Goal: Information Seeking & Learning: Learn about a topic

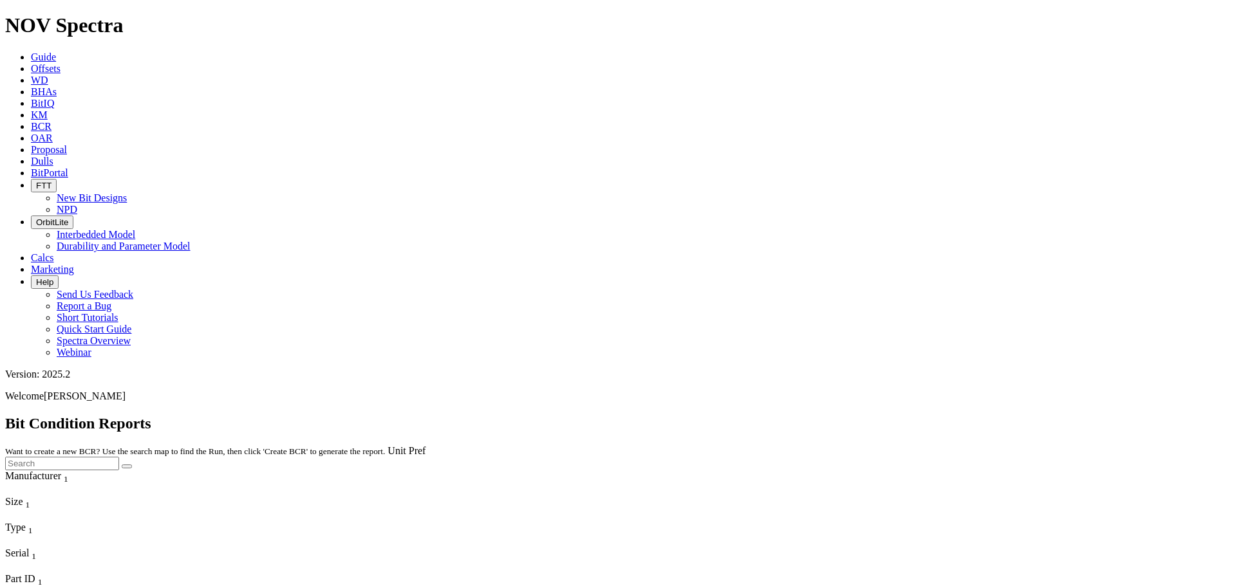
click at [31, 63] on icon at bounding box center [31, 68] width 0 height 11
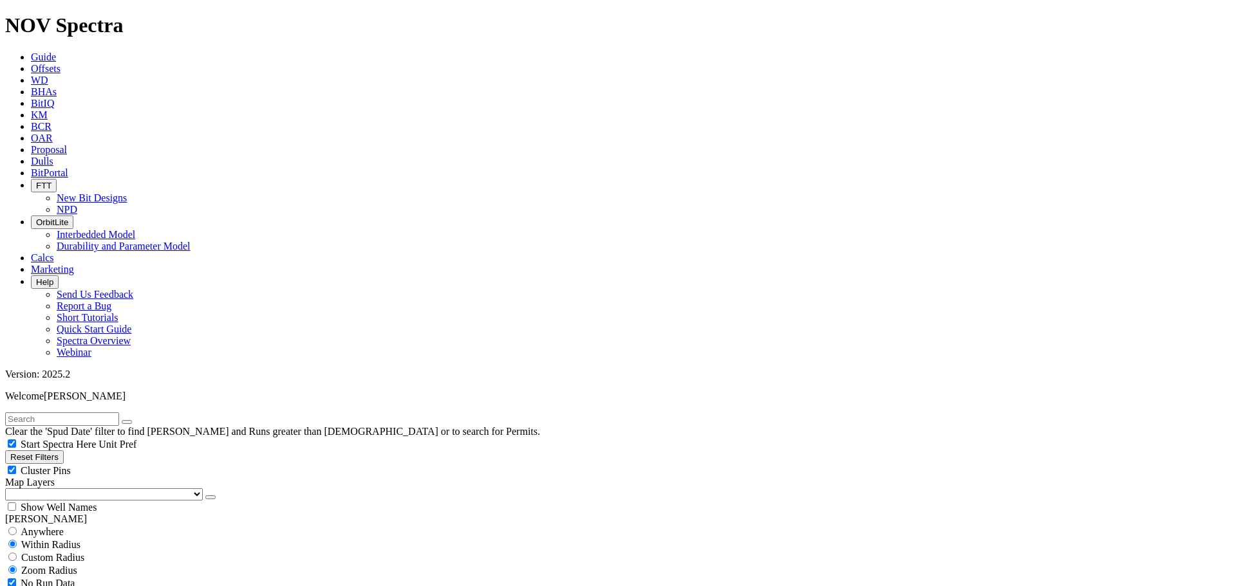
click at [205, 496] on button "button" at bounding box center [210, 498] width 10 height 4
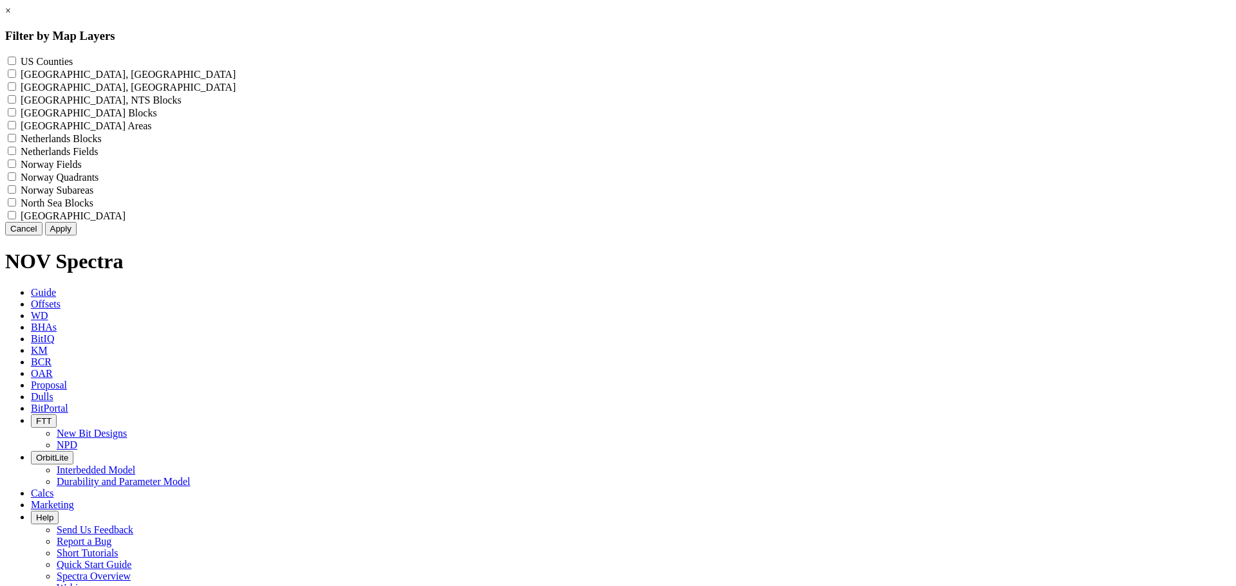
click at [541, 61] on div "US Counties - ()" at bounding box center [617, 61] width 1225 height 13
click at [16, 60] on Counties "US Counties - ()" at bounding box center [12, 61] width 8 height 8
checkbox Counties "true"
click at [77, 236] on button "Apply" at bounding box center [61, 229] width 32 height 14
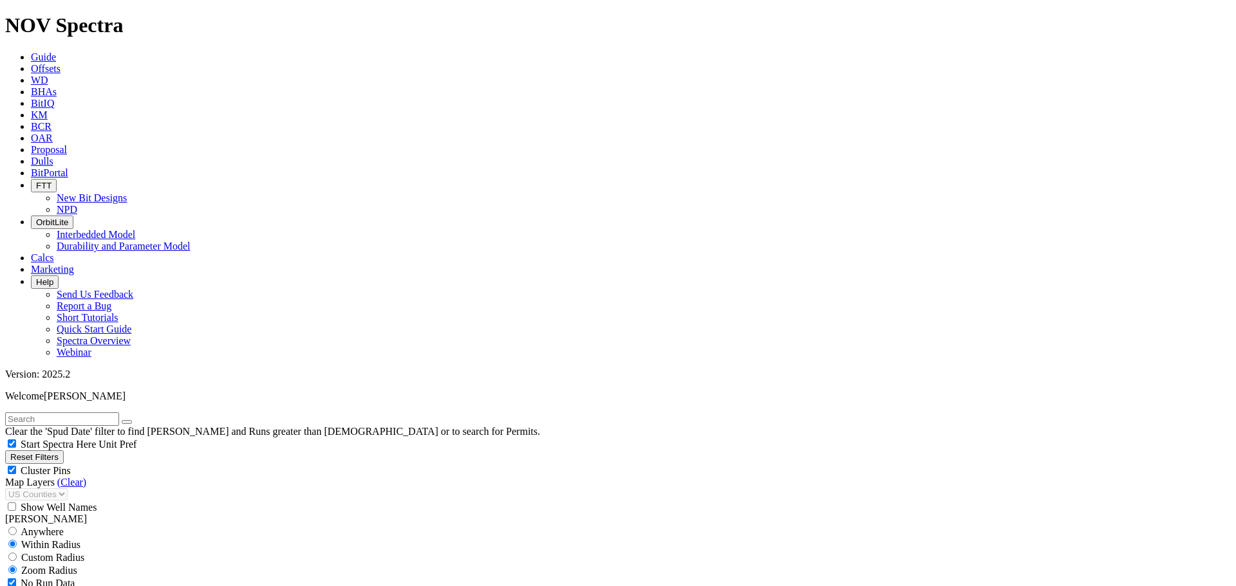
scroll to position [451, 0]
select select "12.25"
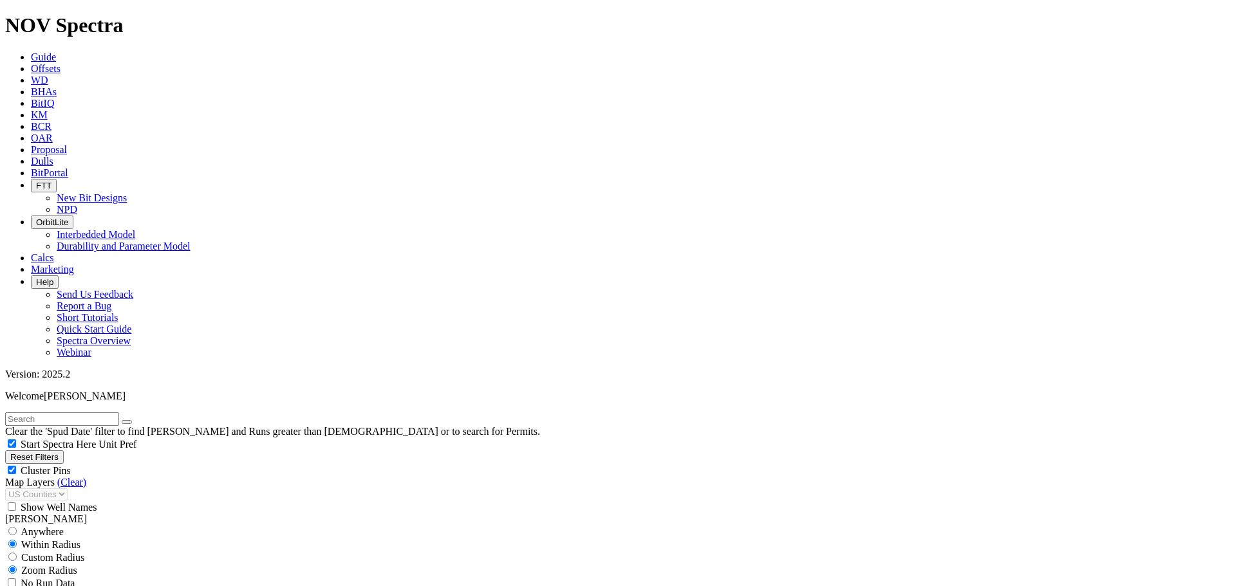
checkbox input "false"
select select "? number:12.25 ?"
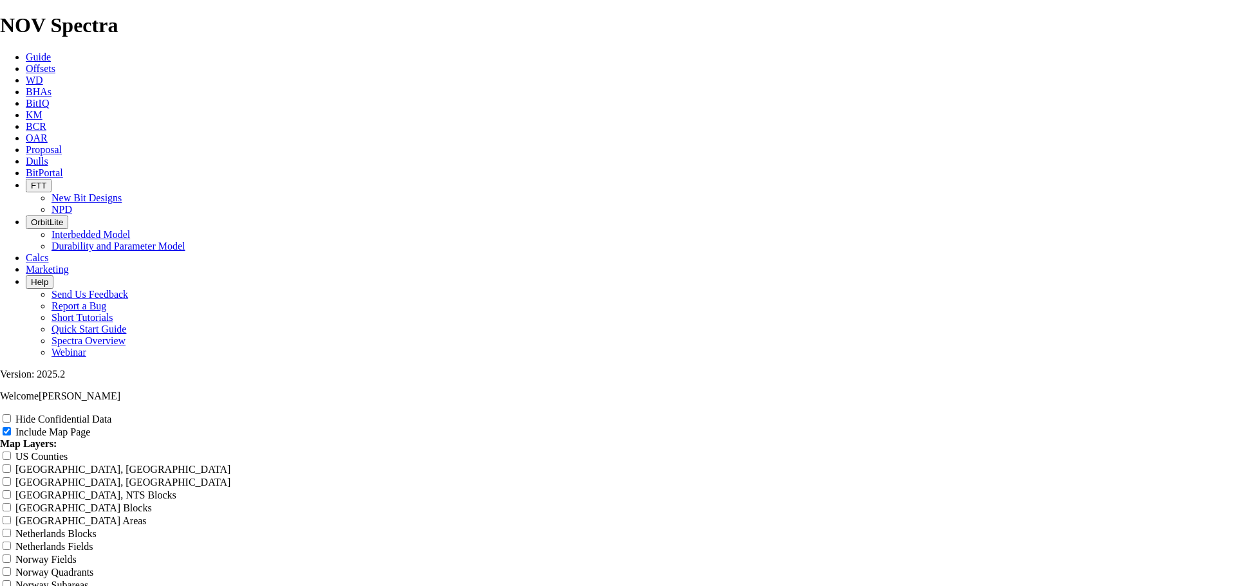
scroll to position [481, 0]
click at [11, 452] on input "US Counties" at bounding box center [7, 456] width 8 height 8
checkbox input "true"
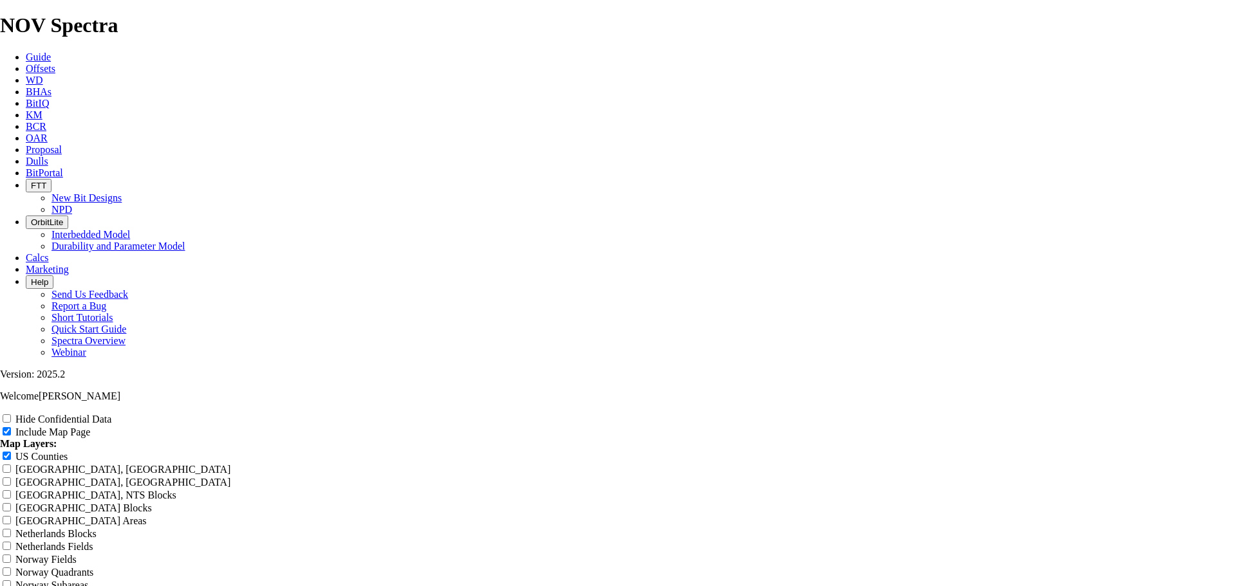
type input "E"
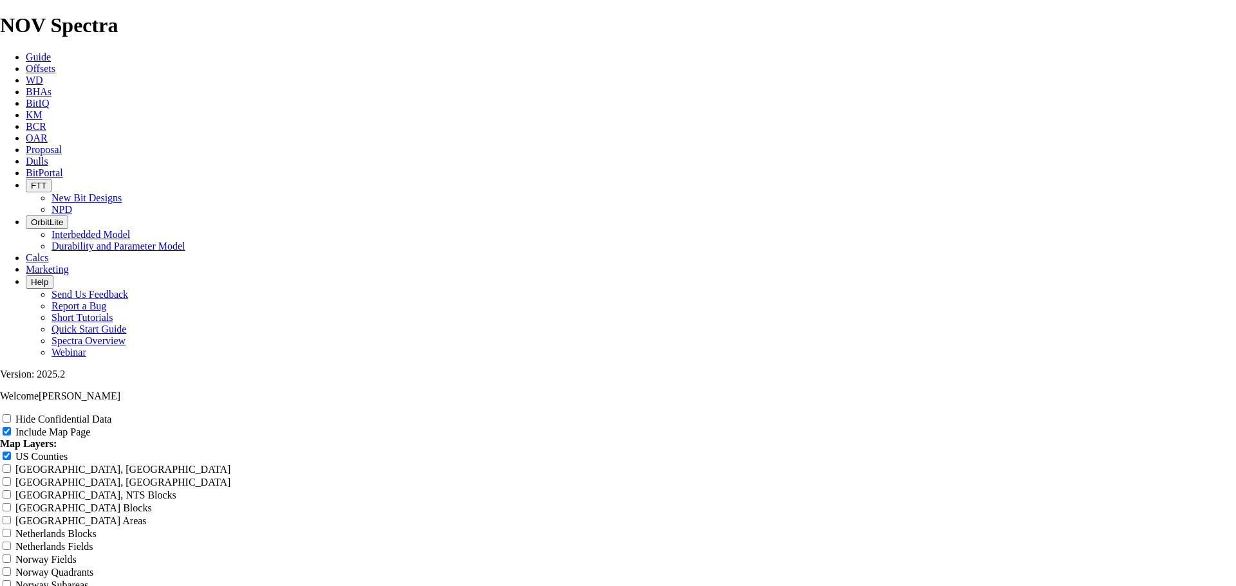
type input "E"
type input "Ea"
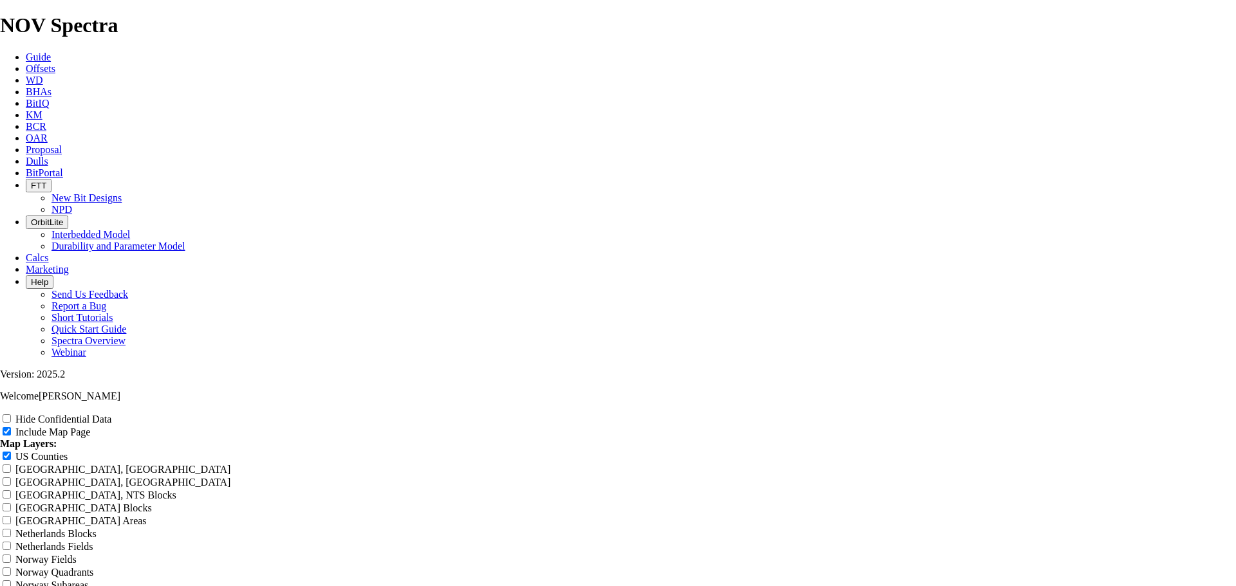
type input "Ea"
type input "Eas"
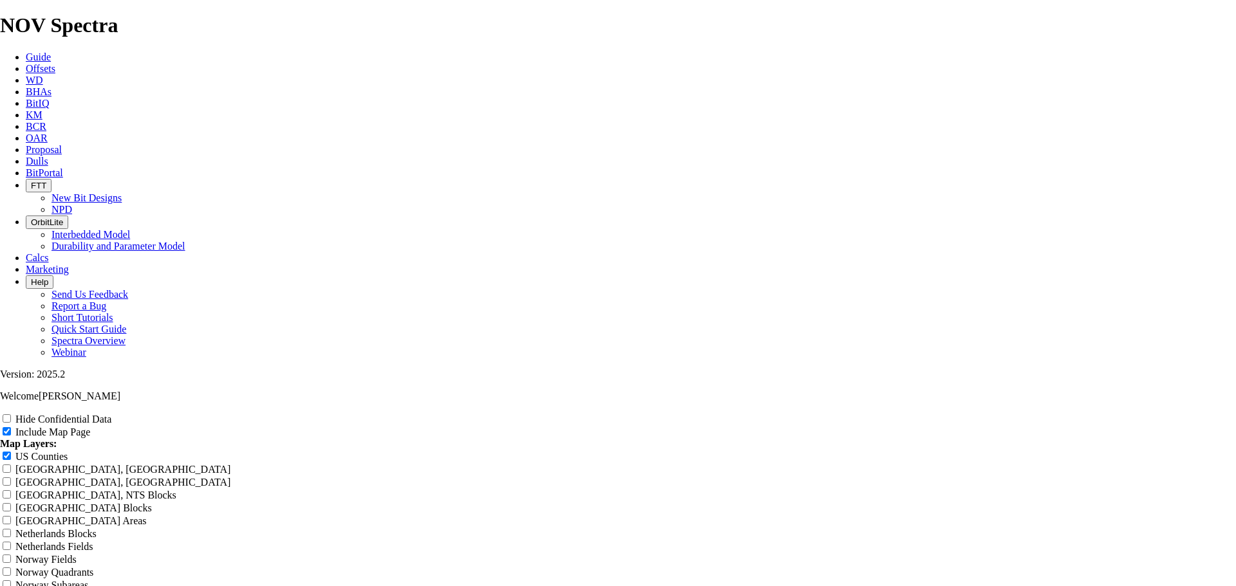
type input "Eas"
type input "East"
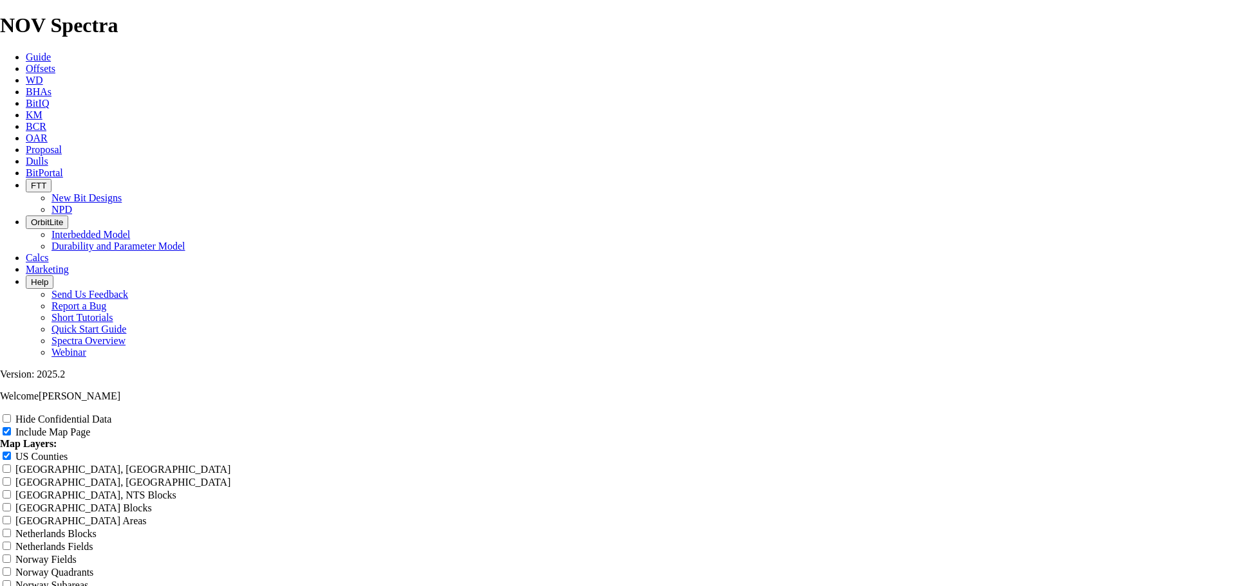
type input "East"
type input "Easte"
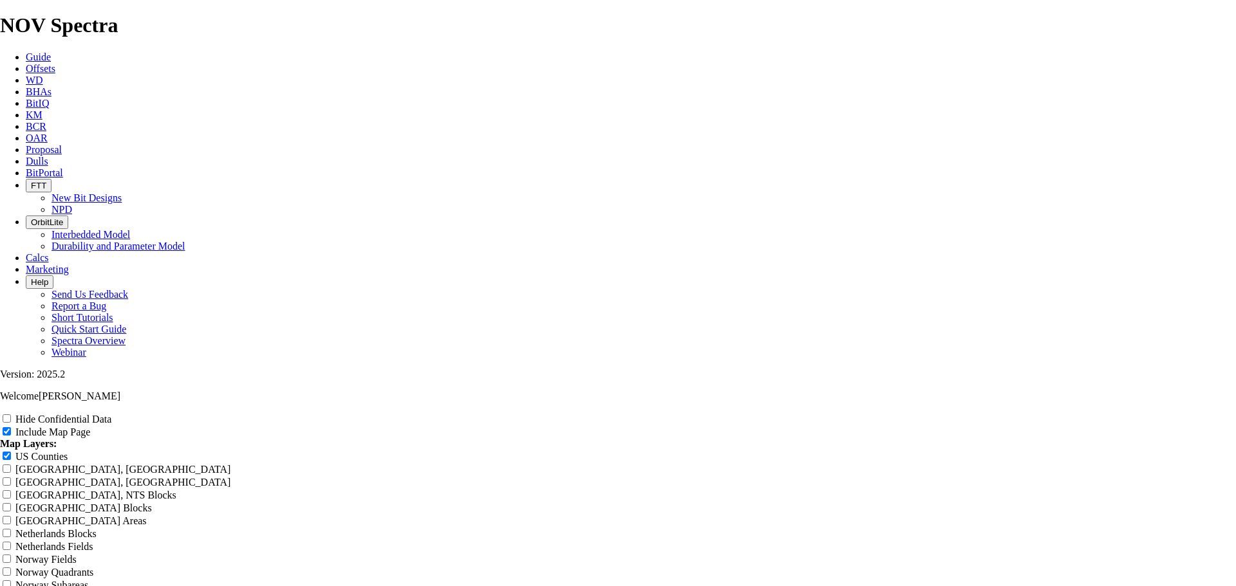
type input "Easte"
type input "Easter"
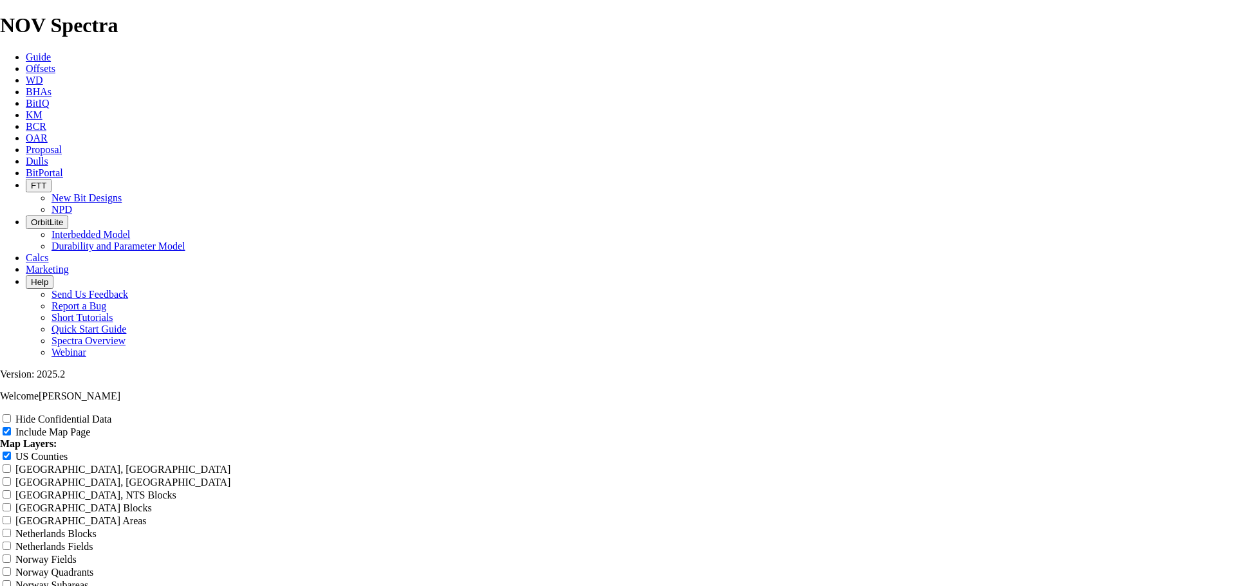
type input "Easter"
type input "Eastern"
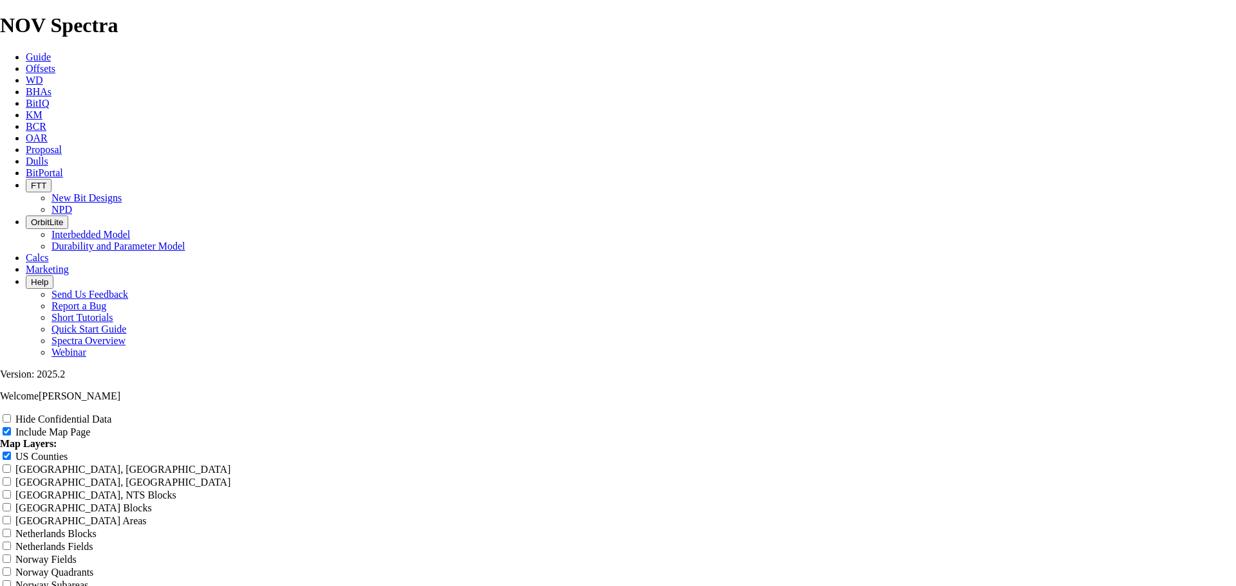
type input "Eastern"
type input "Eastern S"
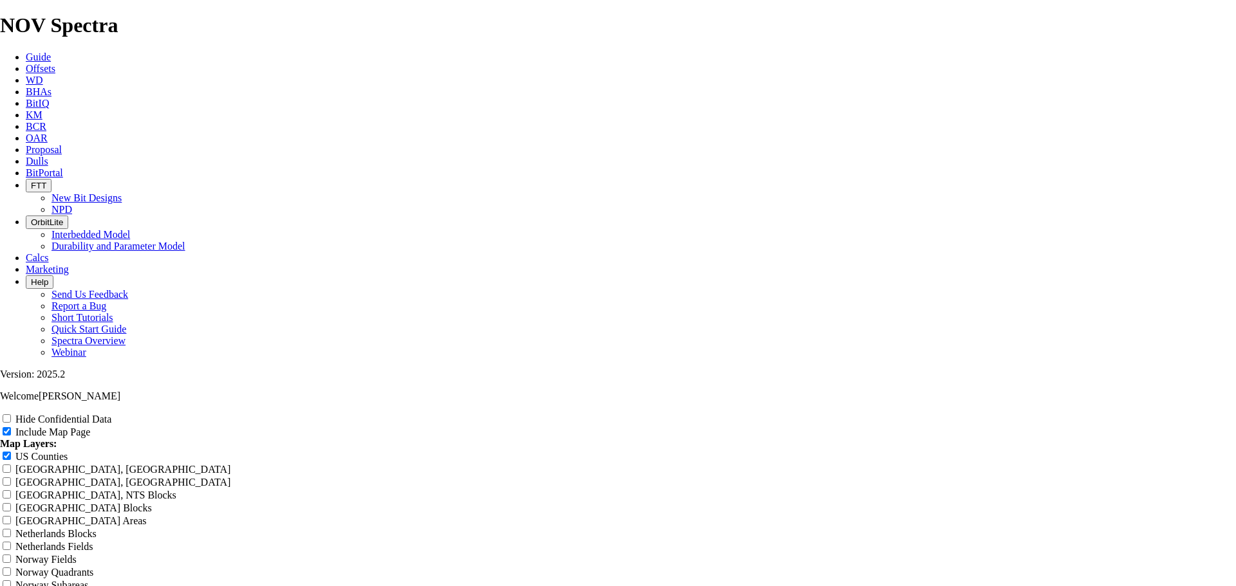
type input "Eastern S"
type input "Eastern Sh"
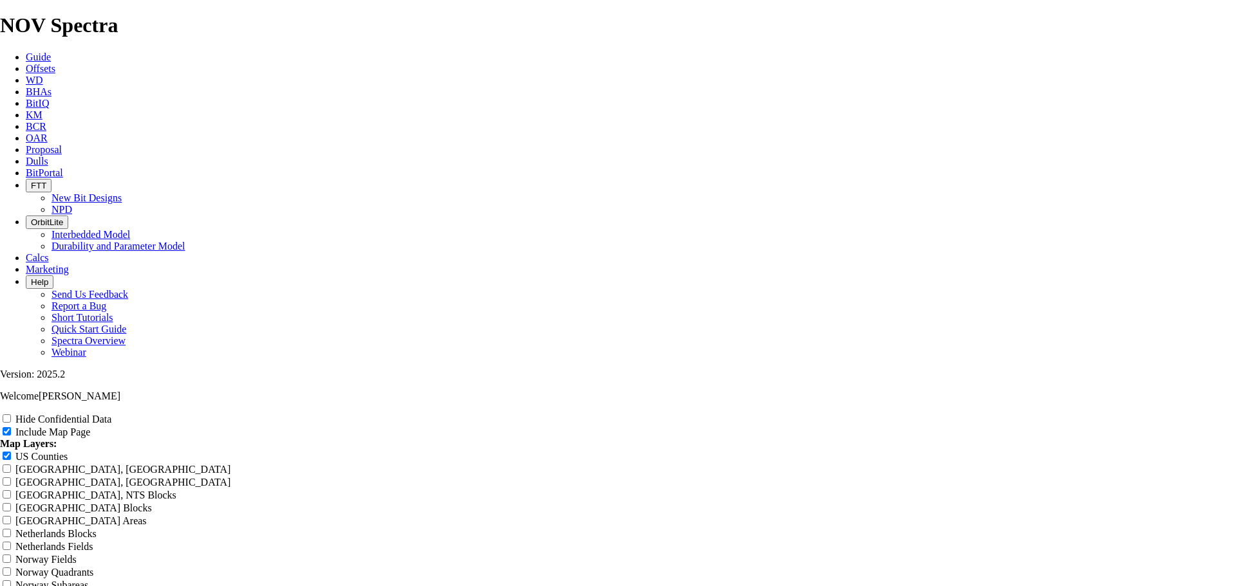
type input "Eastern Sh"
type input "Eastern She"
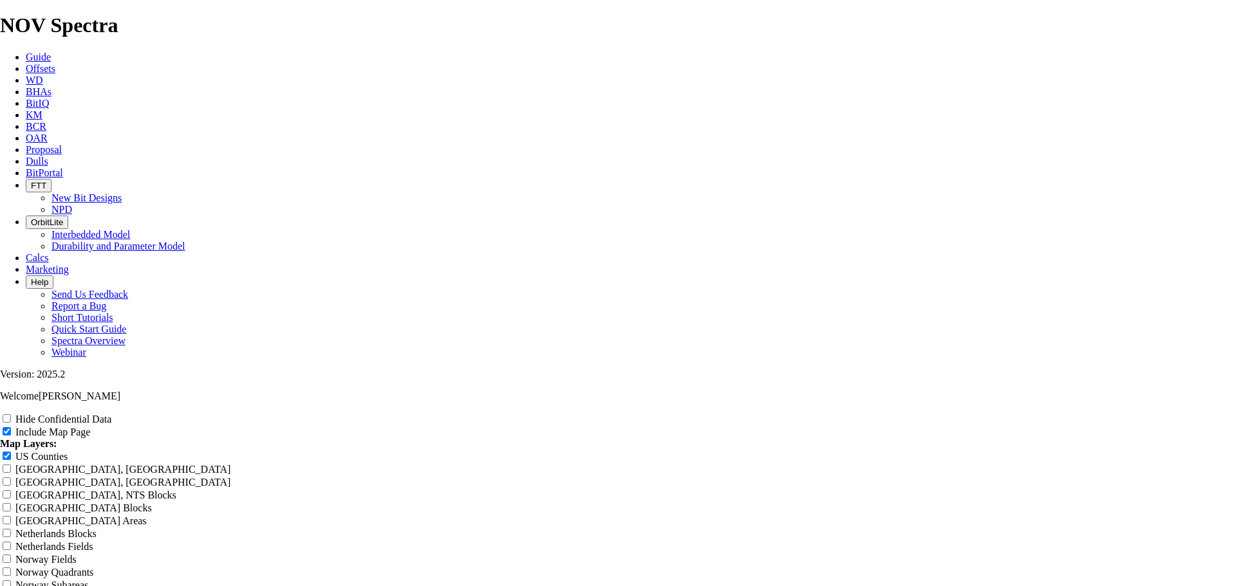
type input "Eastern She"
type input "Eastern Shel"
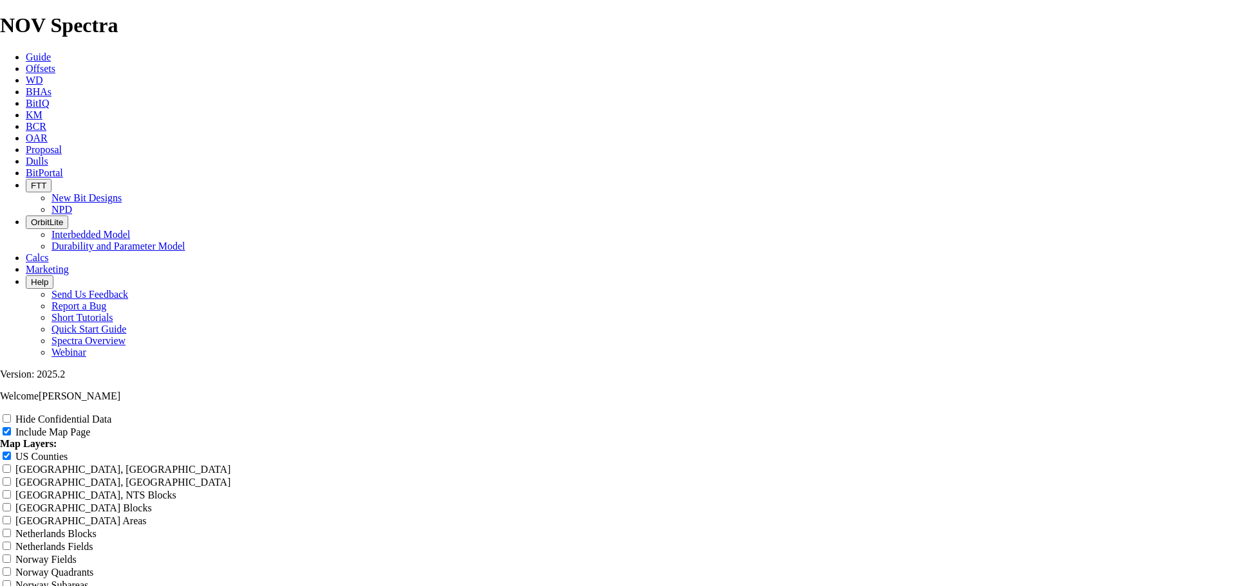
type input "Eastern Shel"
type input "Eastern Shelf"
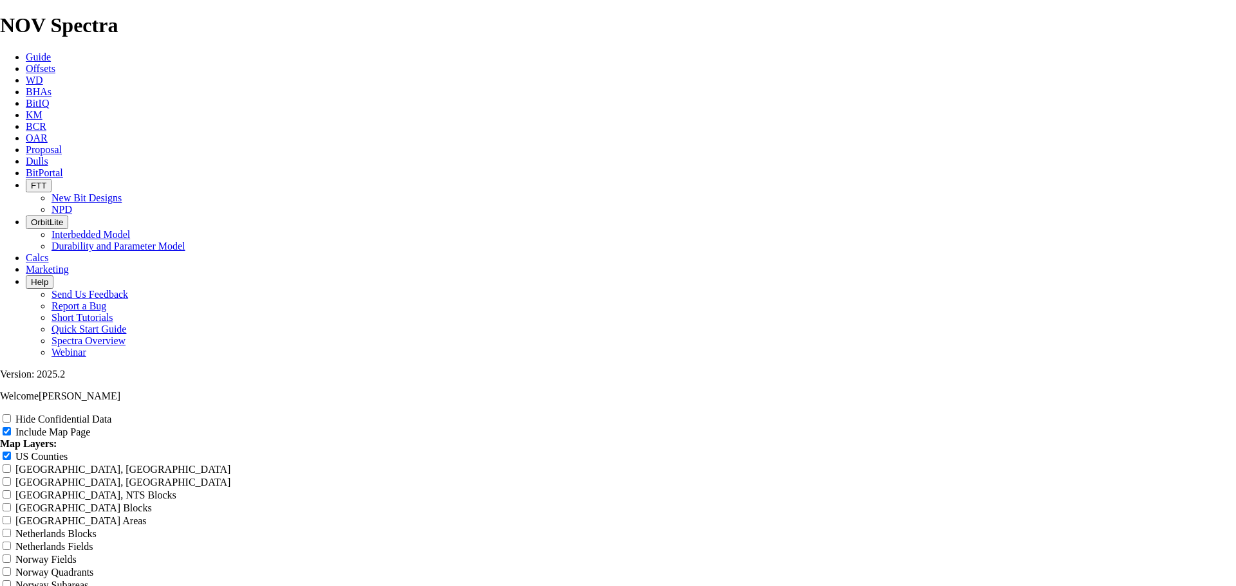
type input "Eastern Shelf"
type input "Eastern Shelf 1"
type input "Eastern Shelf 12"
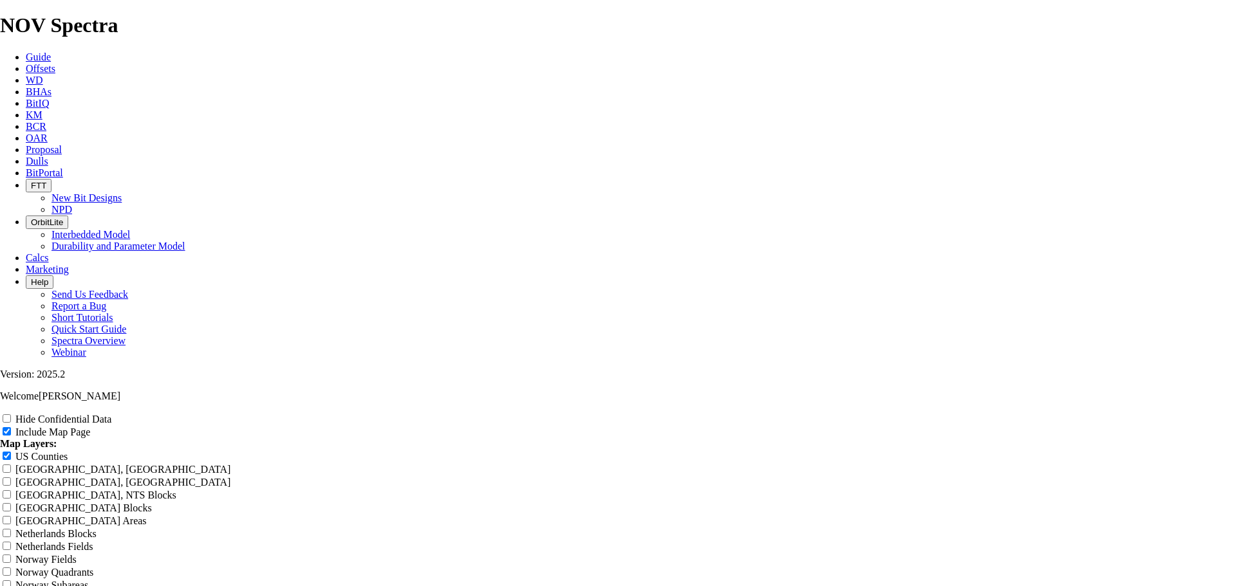
type input "Eastern Shelf 12"
type input "Eastern Shelf 12."
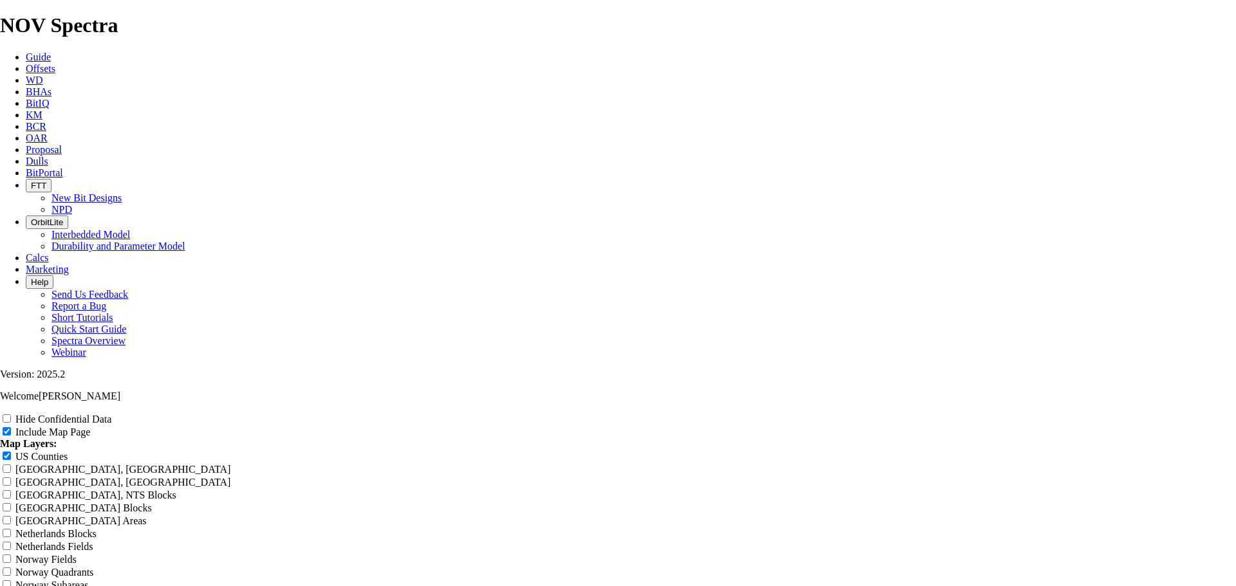
type input "Eastern Shelf 12."
type input "Eastern Shelf 12.2"
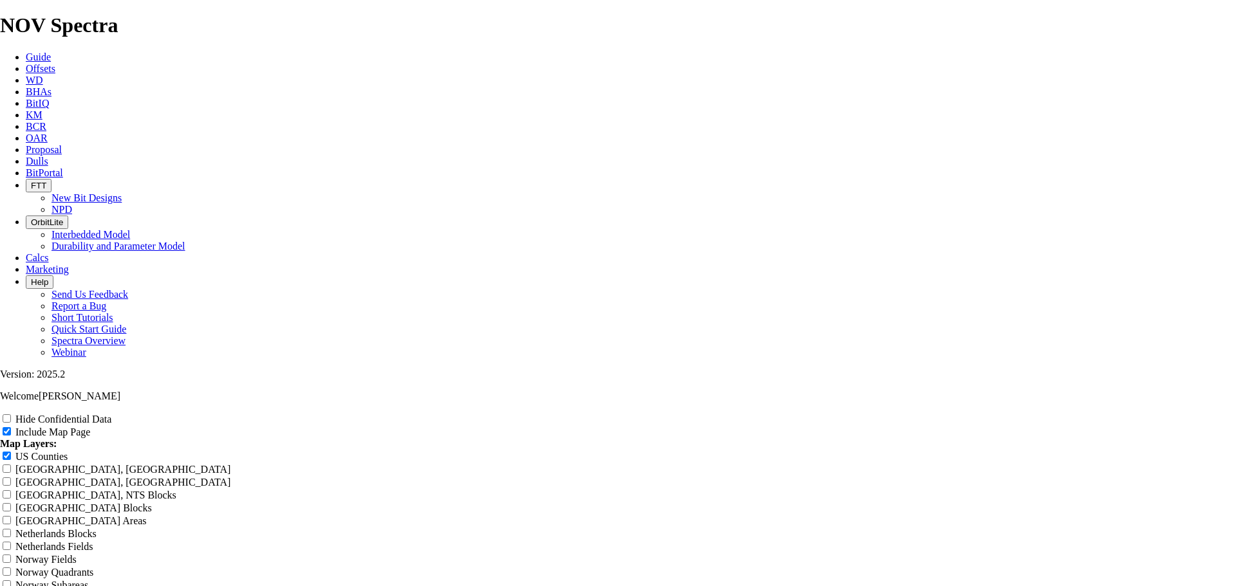
type input "Eastern Shelf 12.2"
type input "Eastern Shelf 12.25"
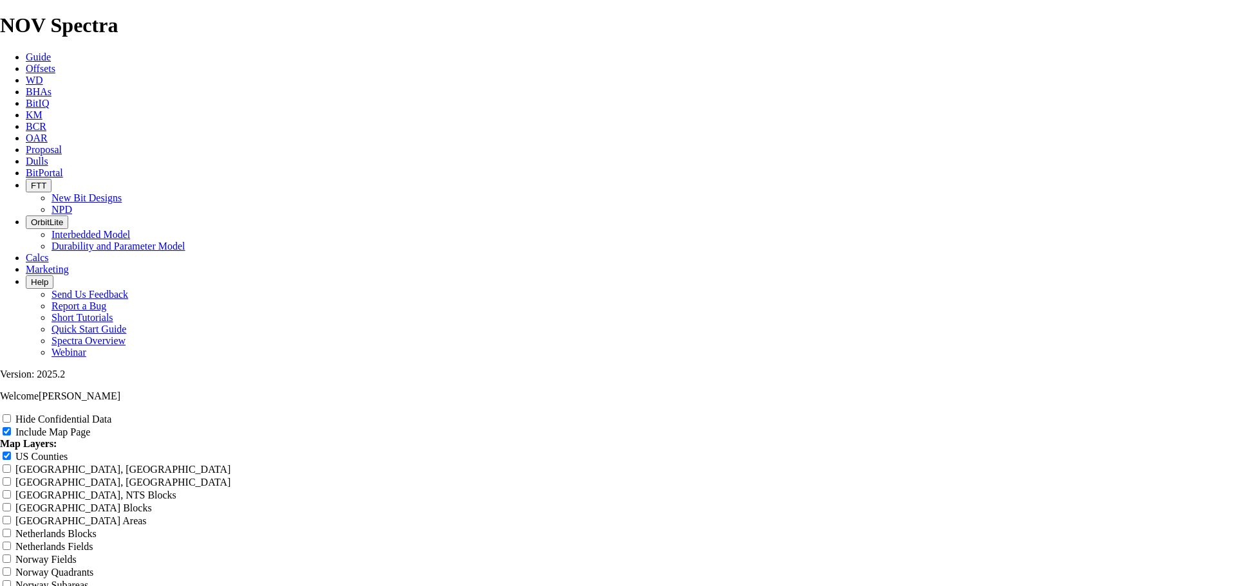
type input "Eastern Shelf 12.25"
type input "Eastern Shelf 12.25""
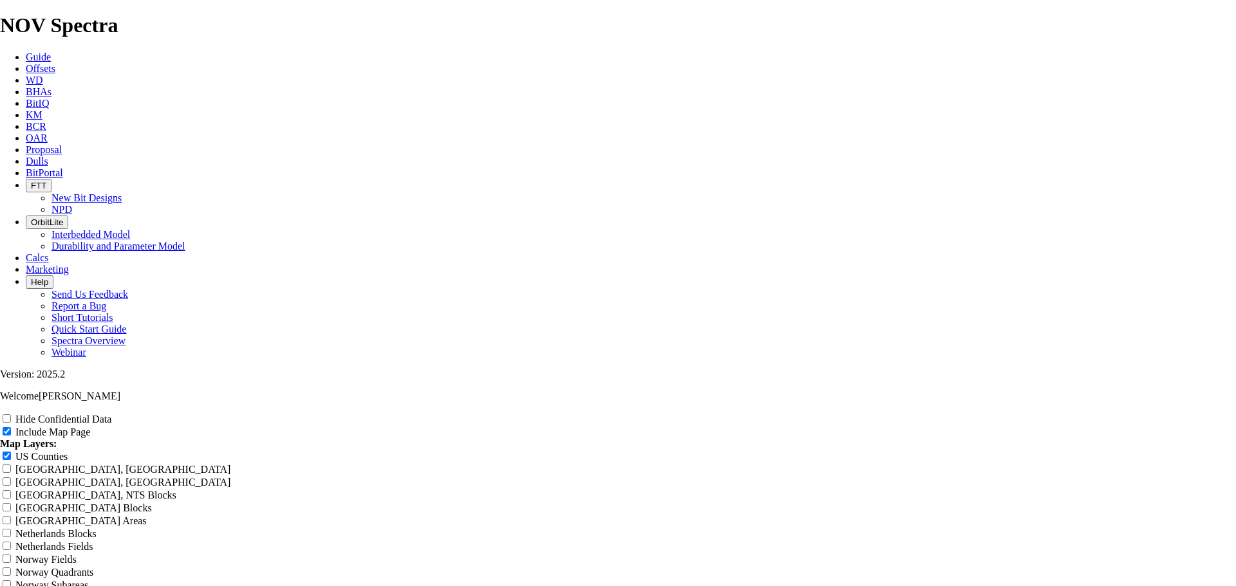
type input "Eastern Shelf 12.25""
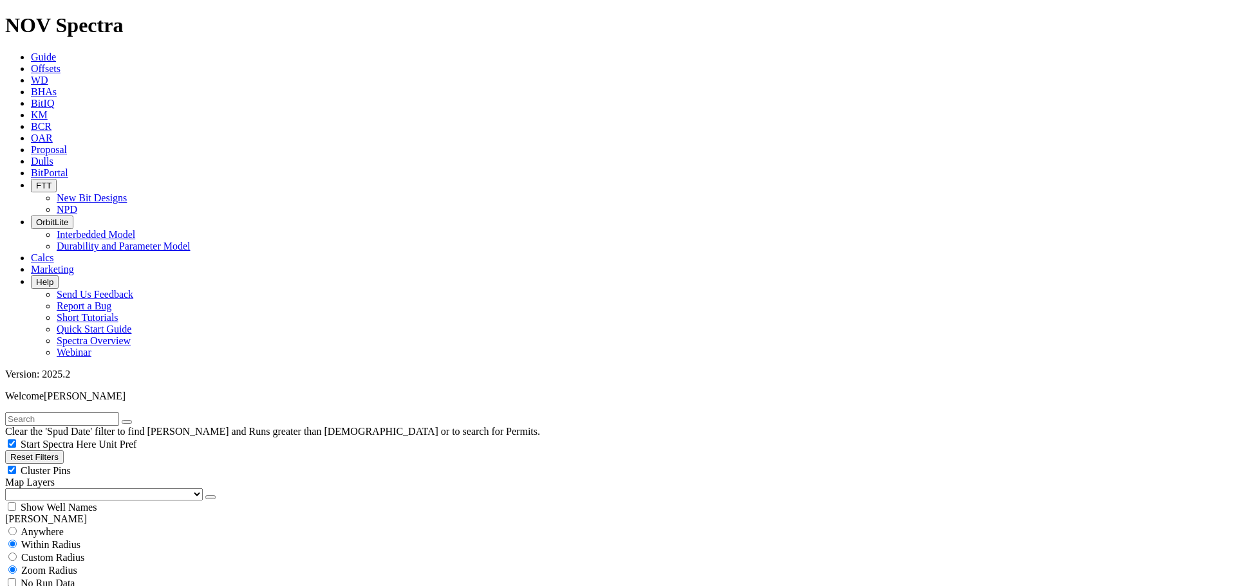
scroll to position [451, 0]
select select "? number:11 ?"
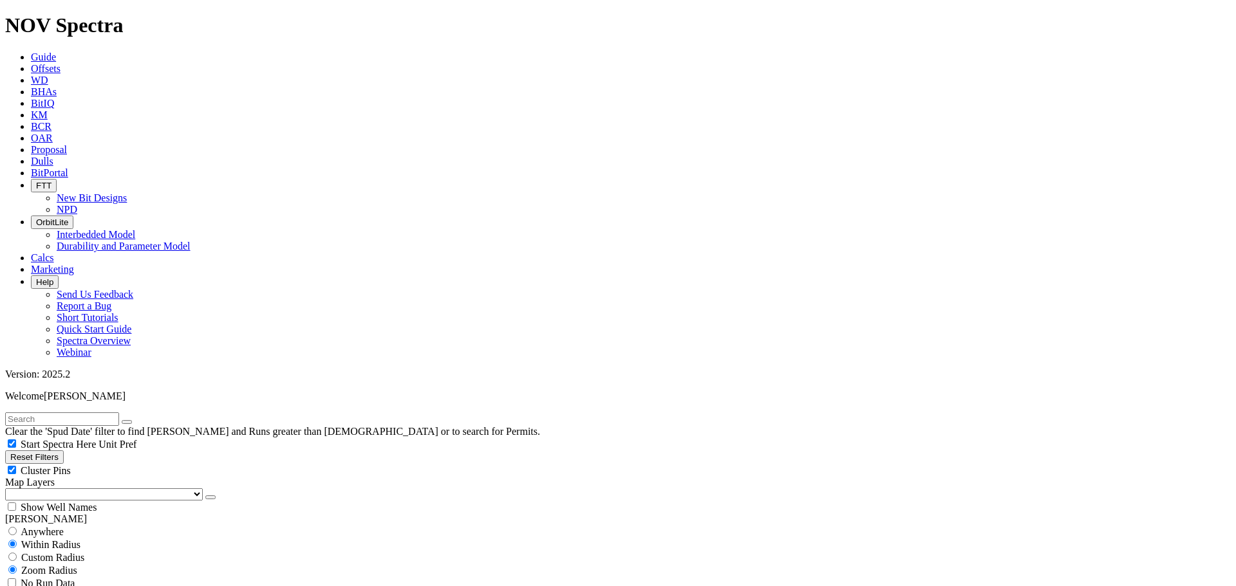
drag, startPoint x: 1185, startPoint y: 92, endPoint x: 1025, endPoint y: 425, distance: 370.2
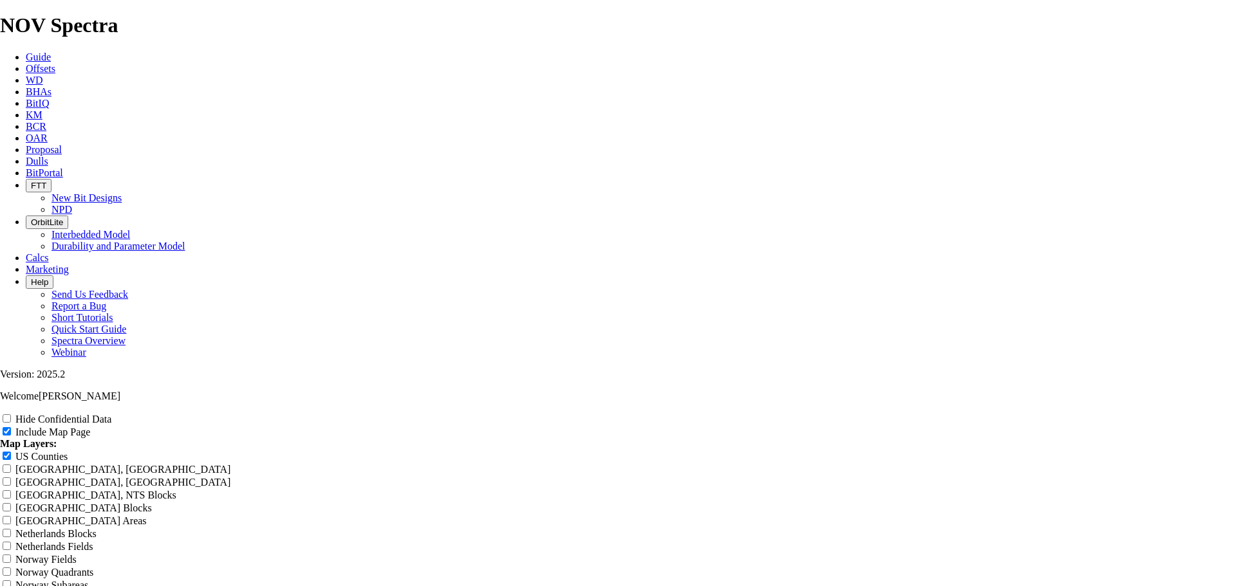
scroll to position [579, 0]
click at [11, 414] on input "Hide Confidential Data" at bounding box center [7, 418] width 8 height 8
click at [1105, 413] on div "Hide Confidential Data" at bounding box center [618, 419] width 1236 height 13
click at [11, 414] on input "Hide Confidential Data" at bounding box center [7, 418] width 8 height 8
checkbox input "false"
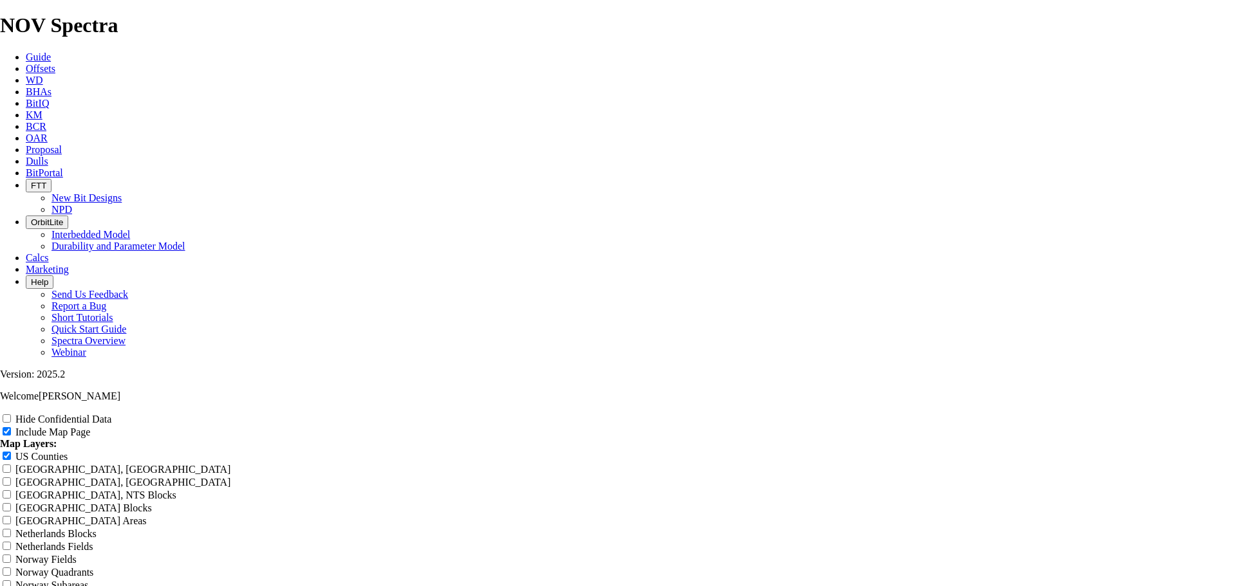
click at [11, 452] on input "US Counties" at bounding box center [7, 456] width 8 height 8
checkbox input "true"
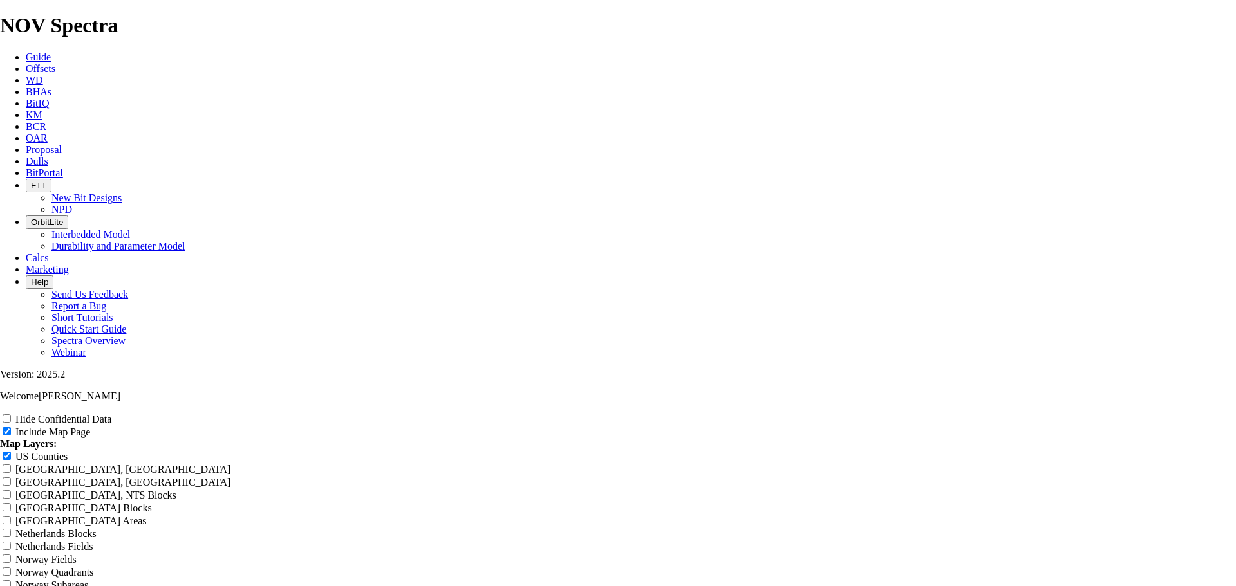
type input "1"
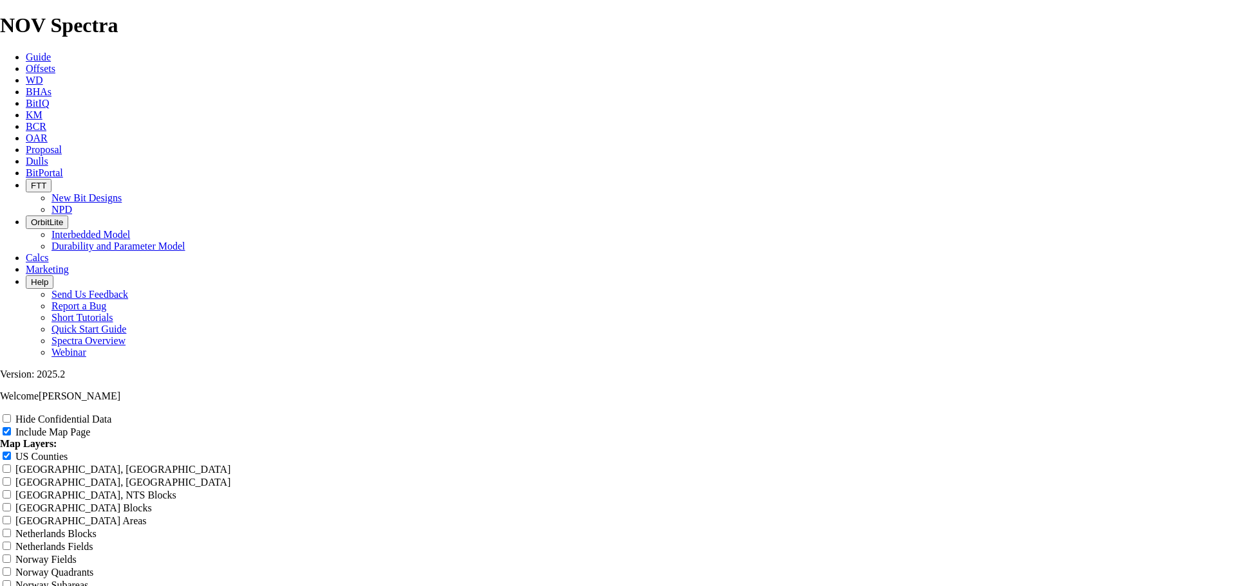
type input "1"
type input "11"
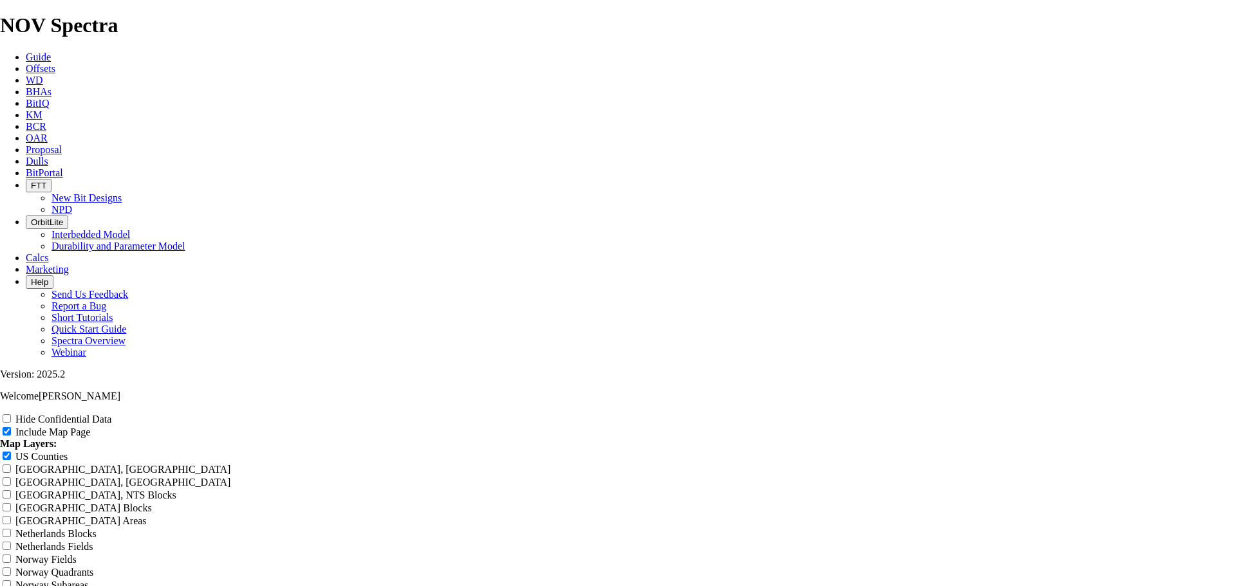
type input "11"
type input "11""
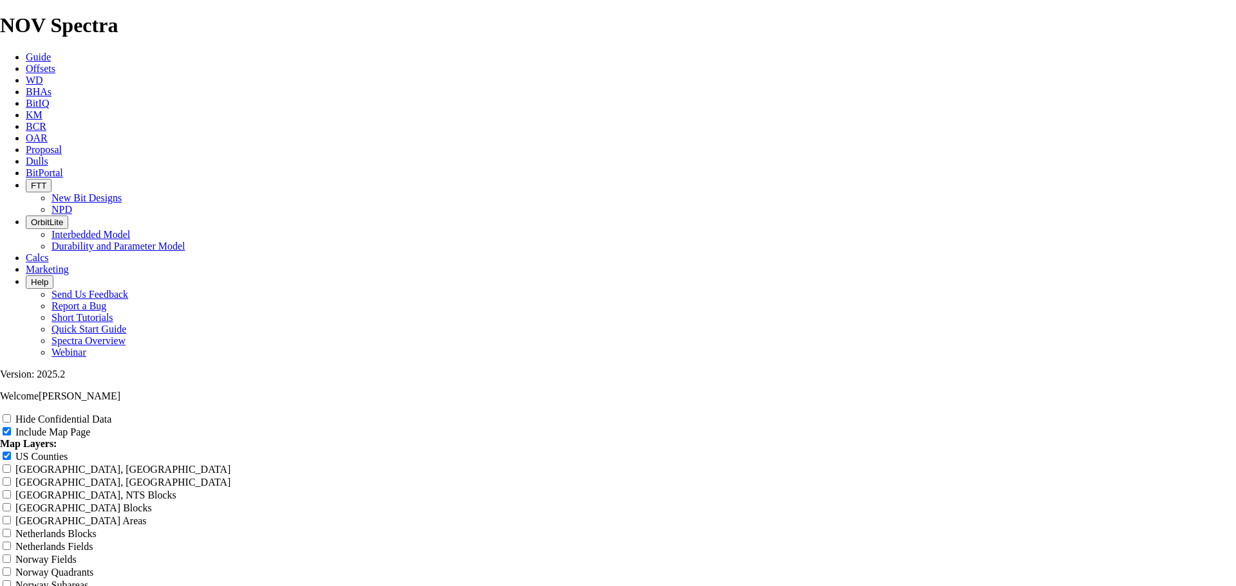
type input "11""
type input "1"
type input "E"
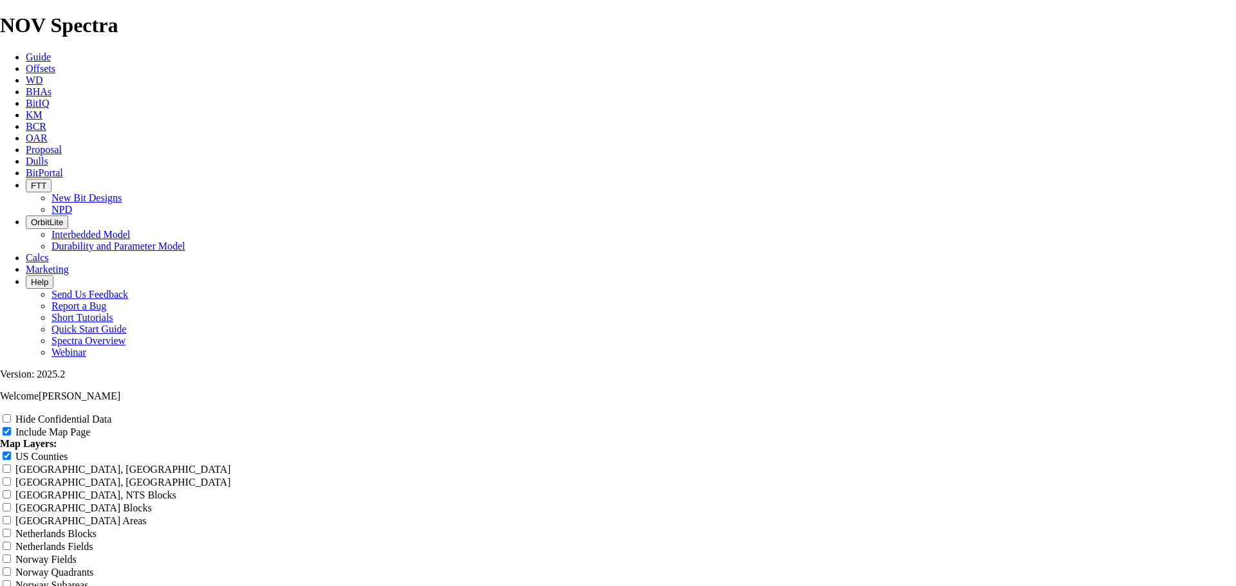
type input "E"
type input "Ea"
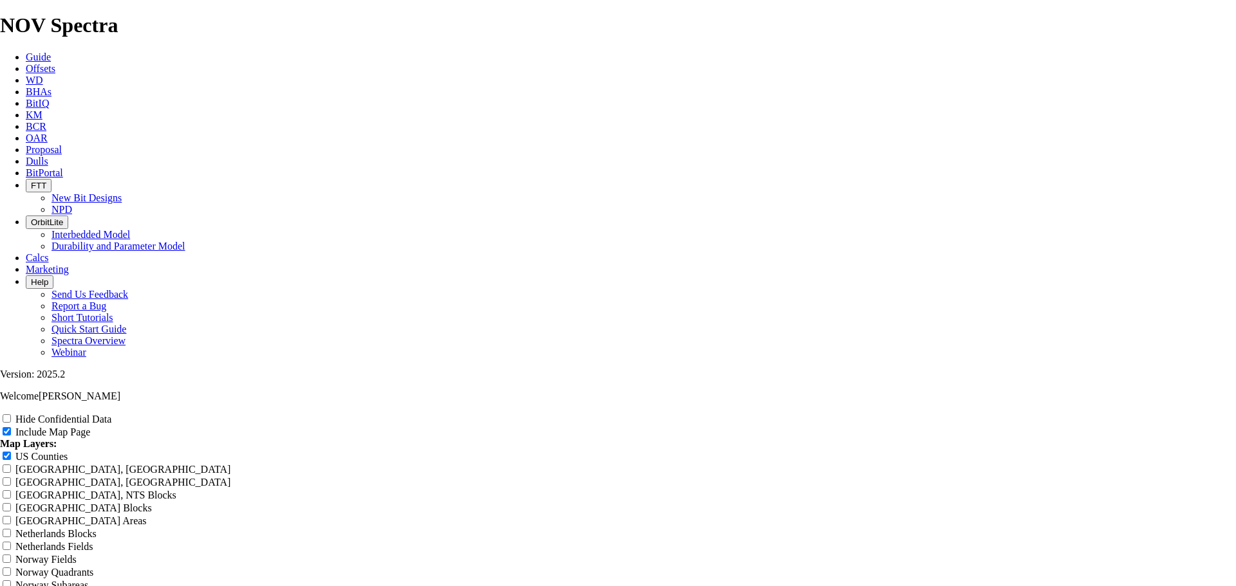
type input "Ea"
type input "Eas"
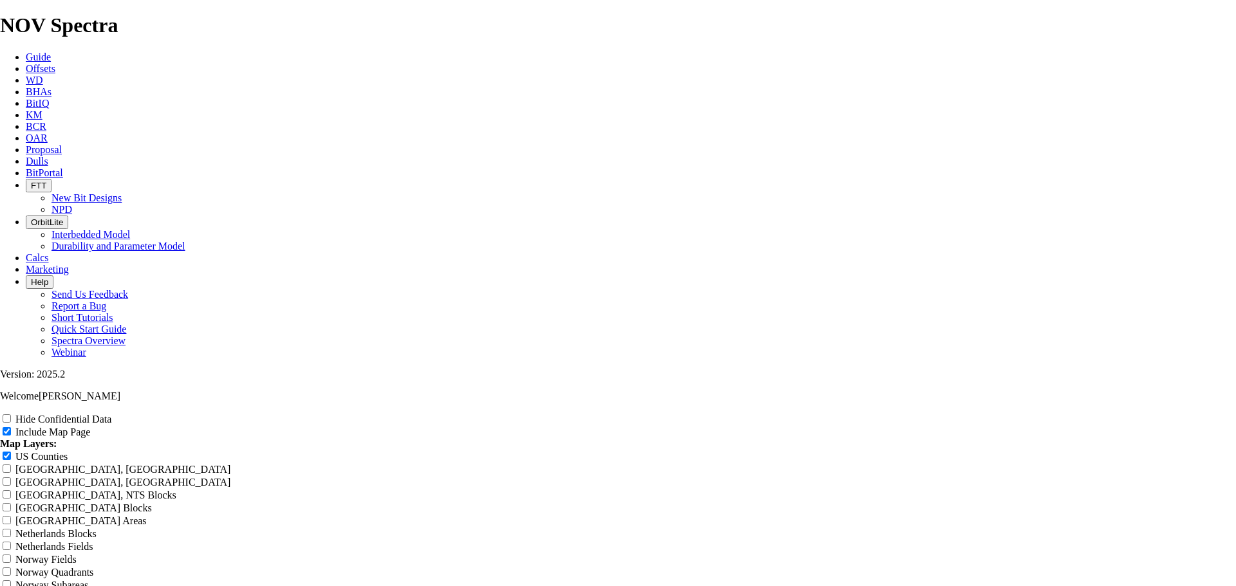
type input "Eas"
type input "East"
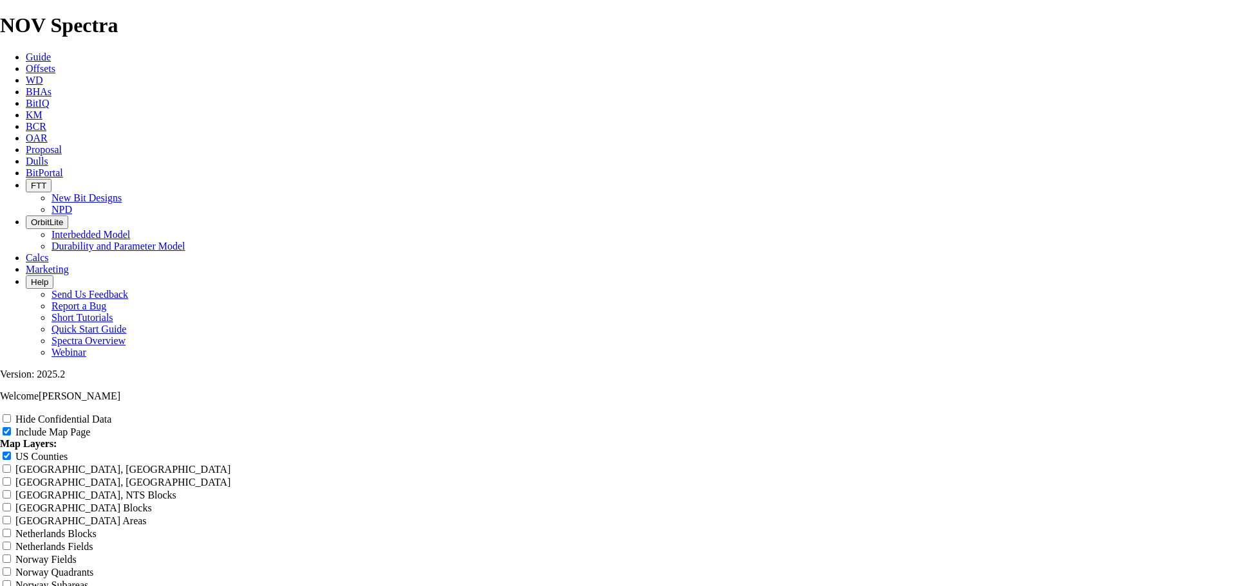
type input "East"
type input "Easte"
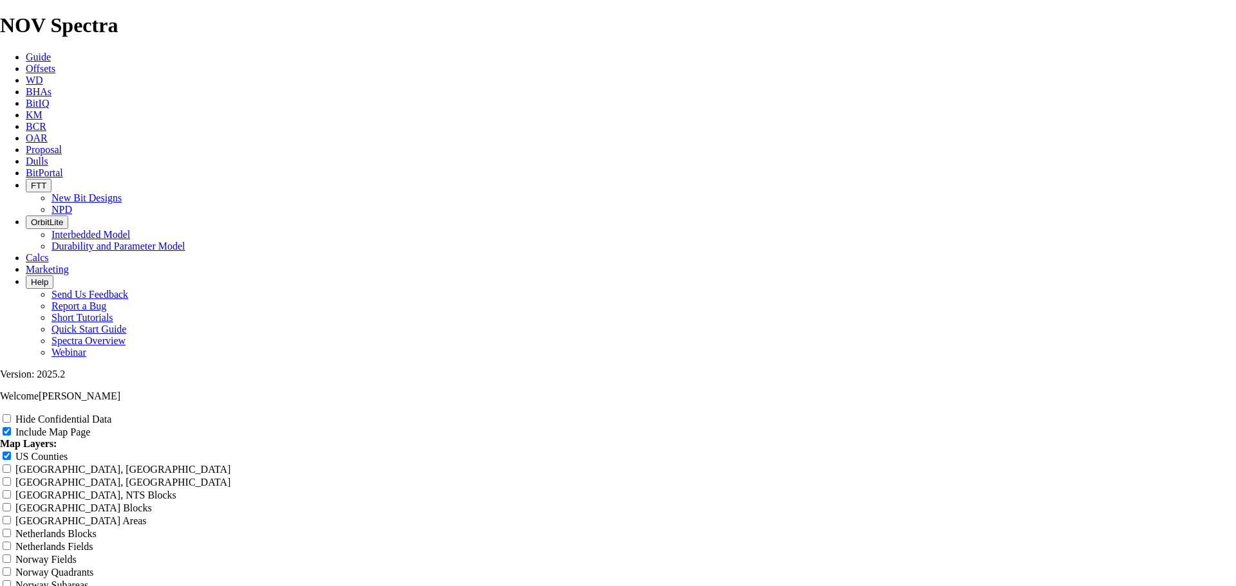
type input "Easte"
type input "Easter"
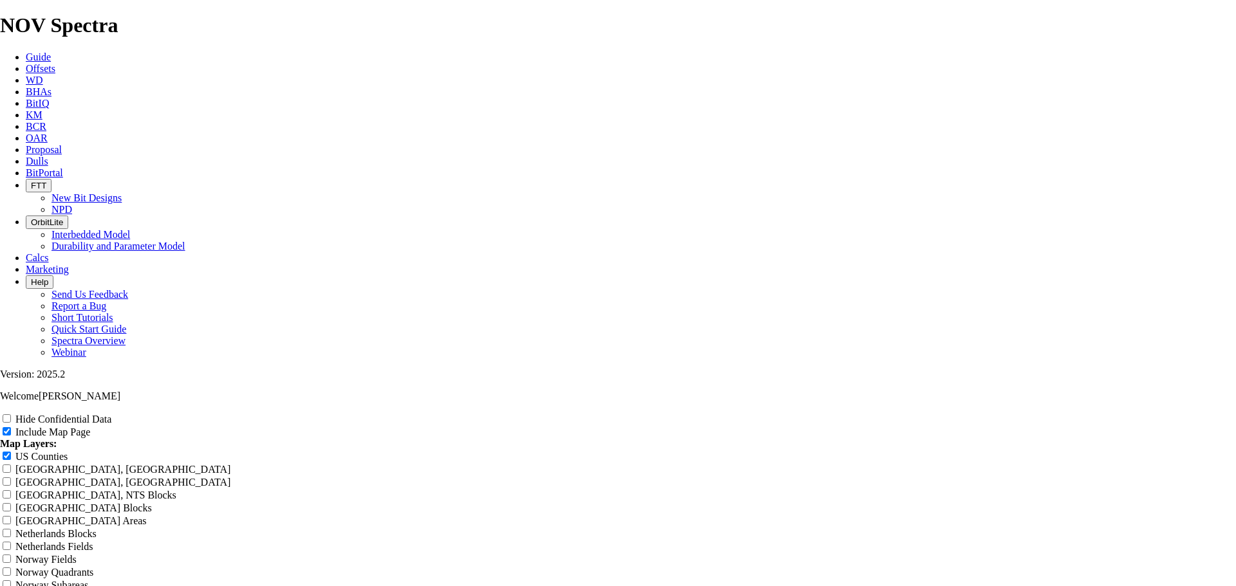
type input "Easter"
type input "Eastern"
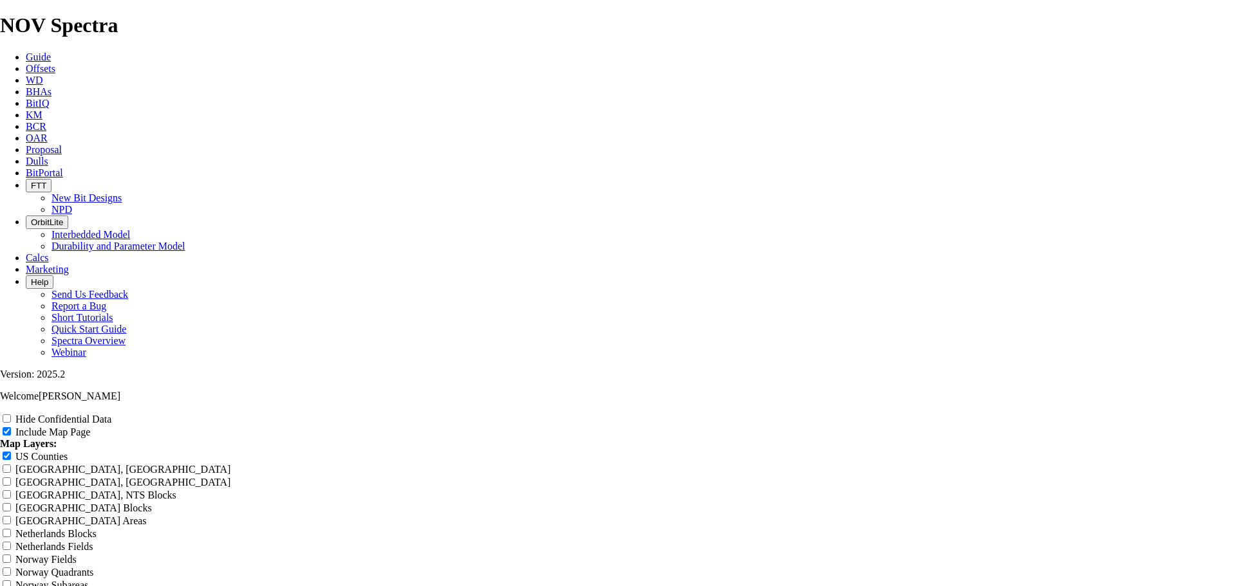
type input "Eastern"
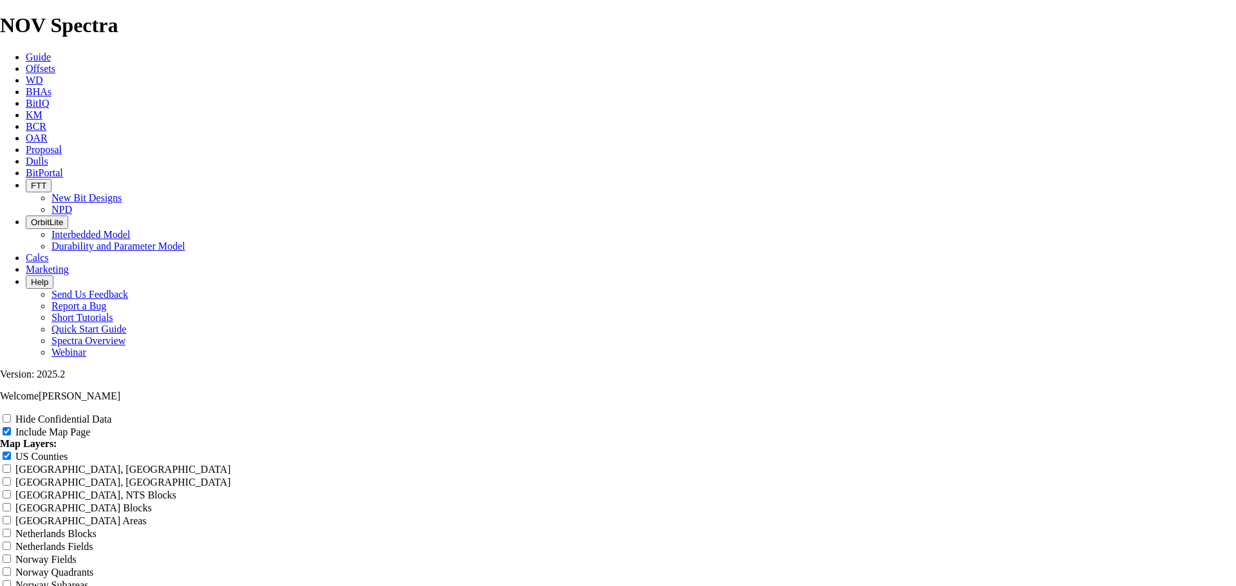
type input "Eastern S"
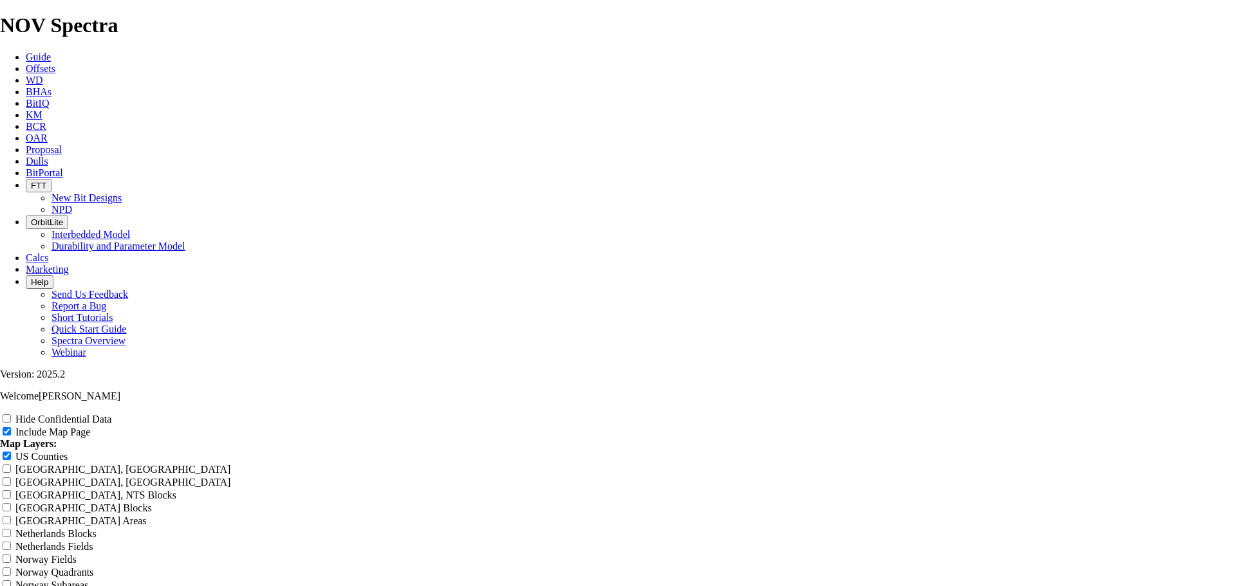
type input "Eastern Sh"
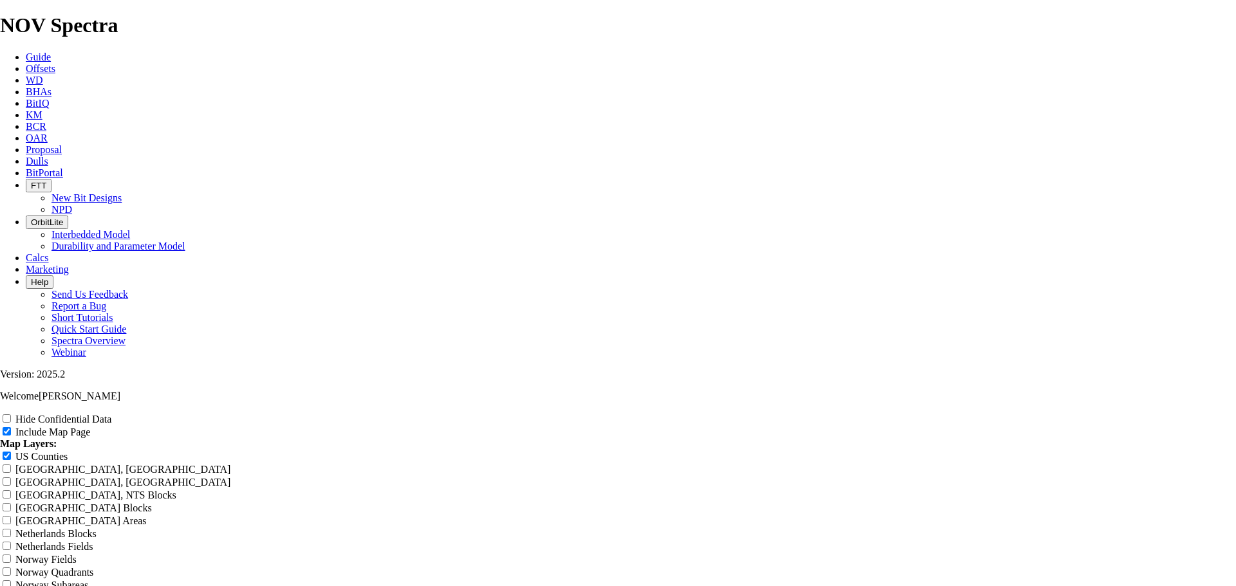
type input "Eastern She"
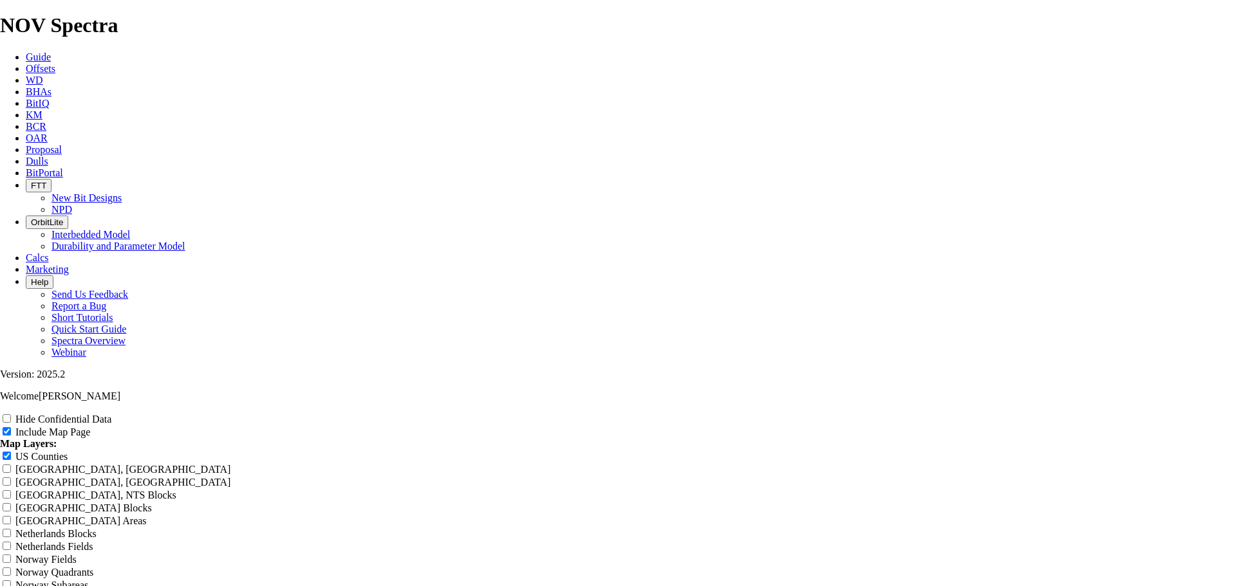
type input "Eastern Shel"
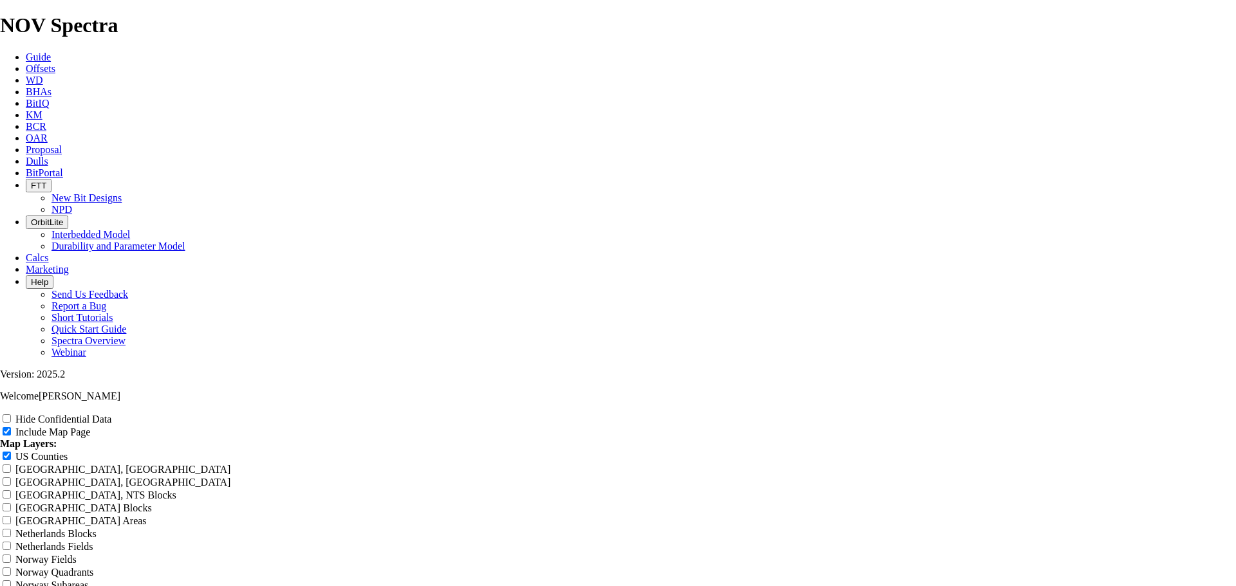
type input "Eastern Shelf"
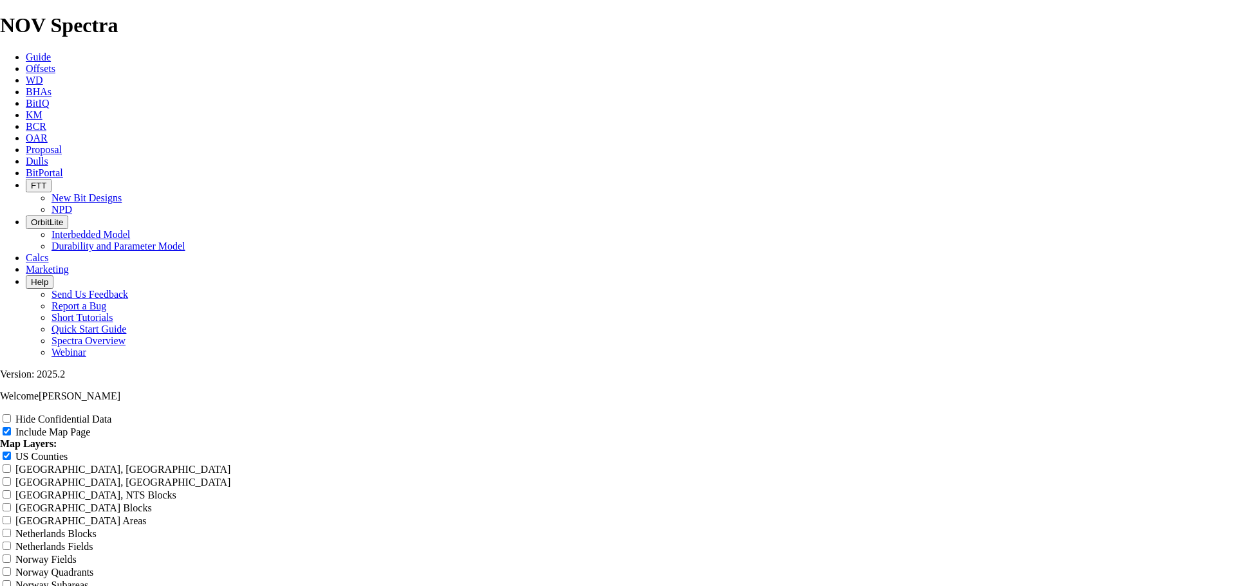
type input "Eastern Shelf 1"
type input "Eastern Shelf 11"
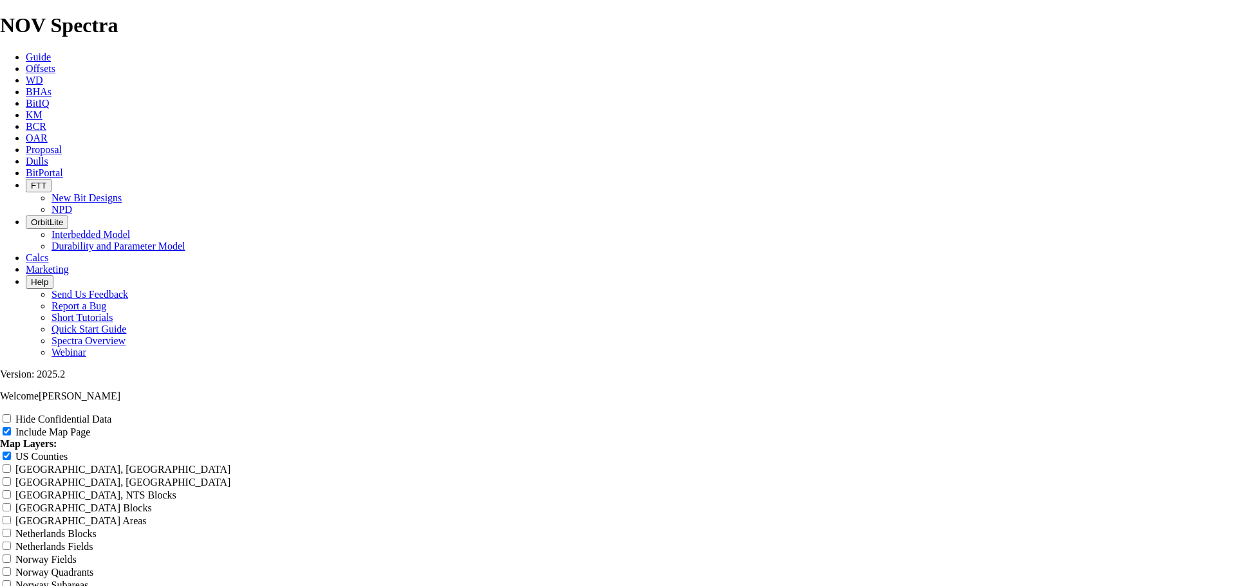
type input "Eastern Shelf 11"
type input "Eastern Shelf 11""
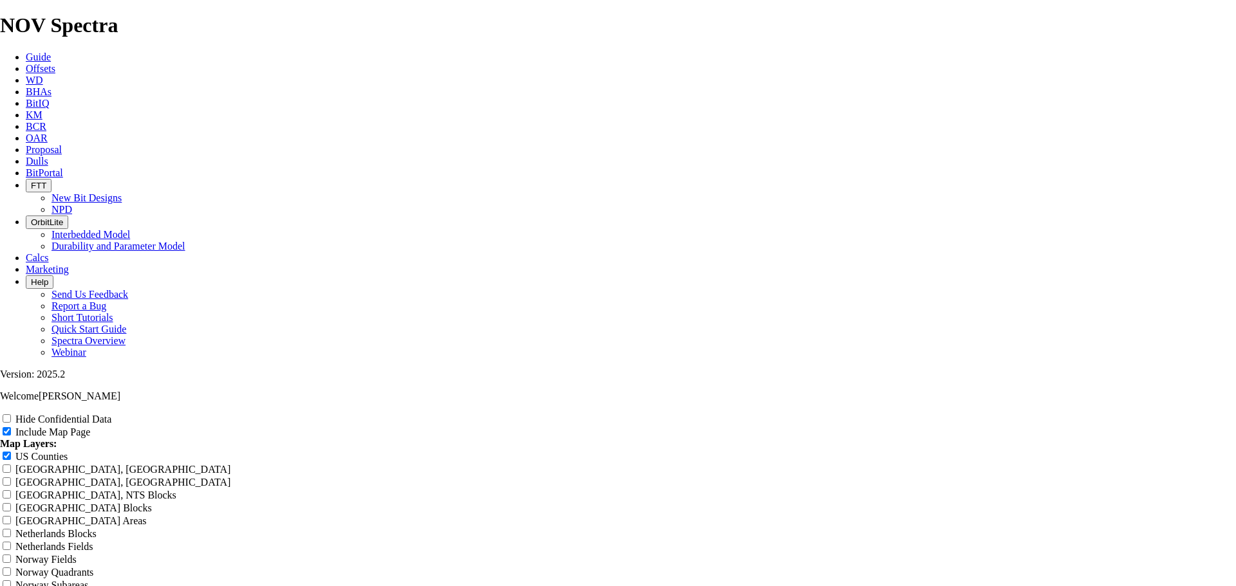
type input "Eastern Shelf 11""
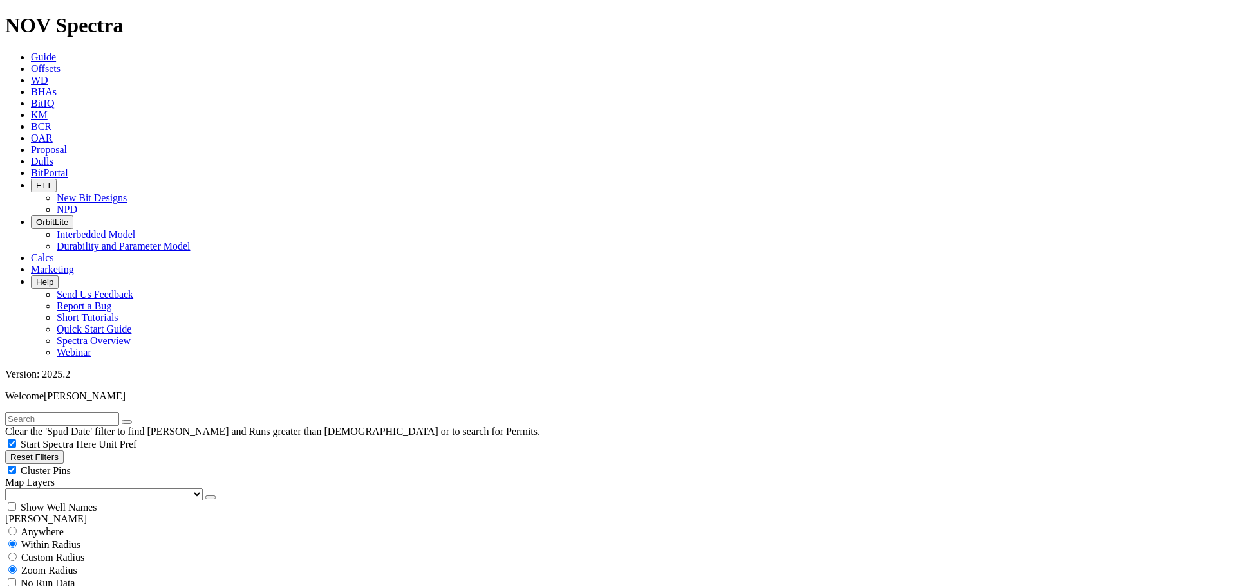
click at [205, 496] on button "button" at bounding box center [210, 498] width 10 height 4
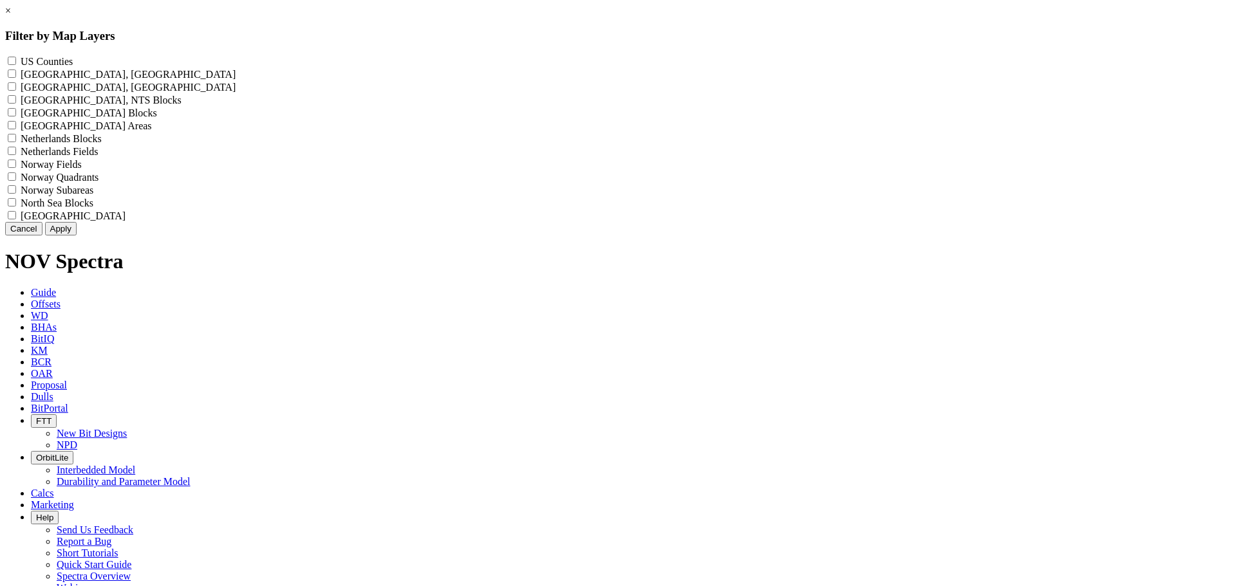
click at [73, 59] on label "US Counties - ()" at bounding box center [47, 61] width 52 height 11
click at [16, 59] on Counties "US Counties - ()" at bounding box center [12, 61] width 8 height 8
checkbox Counties "true"
click at [77, 236] on button "Apply" at bounding box center [61, 229] width 32 height 14
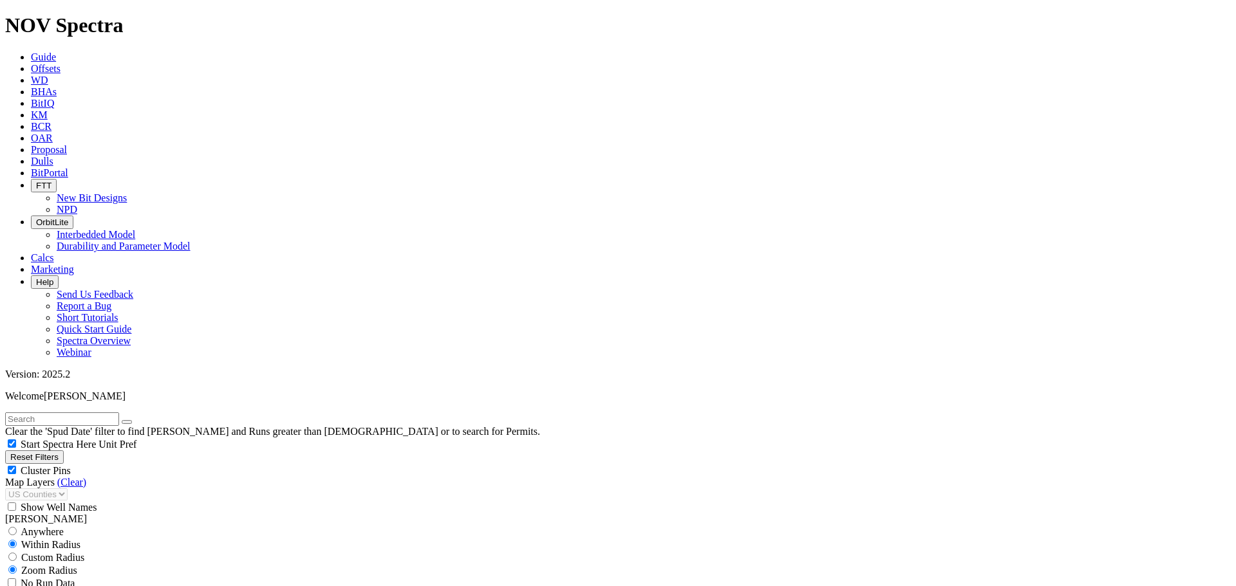
scroll to position [386, 0]
select select "? number:8.5 ?"
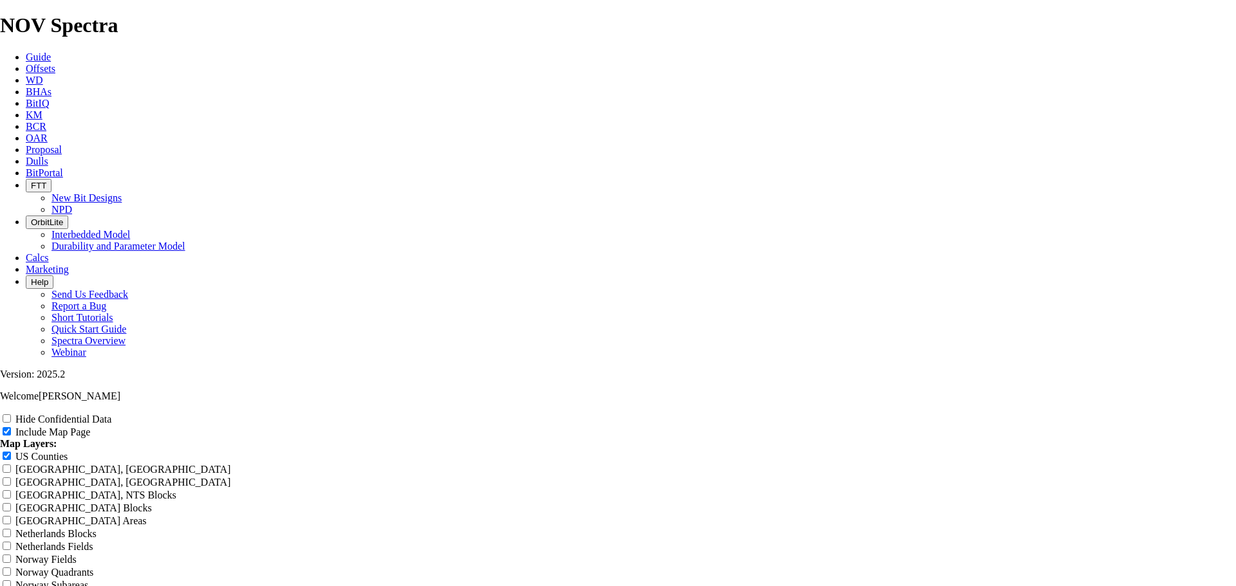
scroll to position [1609, 0]
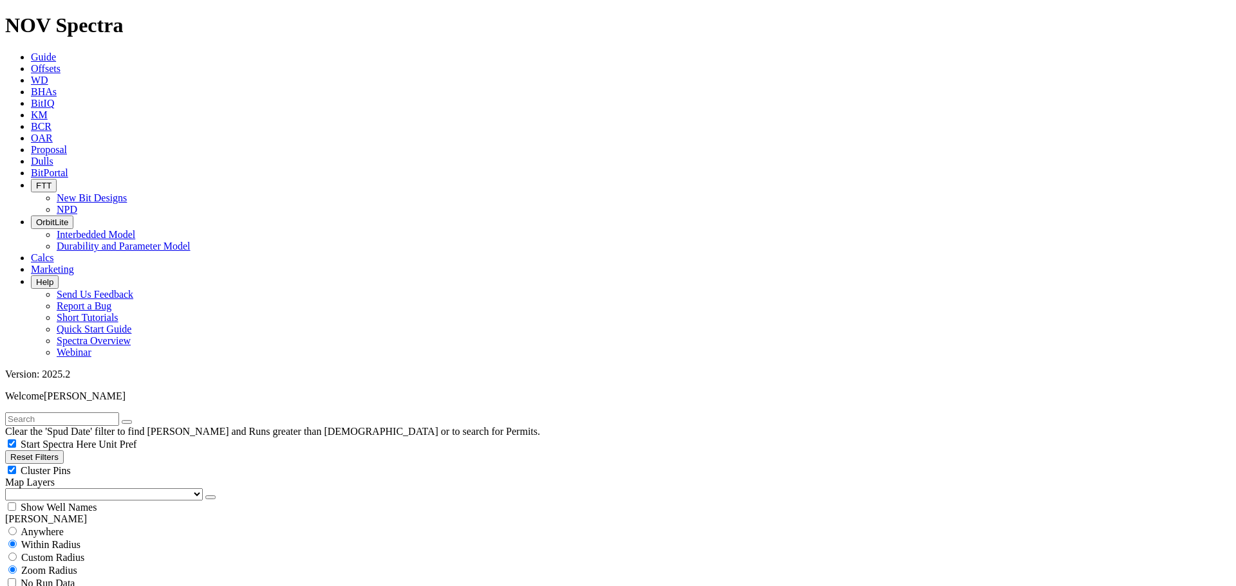
select select "? number:7.875 ?"
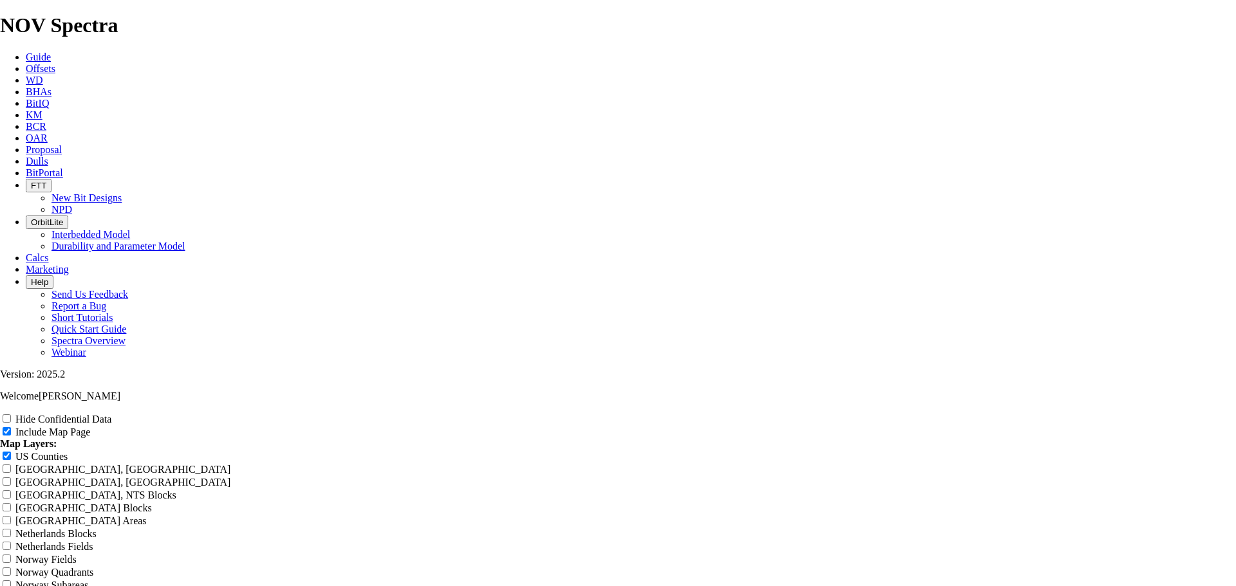
scroll to position [644, 0]
click at [68, 451] on label "US Counties" at bounding box center [41, 456] width 52 height 11
click at [11, 452] on input "US Counties" at bounding box center [7, 456] width 8 height 8
click at [68, 451] on label "US Counties" at bounding box center [41, 456] width 52 height 11
click at [11, 452] on input "US Counties" at bounding box center [7, 456] width 8 height 8
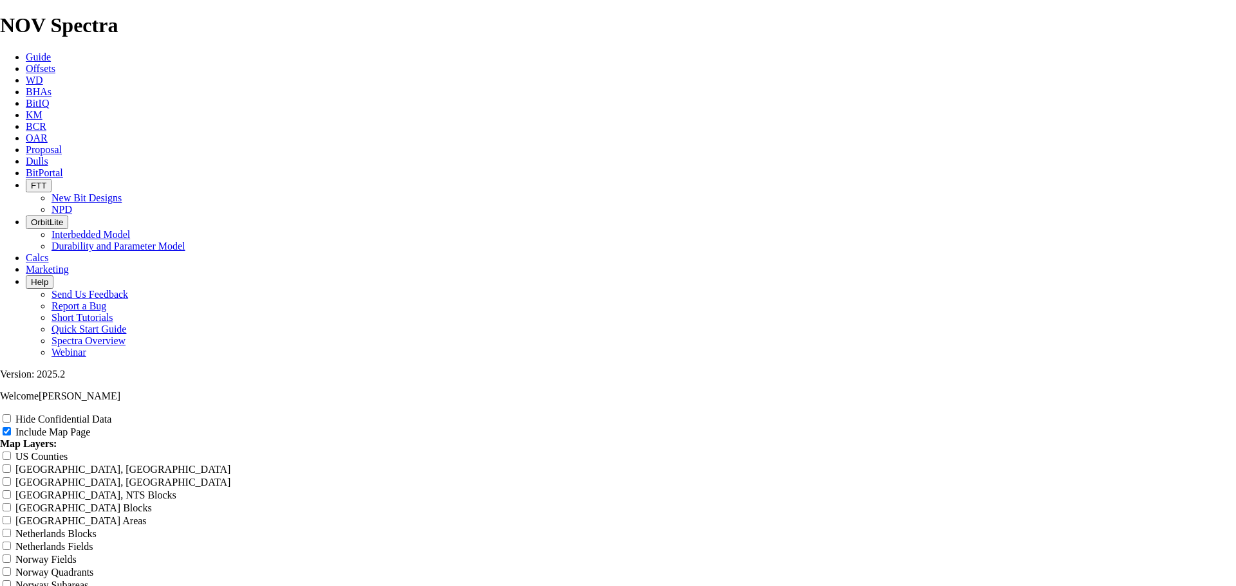
checkbox input "true"
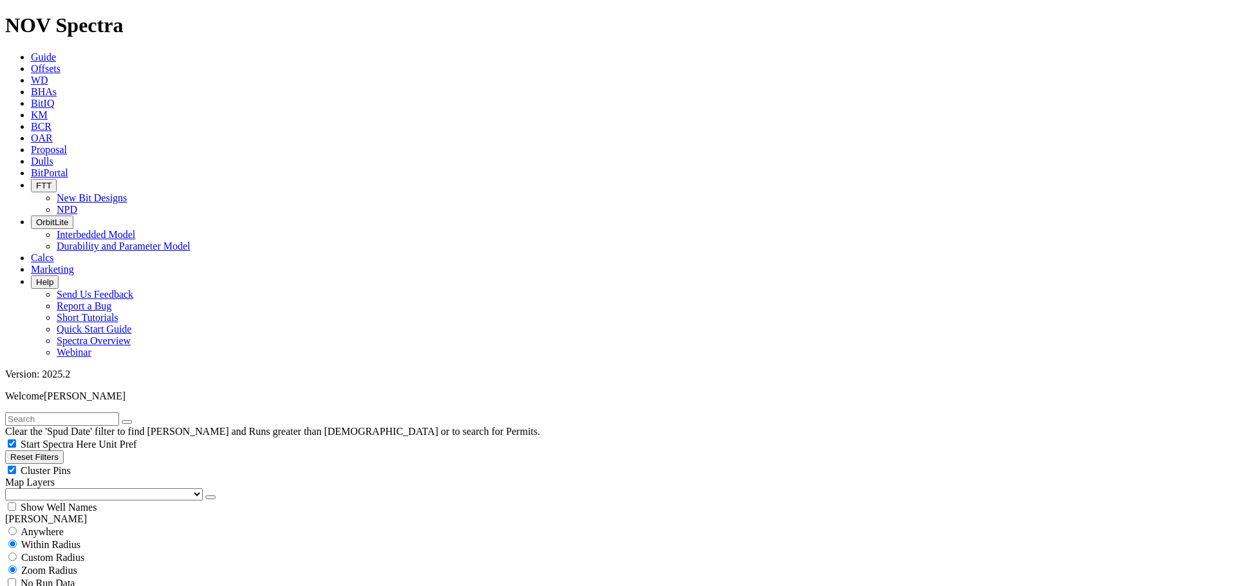
scroll to position [21, 0]
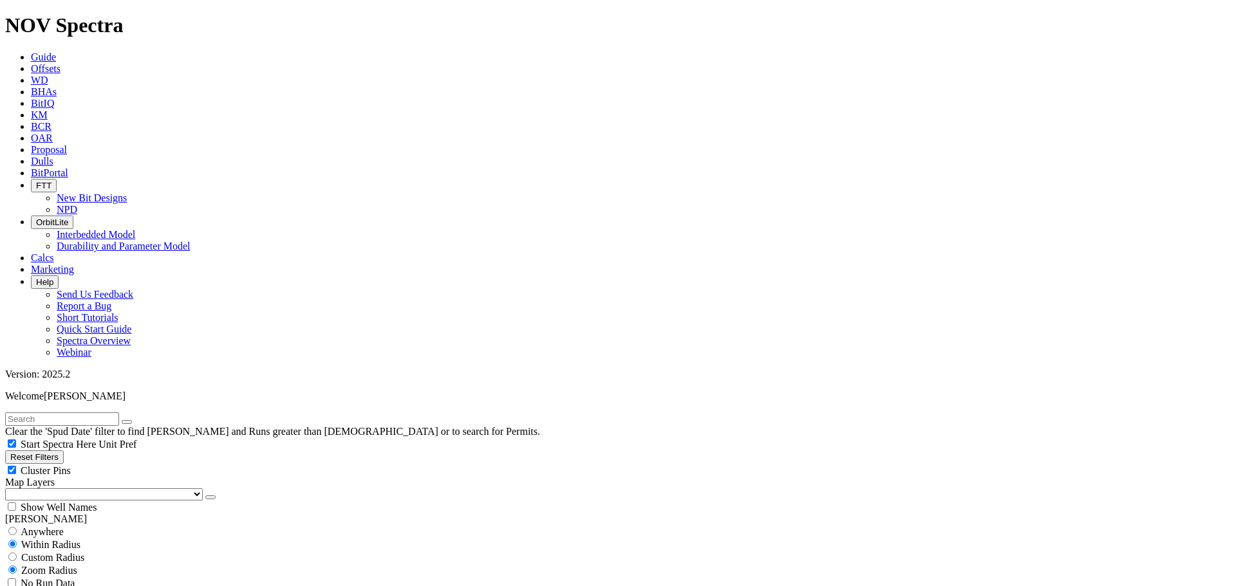
select select "? number:11 ?"
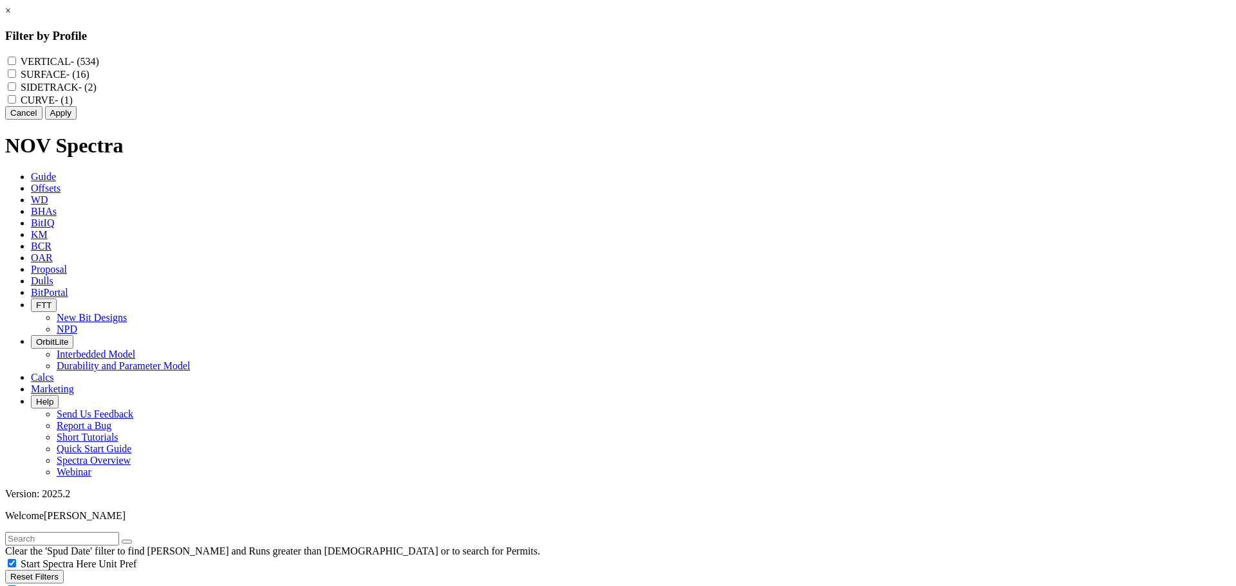
click at [73, 106] on label "CURVE - (1)" at bounding box center [47, 100] width 52 height 11
click at [16, 104] on input "CURVE - (1)" at bounding box center [12, 99] width 8 height 8
checkbox input "true"
click at [77, 120] on button "Apply" at bounding box center [61, 113] width 32 height 14
select select "? object:86052 ?"
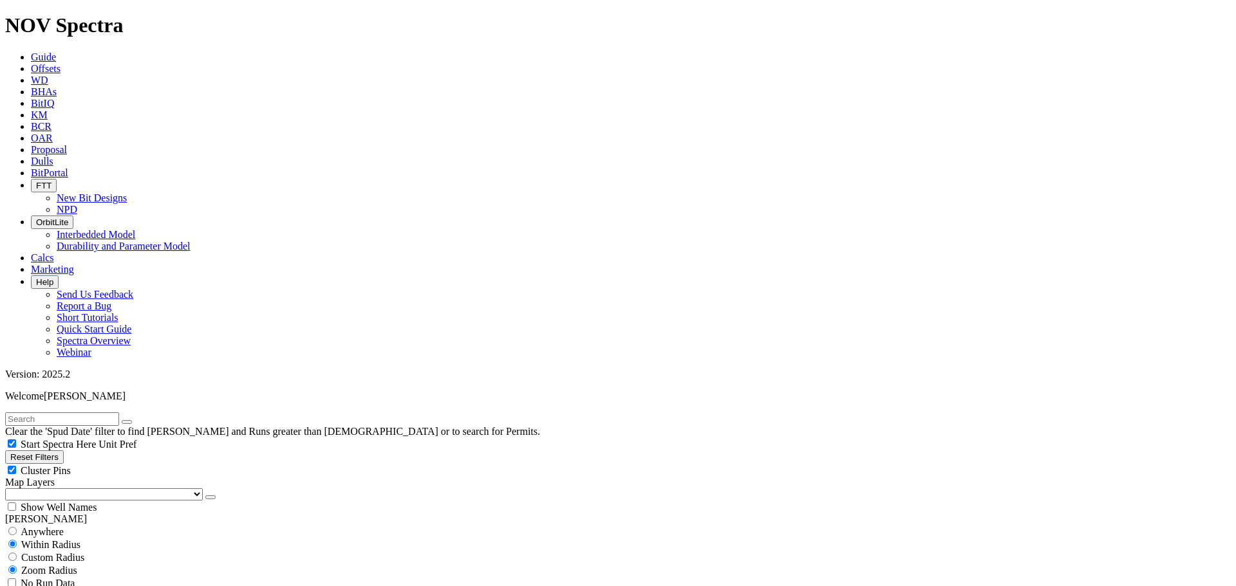
select select
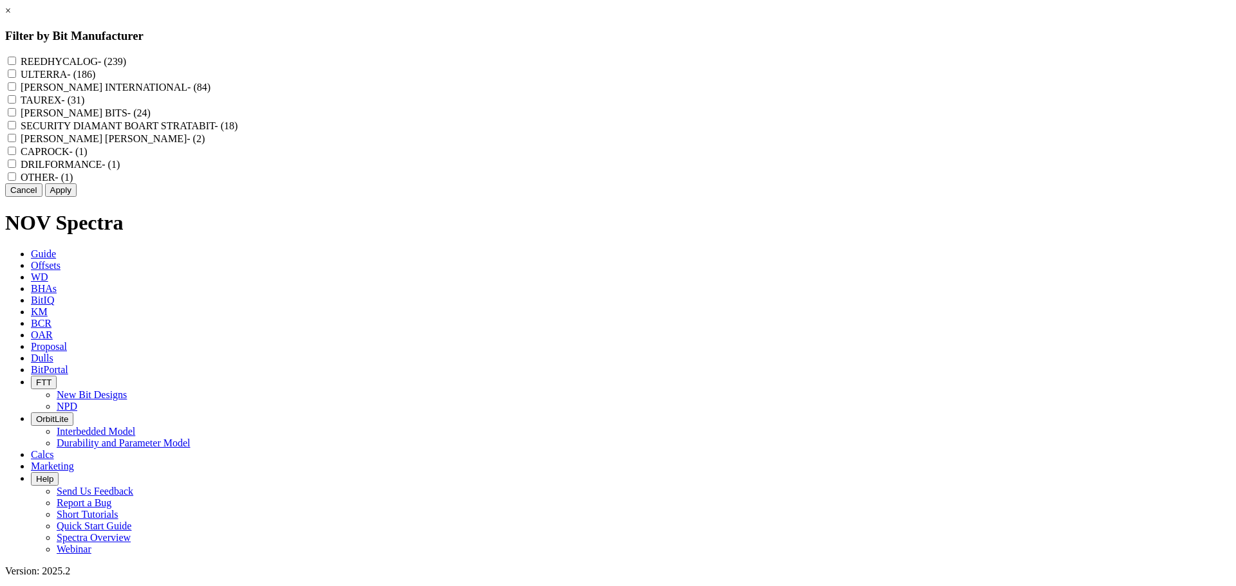
click at [126, 61] on label "REEDHYCALOG - (239)" at bounding box center [74, 61] width 106 height 11
click at [16, 61] on input "REEDHYCALOG - (239)" at bounding box center [12, 61] width 8 height 8
checkbox input "true"
click at [77, 197] on button "Apply" at bounding box center [61, 190] width 32 height 14
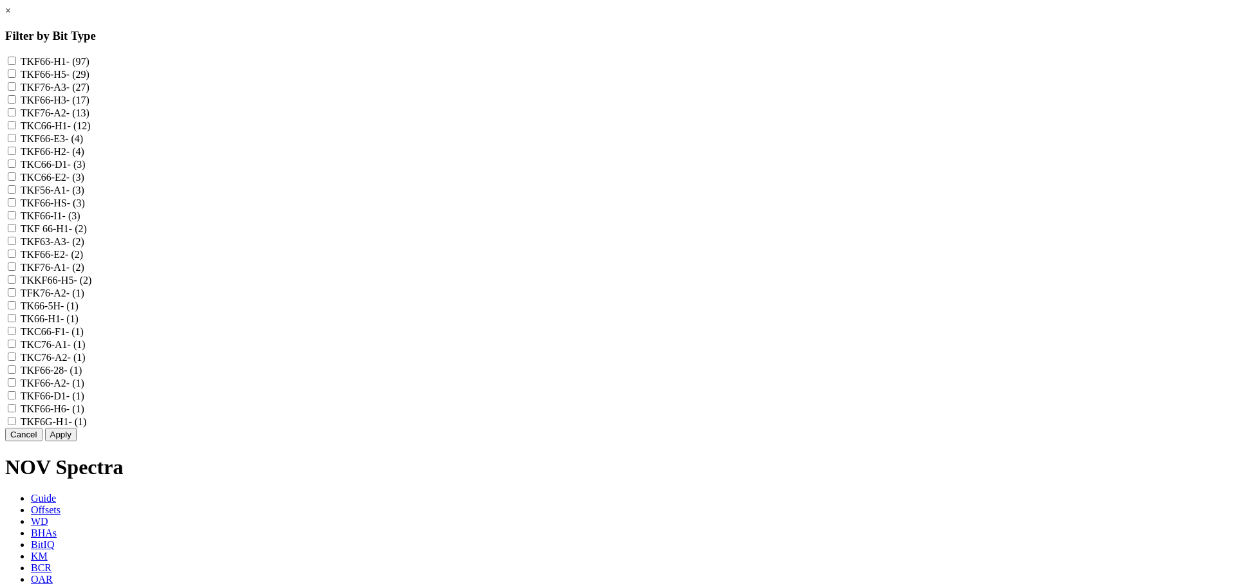
click at [84, 247] on label "TKF63-A3 - (2)" at bounding box center [53, 241] width 64 height 11
click at [16, 245] on input "TKF63-A3 - (2)" at bounding box center [12, 241] width 8 height 8
checkbox input "true"
click at [77, 441] on button "Apply" at bounding box center [61, 435] width 32 height 14
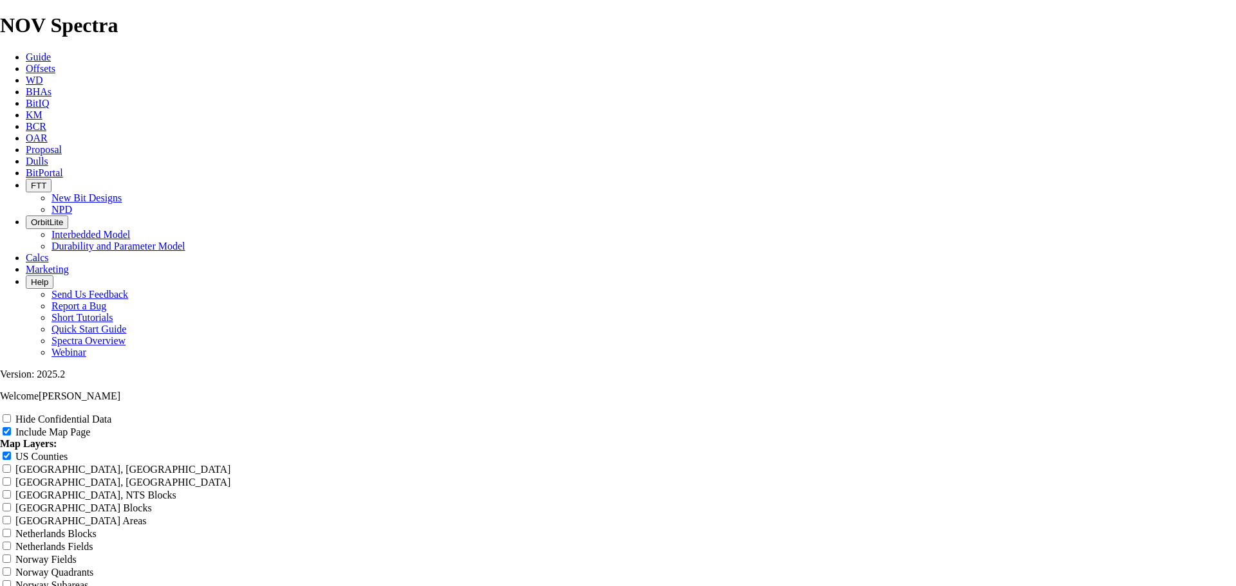
scroll to position [1673, 0]
click at [55, 63] on span "Offsets" at bounding box center [41, 68] width 30 height 11
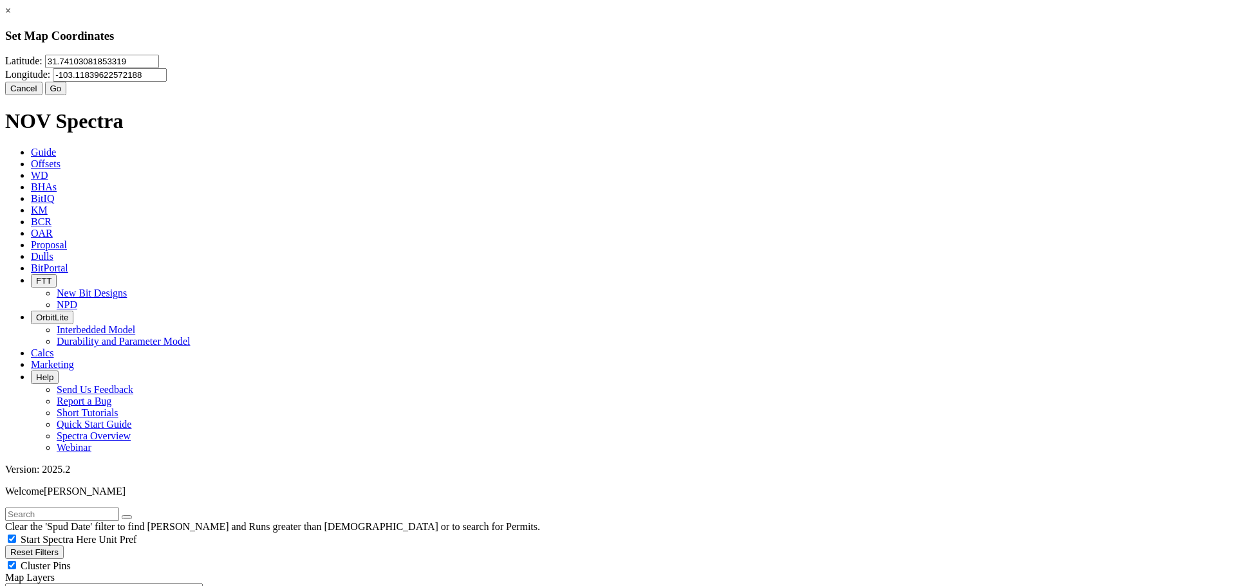
drag, startPoint x: 568, startPoint y: 86, endPoint x: 312, endPoint y: 80, distance: 256.2
click at [313, 79] on div "× Set Map Coordinates Latitude: 31.74103081853319 Longitude: -103.1183962257218…" at bounding box center [617, 50] width 1225 height 90
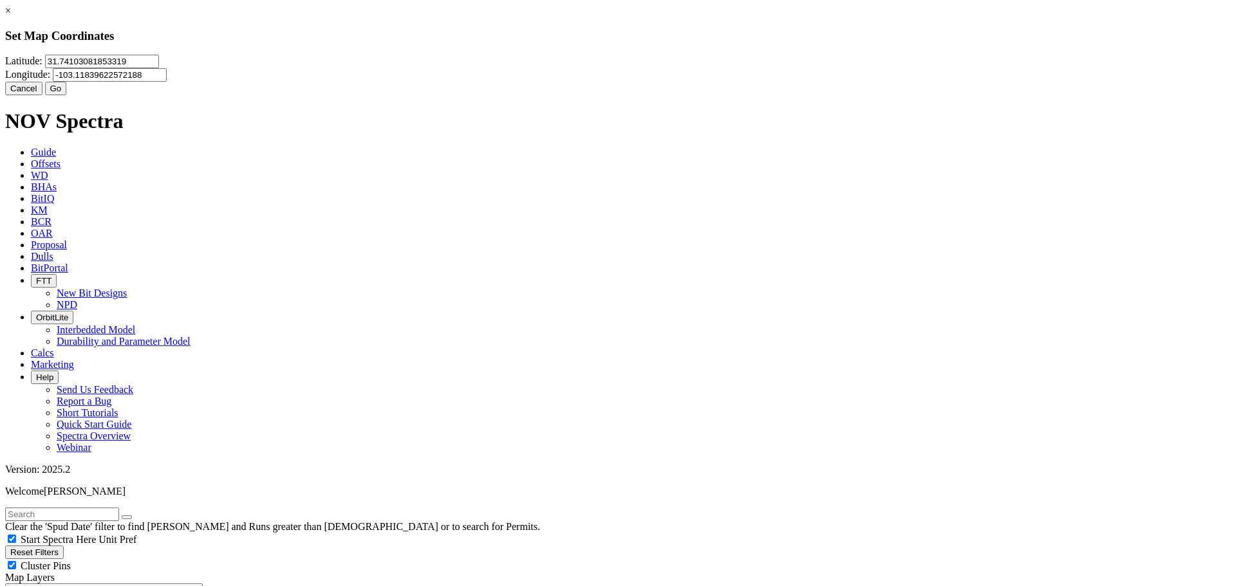
drag, startPoint x: 532, startPoint y: 83, endPoint x: 435, endPoint y: 80, distance: 96.6
click at [159, 68] on input "31.74103081853319" at bounding box center [102, 62] width 114 height 14
type input "-1"
type input "31.873933"
type input "-103.478739"
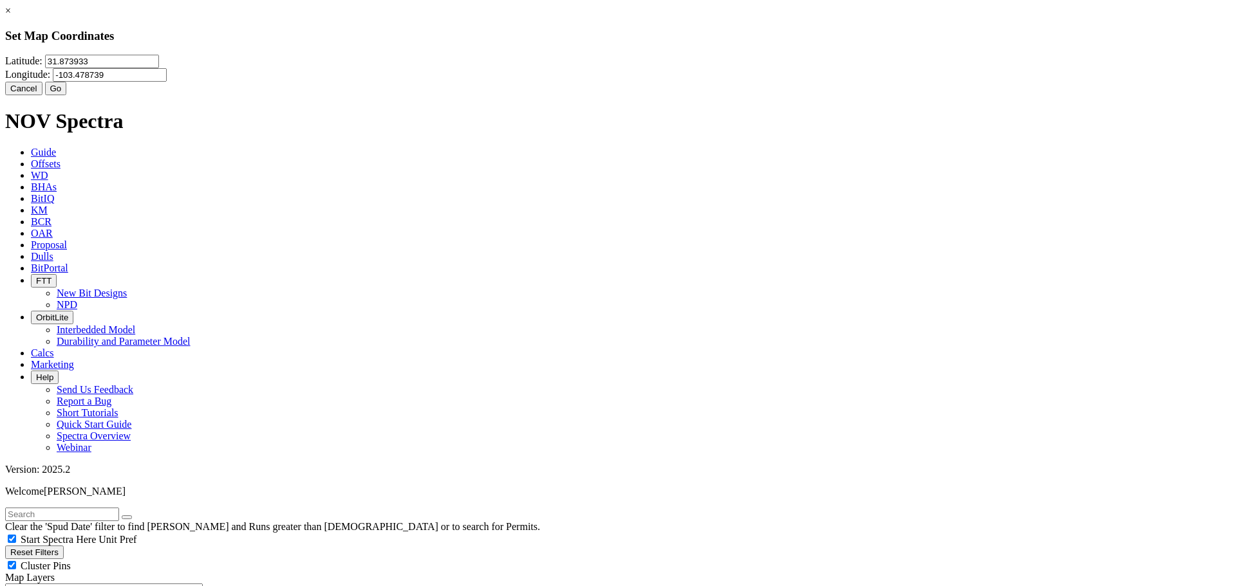
click at [67, 95] on button "Go" at bounding box center [56, 89] width 22 height 14
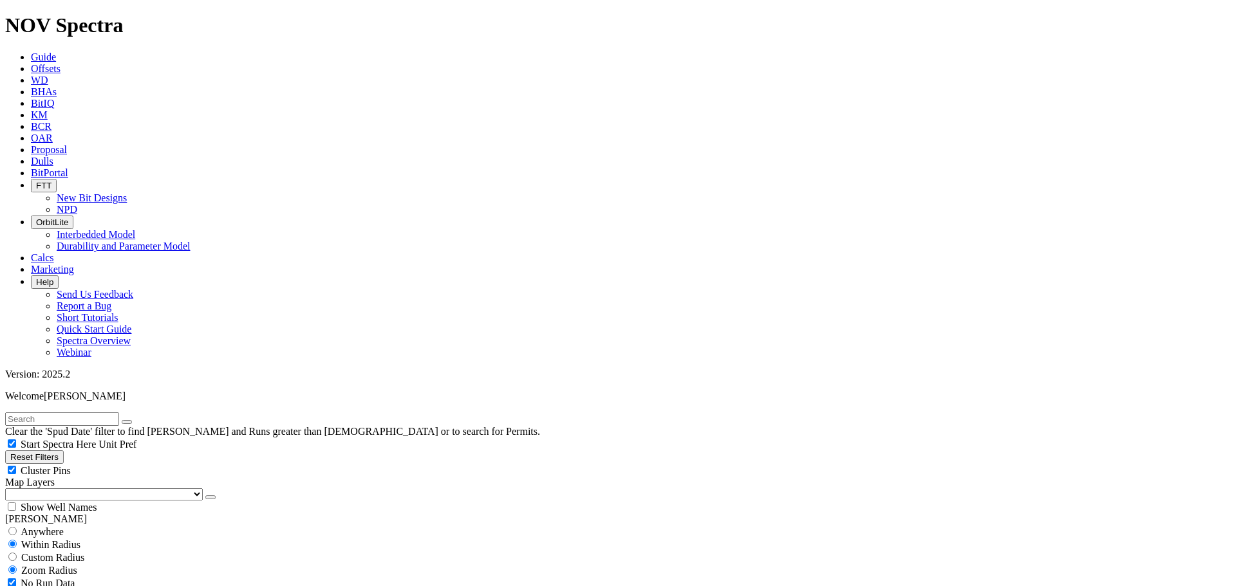
click at [39, 552] on span "Custom Radius" at bounding box center [52, 557] width 63 height 11
radio input "true"
radio input "false"
click at [98, 577] on input "number" at bounding box center [62, 584] width 114 height 14
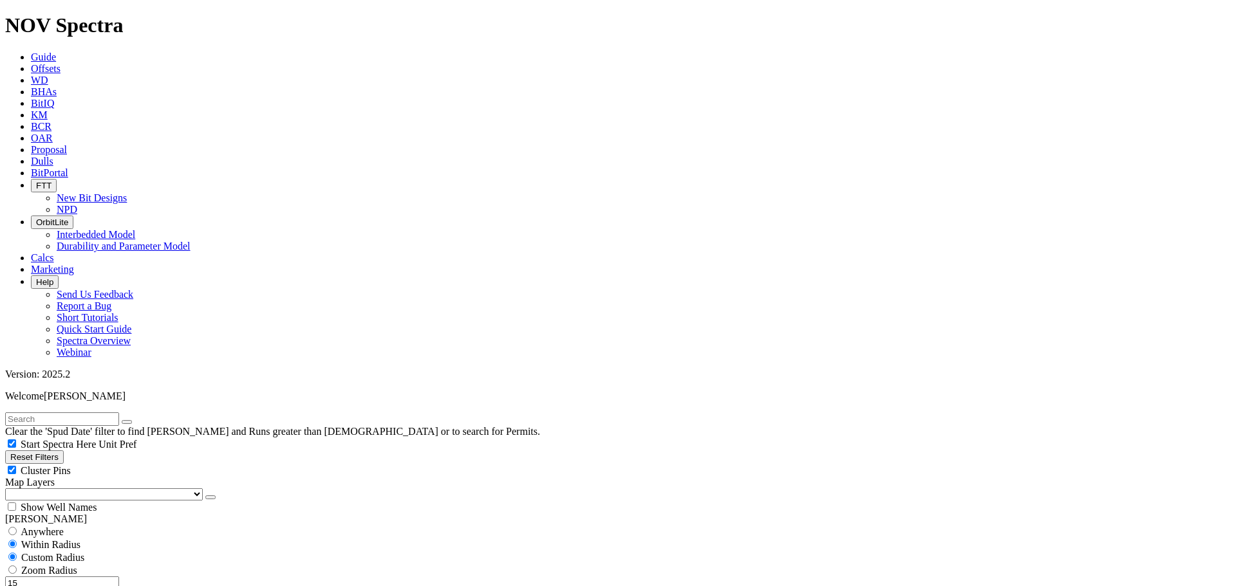
type input "15"
click at [35, 586] on button "Miles" at bounding box center [20, 597] width 30 height 14
select select "7.875"
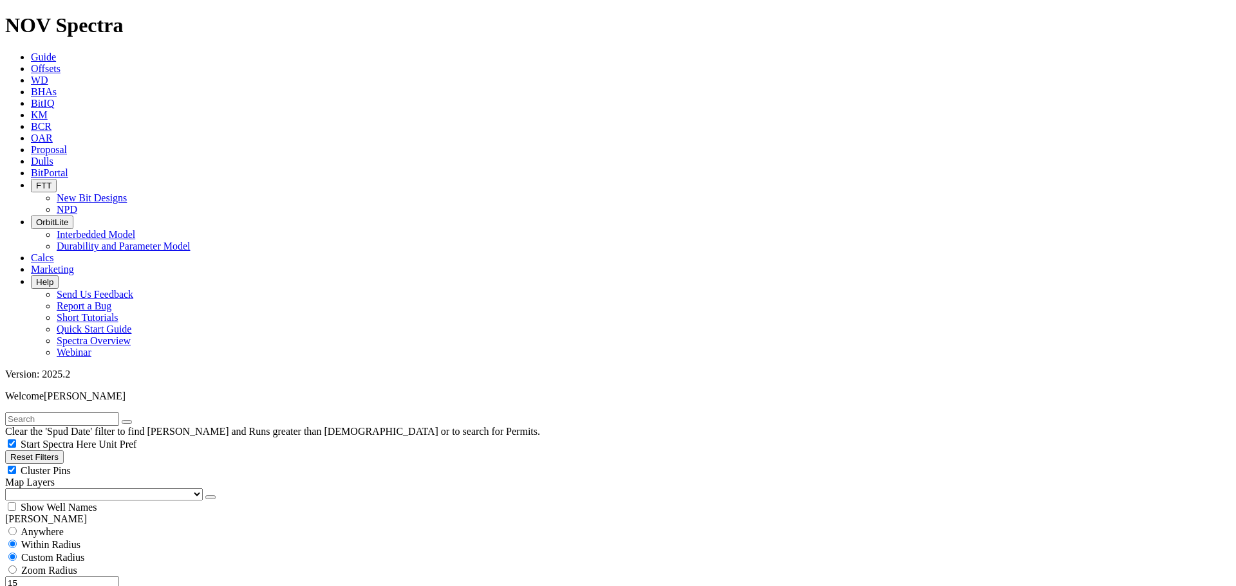
checkbox input "false"
select select "? number:7.875 ?"
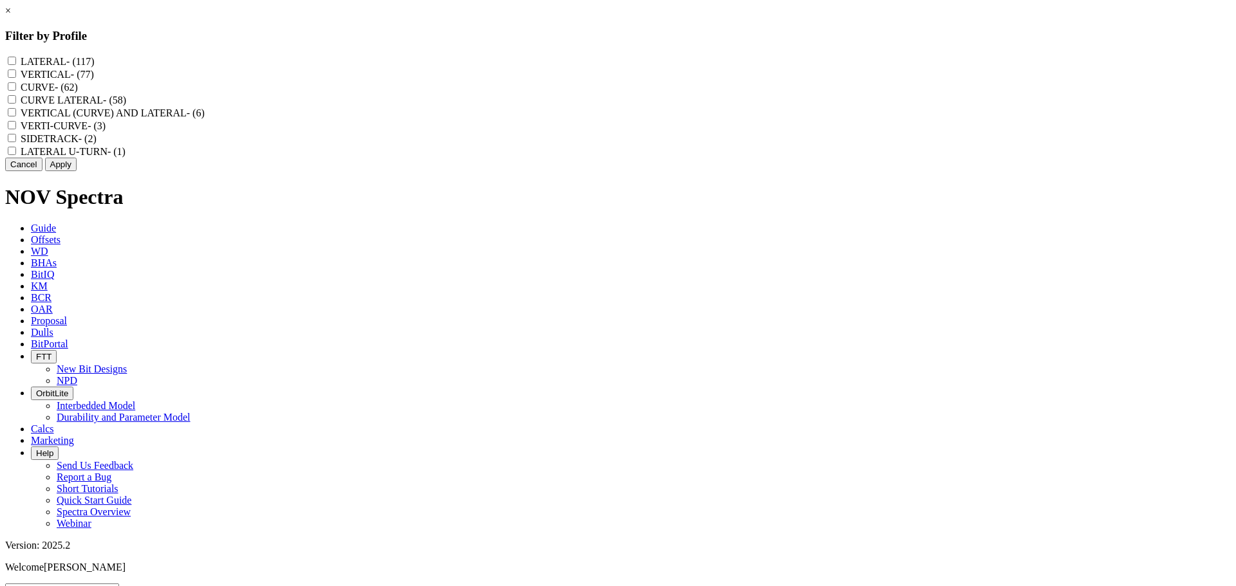
click at [126, 106] on label "CURVE LATERAL - (58)" at bounding box center [74, 100] width 106 height 11
click at [16, 104] on LATERAL "CURVE LATERAL - (58)" at bounding box center [12, 99] width 8 height 8
checkbox LATERAL "true"
click at [77, 171] on button "Apply" at bounding box center [61, 165] width 32 height 14
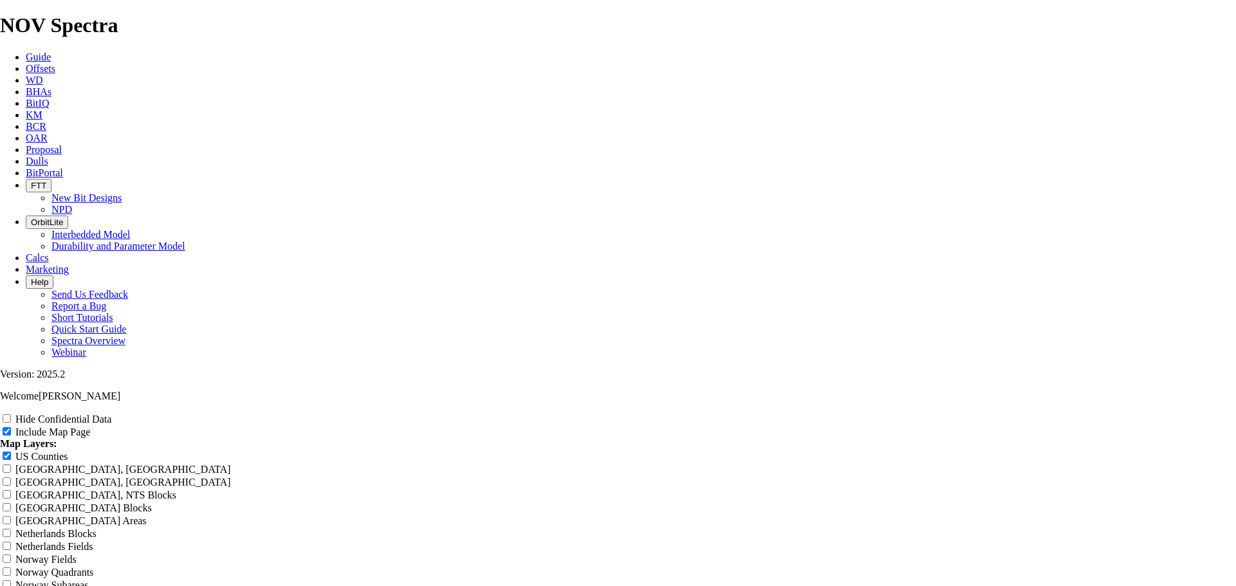
scroll to position [1609, 0]
radio input "true"
click at [11, 414] on input "Hide Confidential Data" at bounding box center [7, 418] width 8 height 8
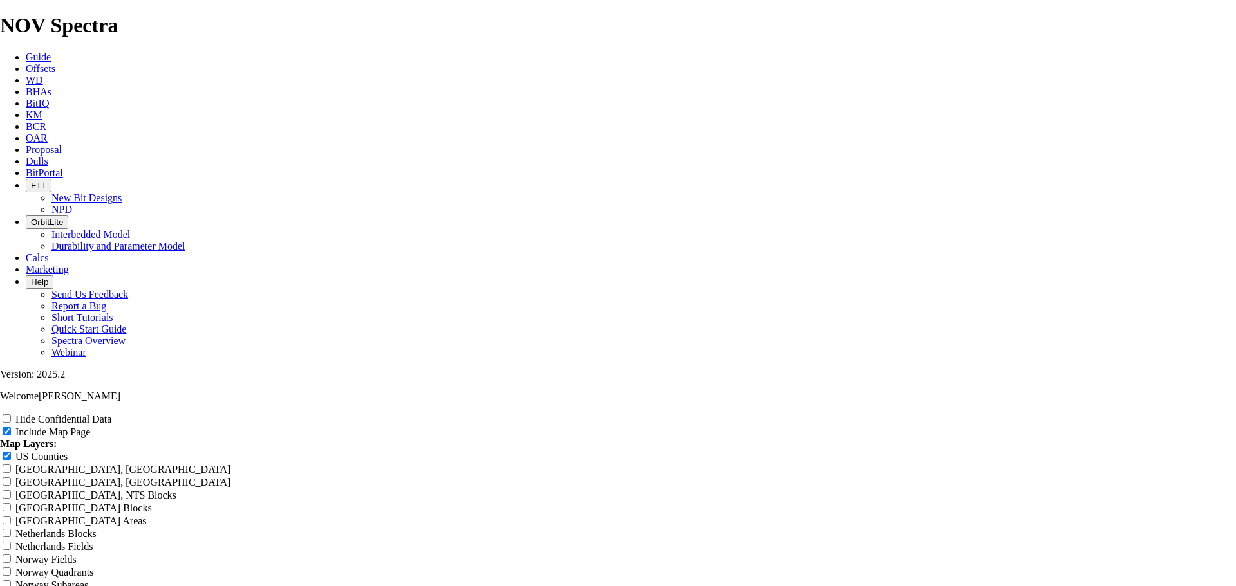
checkbox input "true"
click at [11, 452] on input "US Counties" at bounding box center [7, 456] width 8 height 8
drag, startPoint x: 1162, startPoint y: 123, endPoint x: 1037, endPoint y: 263, distance: 186.9
click at [11, 452] on input "US Counties" at bounding box center [7, 456] width 8 height 8
checkbox input "true"
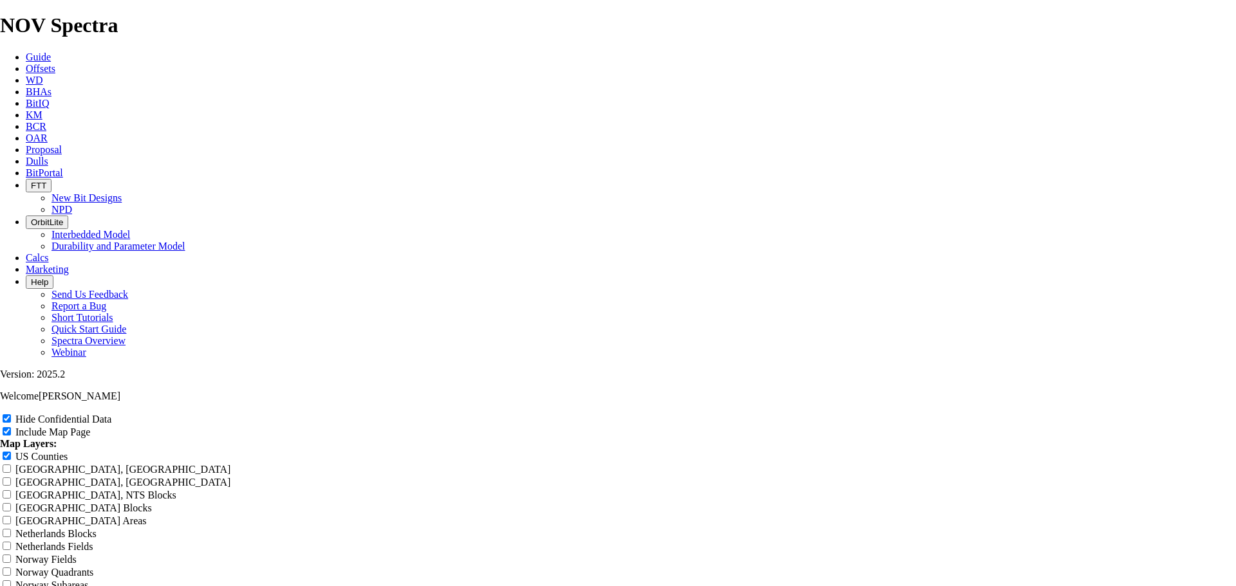
scroll to position [515, 0]
drag, startPoint x: 1213, startPoint y: 410, endPoint x: 1021, endPoint y: 503, distance: 213.6
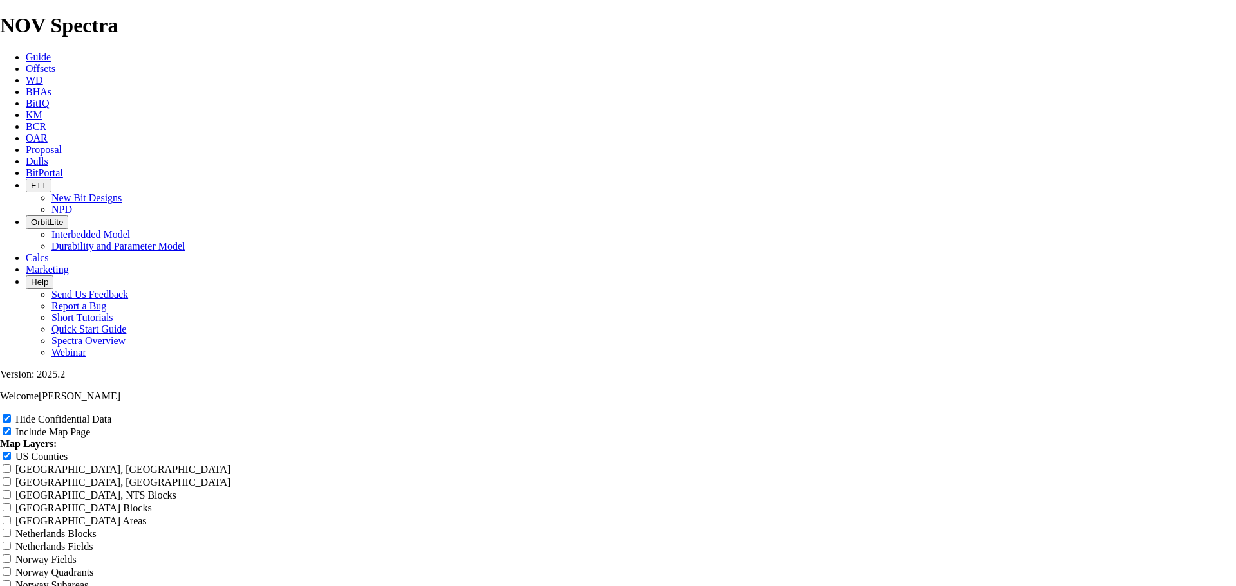
type input "7"
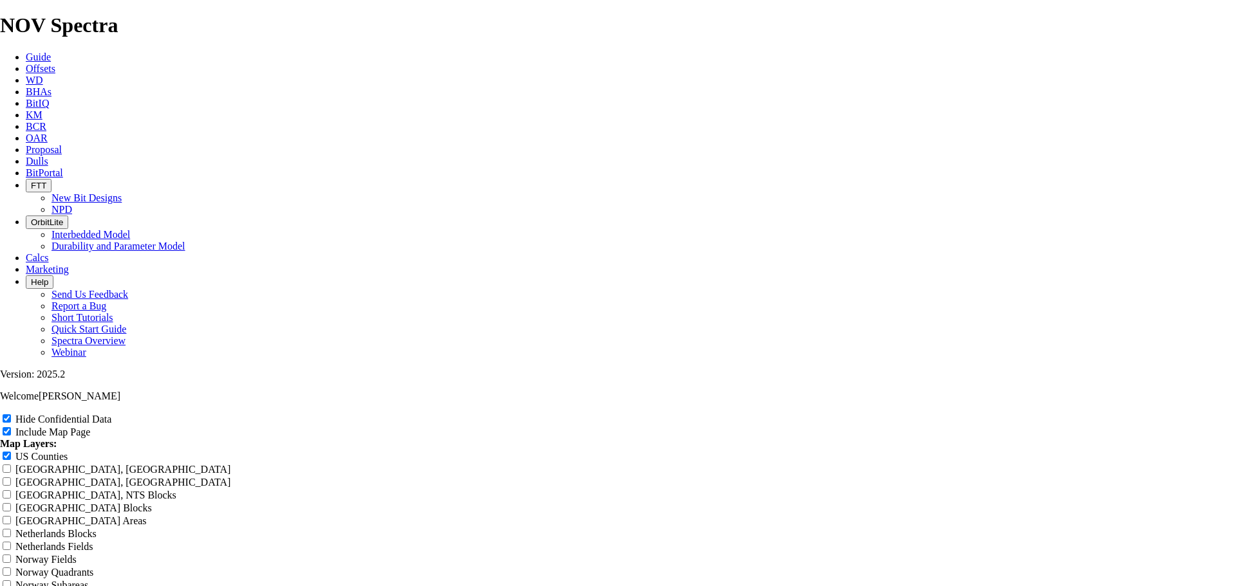
type input "7"
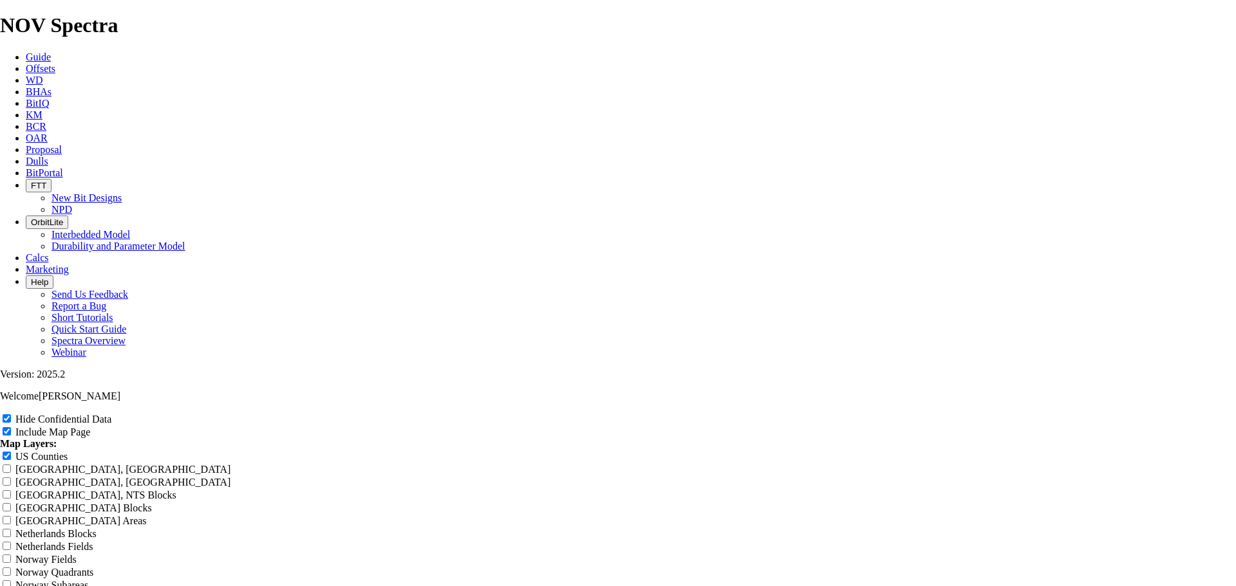
type input "7"
type input "7."
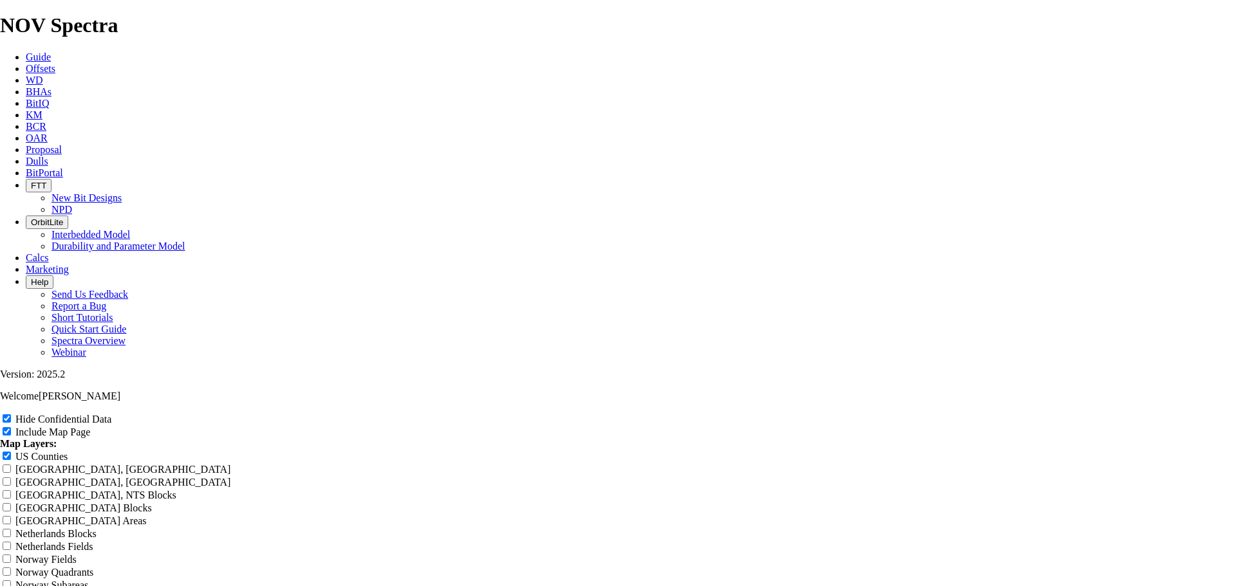
type input "7."
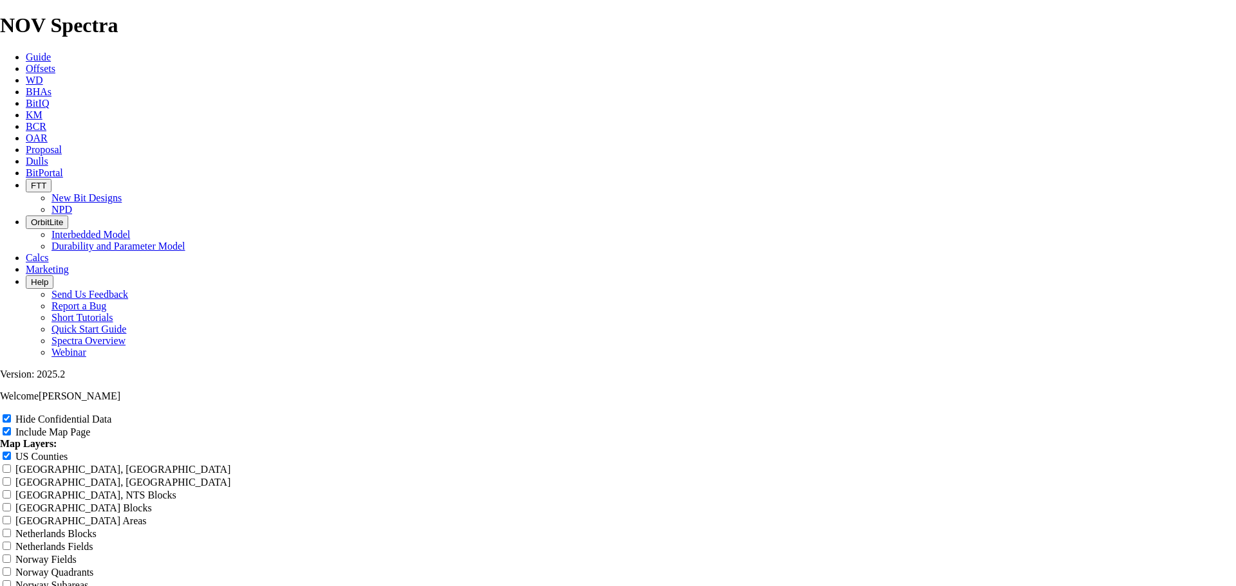
type input "7."
type input "7.8"
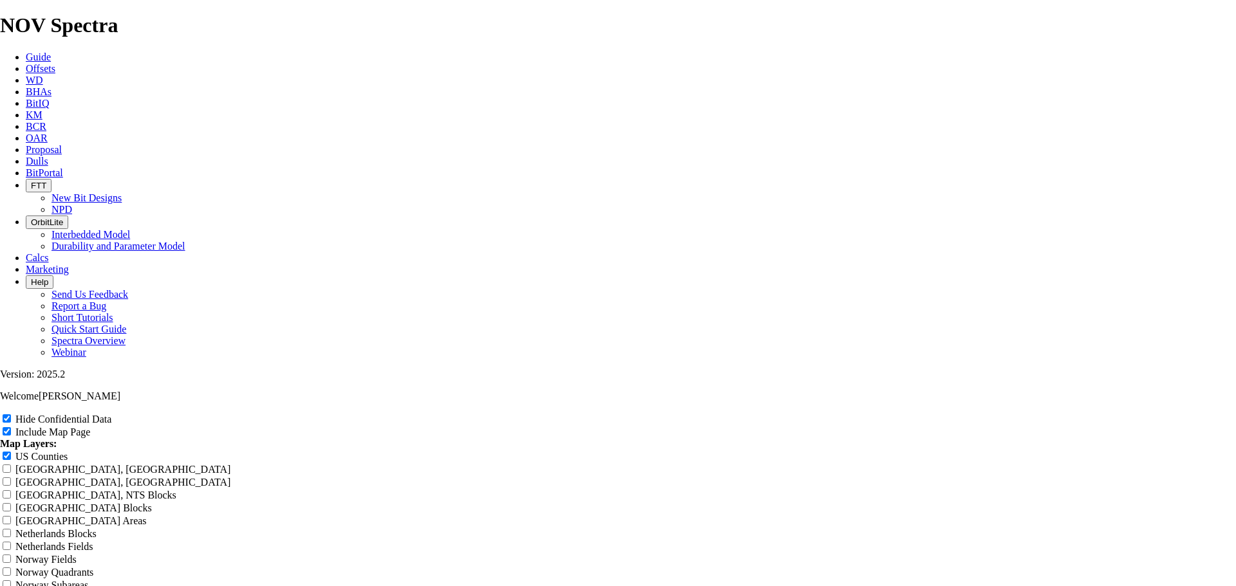
type input "7.8"
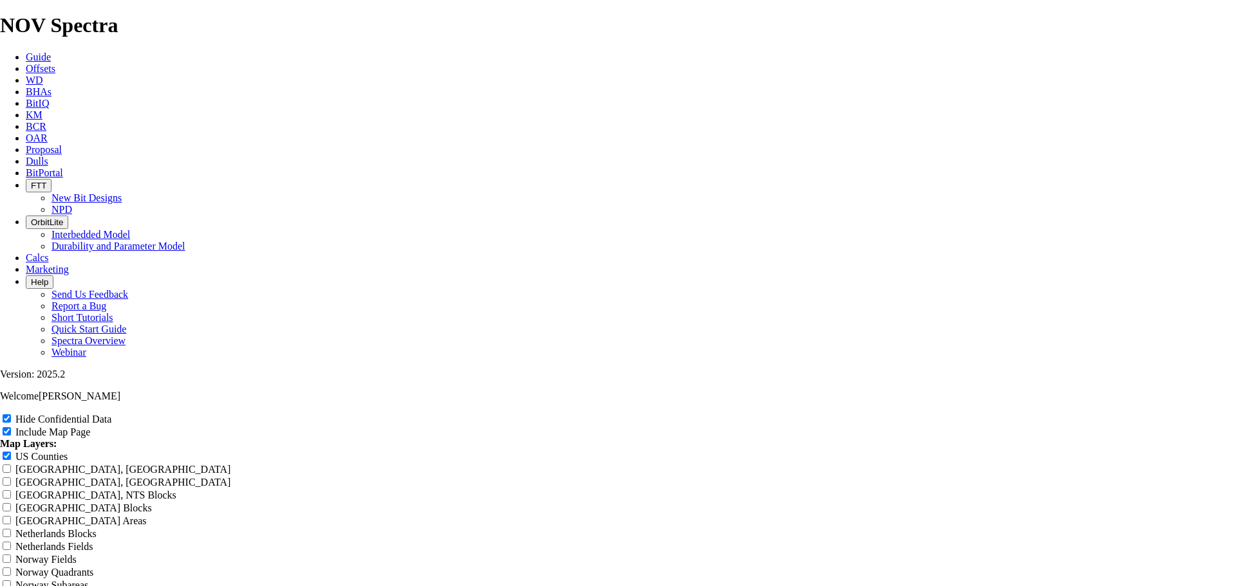
type input "7.8"
type input "7.85"
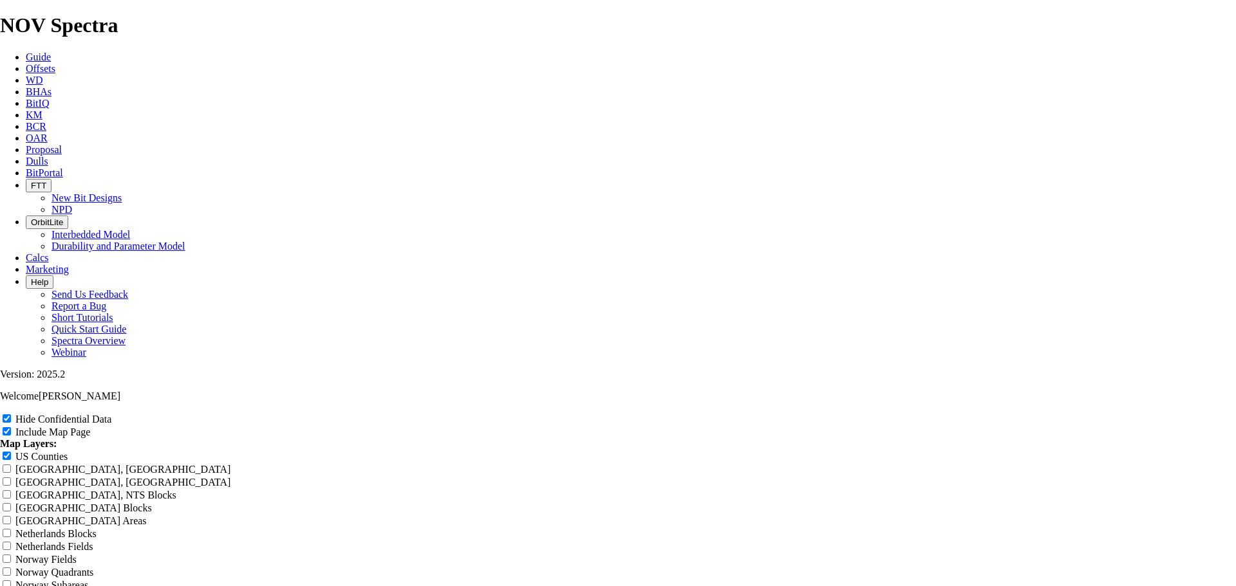
type input "7.85"
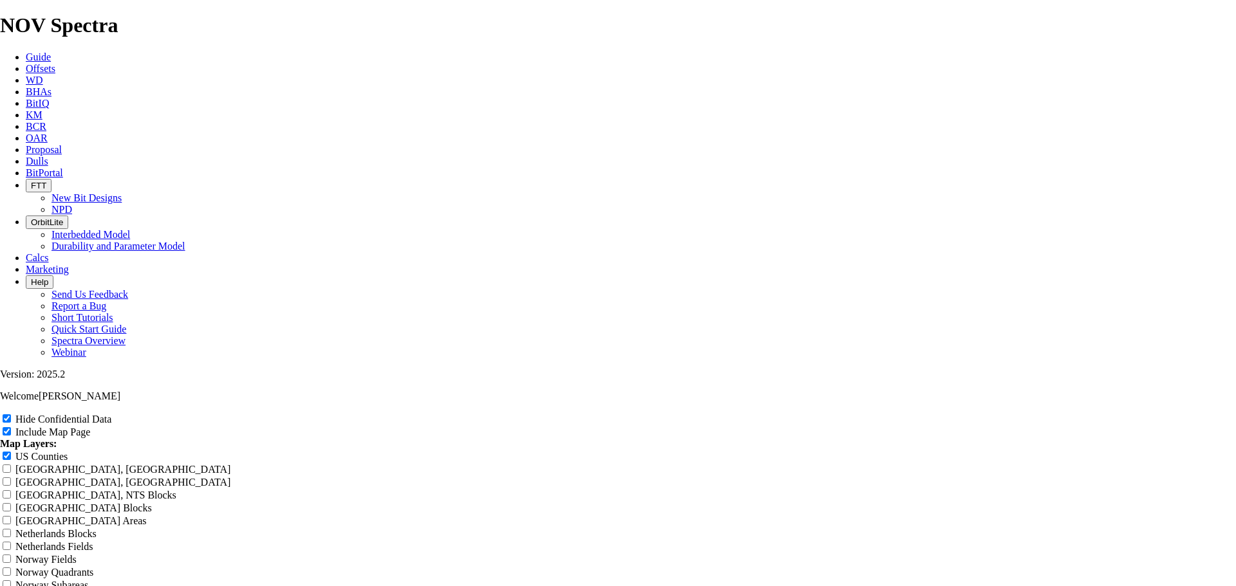
type input "7.85"
type input "7.8"
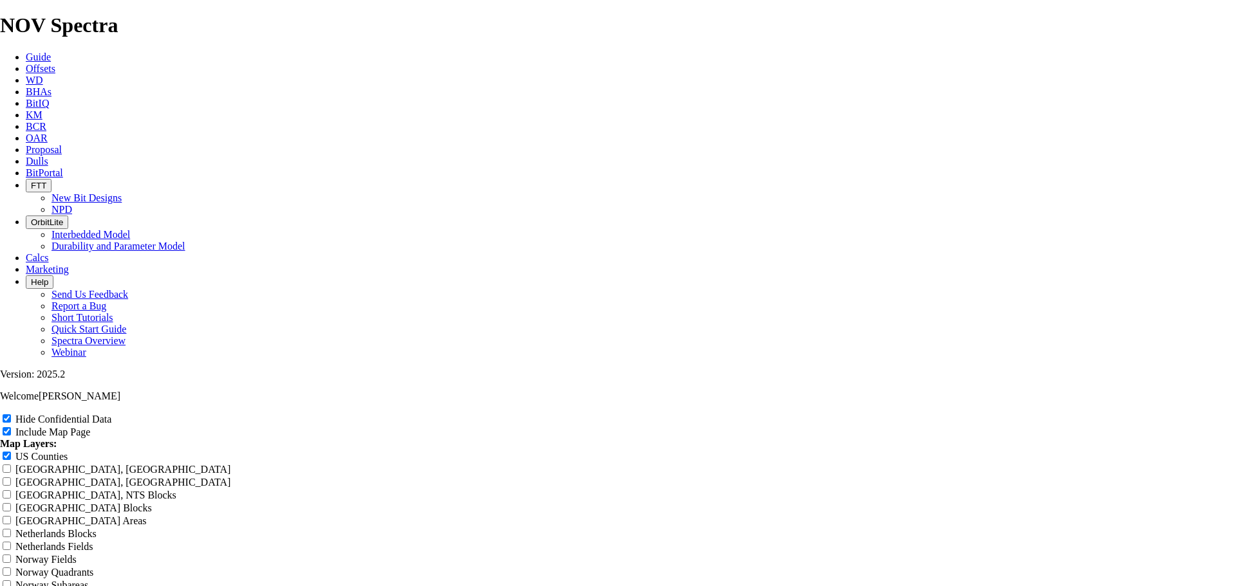
type input "7.8"
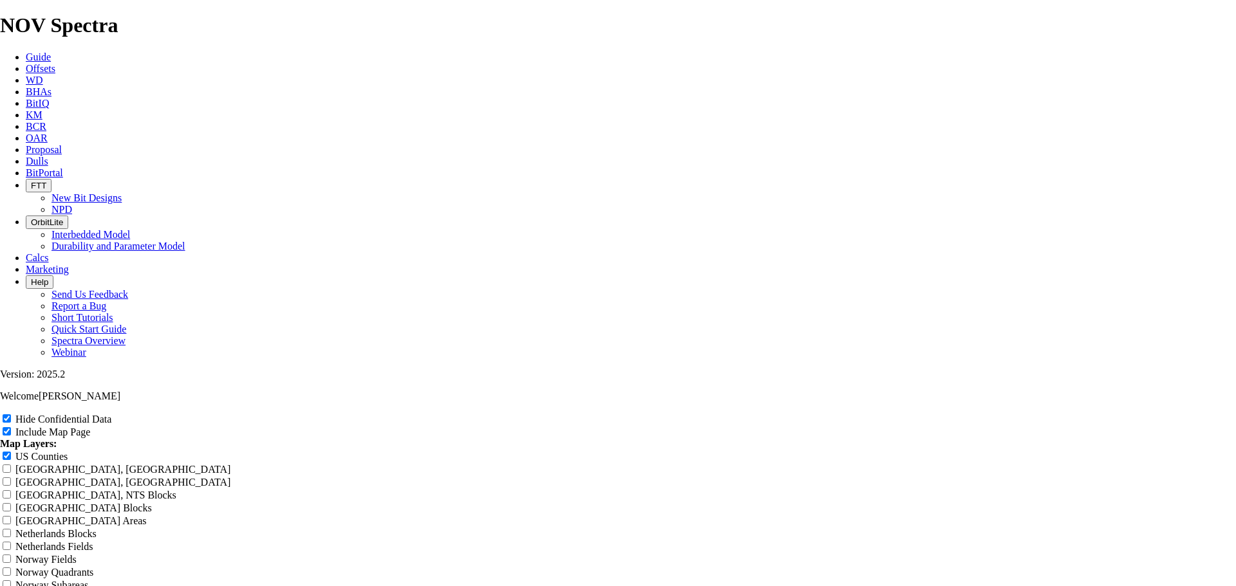
type input "7.8"
type input "7."
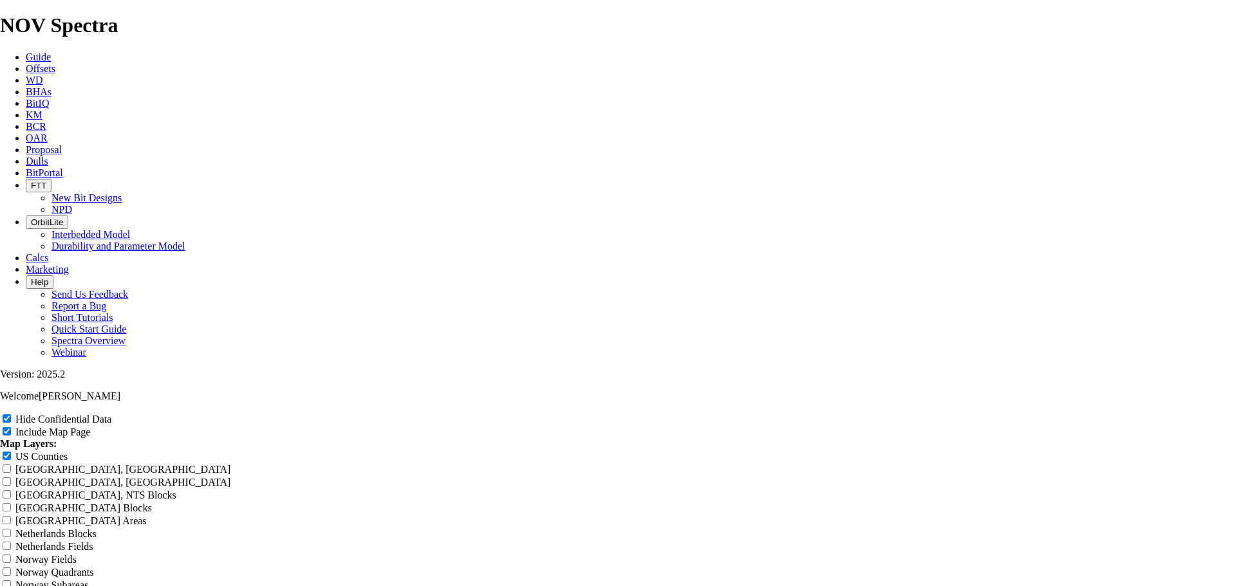
type input "7."
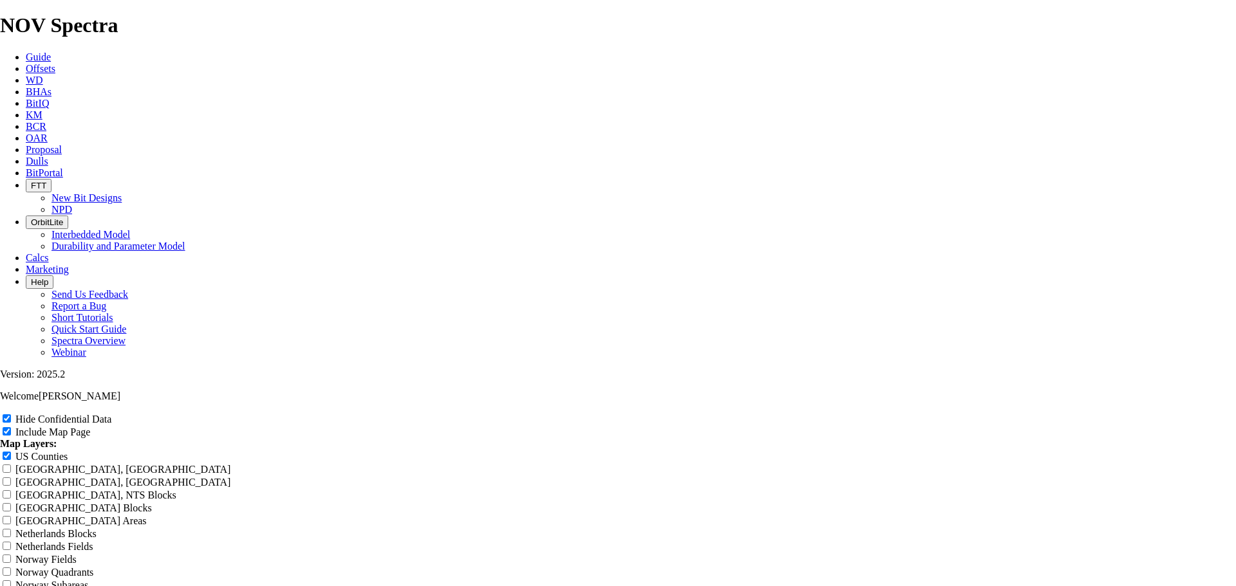
type input "7."
type input "7"
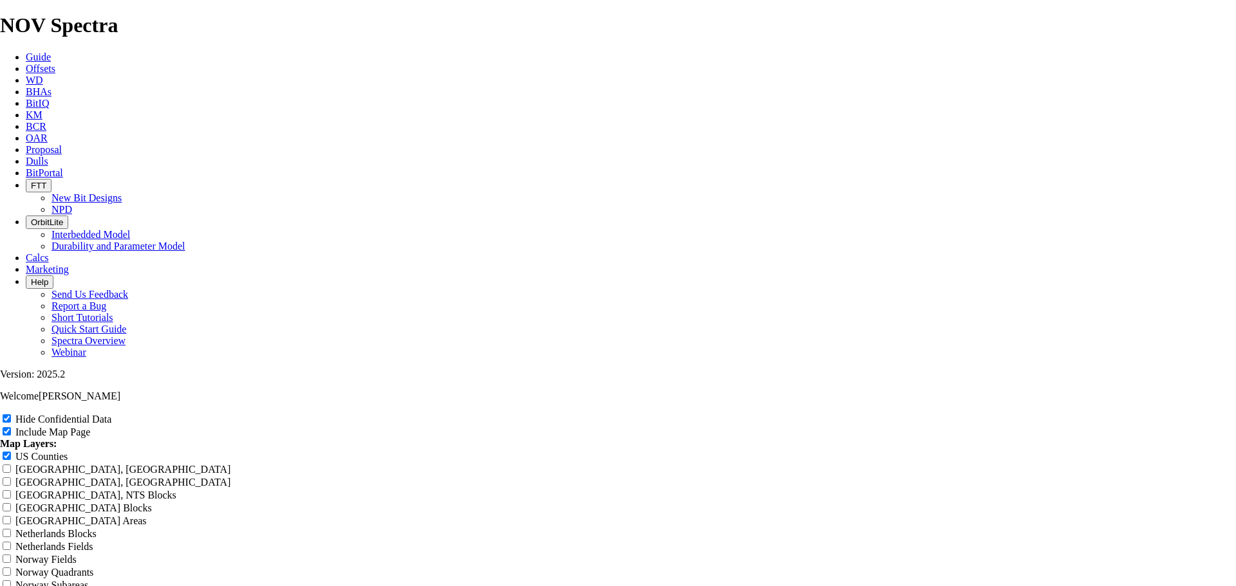
type input "7"
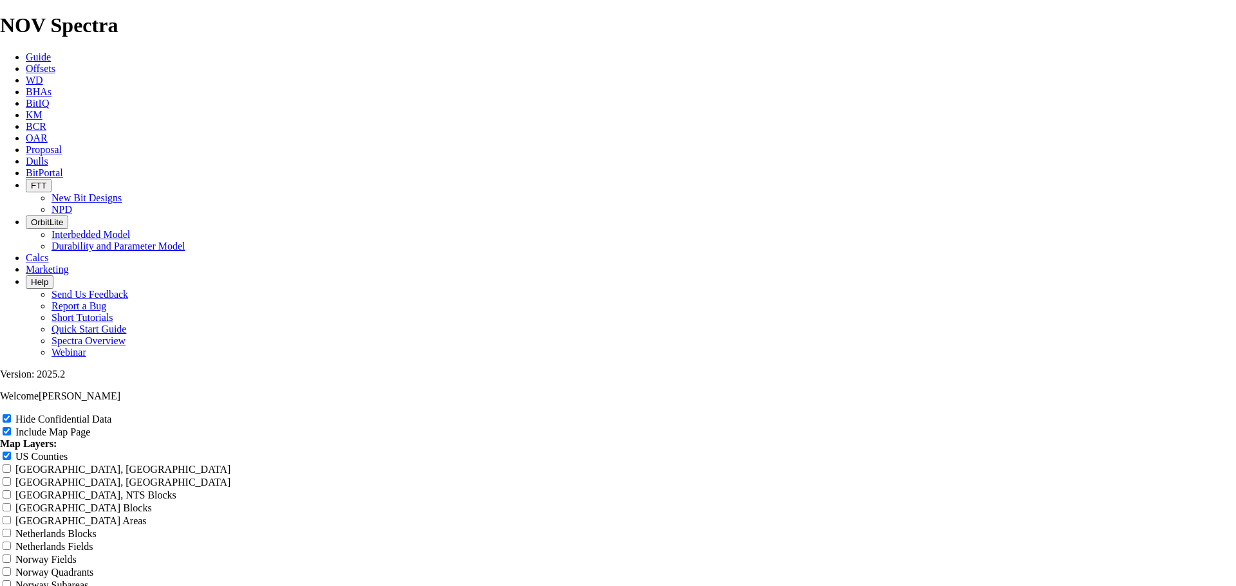
type input "7"
type input "7J"
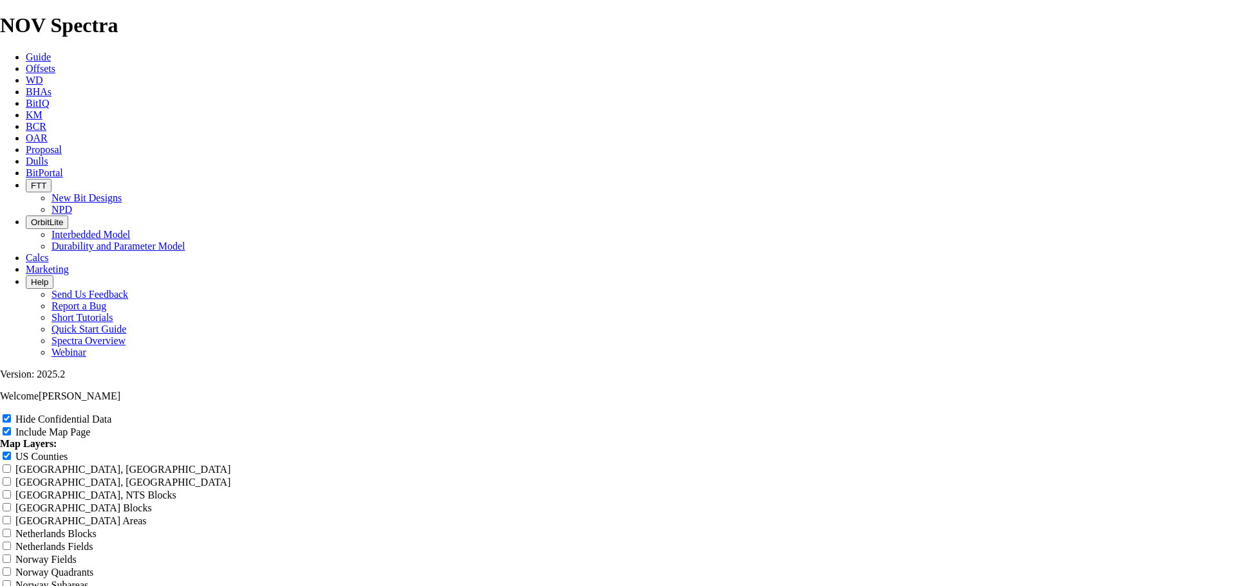
type input "7J"
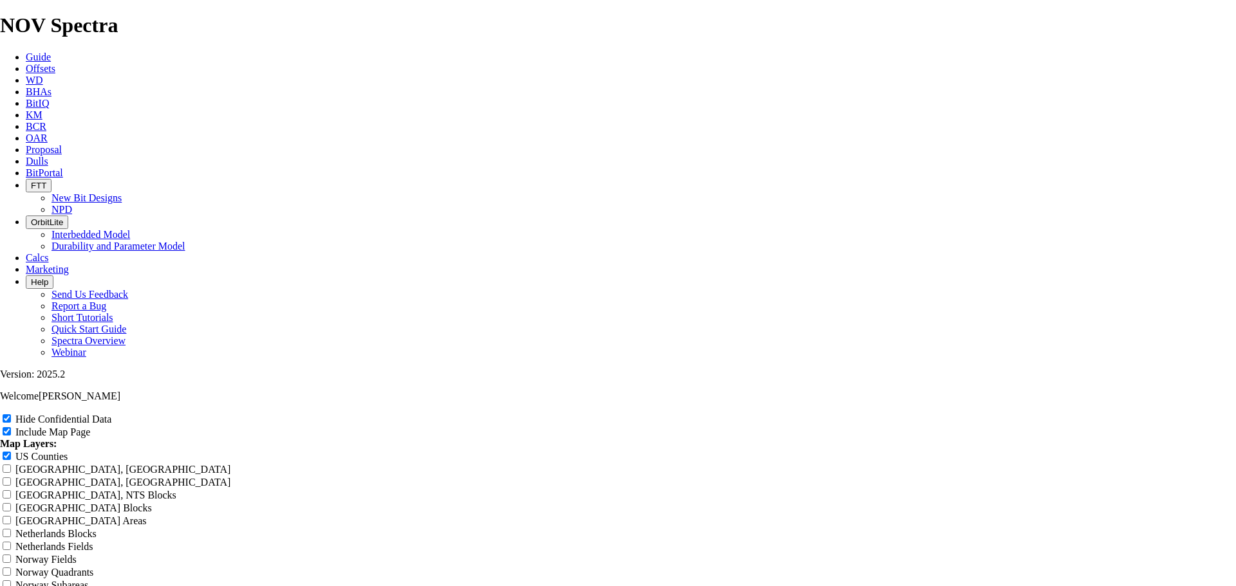
type input "7J"
type input "7Ju"
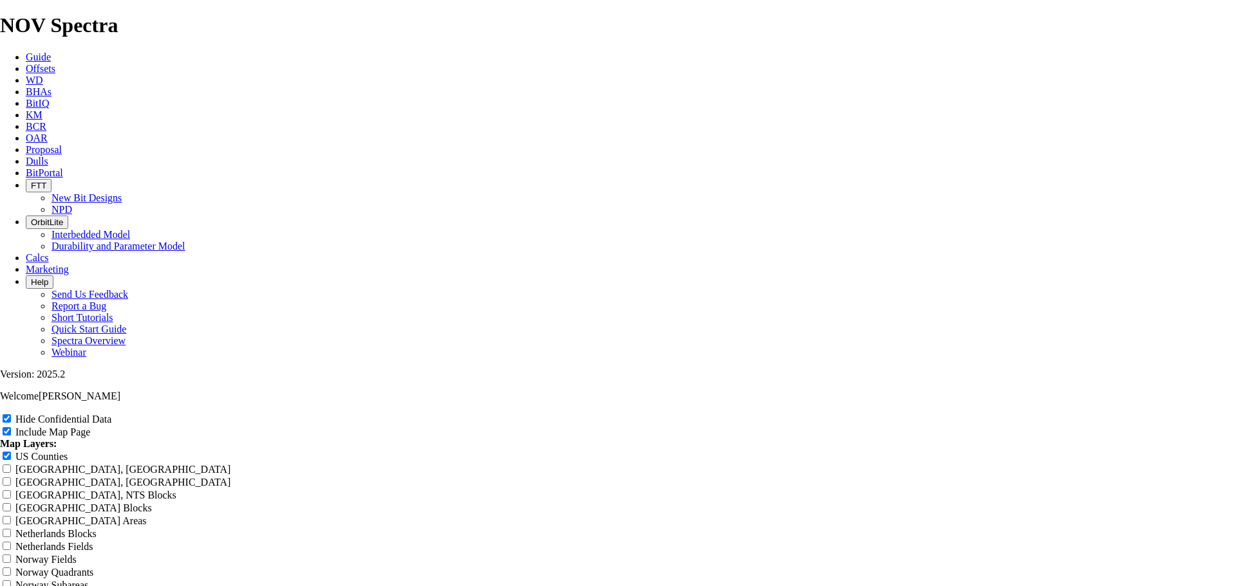
type input "7Ju"
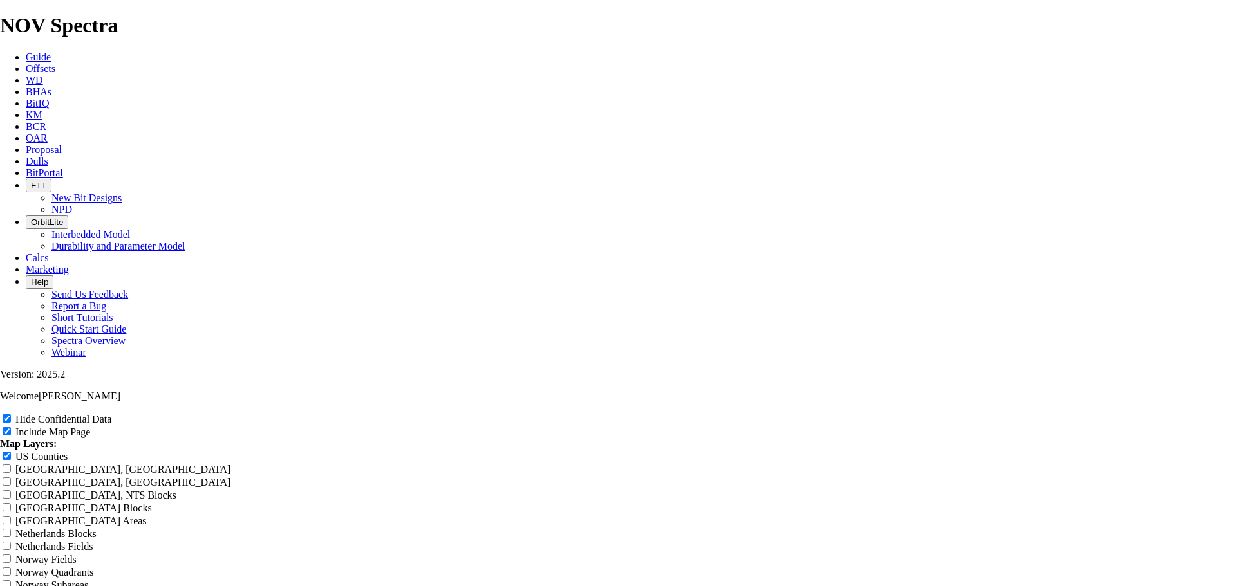
type input "7Ju"
type input "7J"
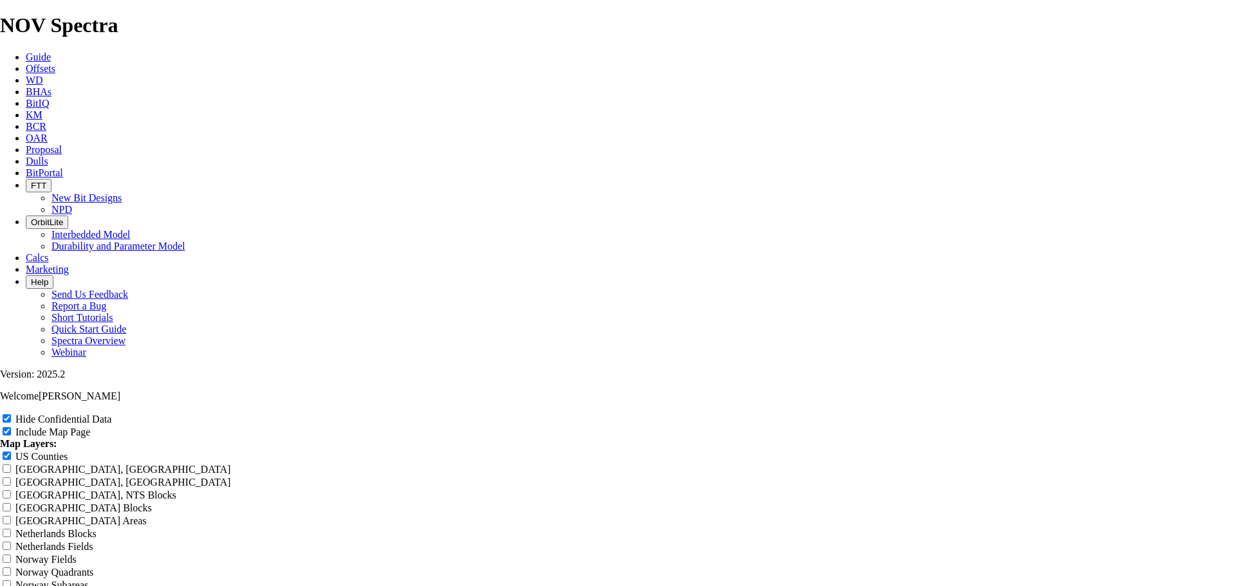
type input "7J"
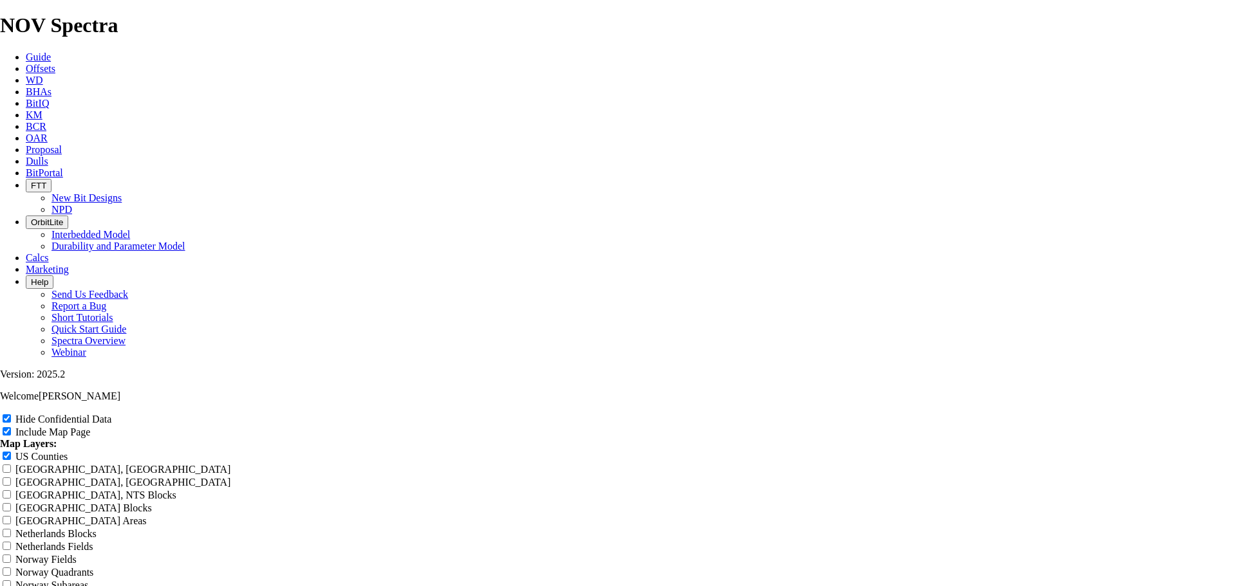
type input "7J"
type input "7"
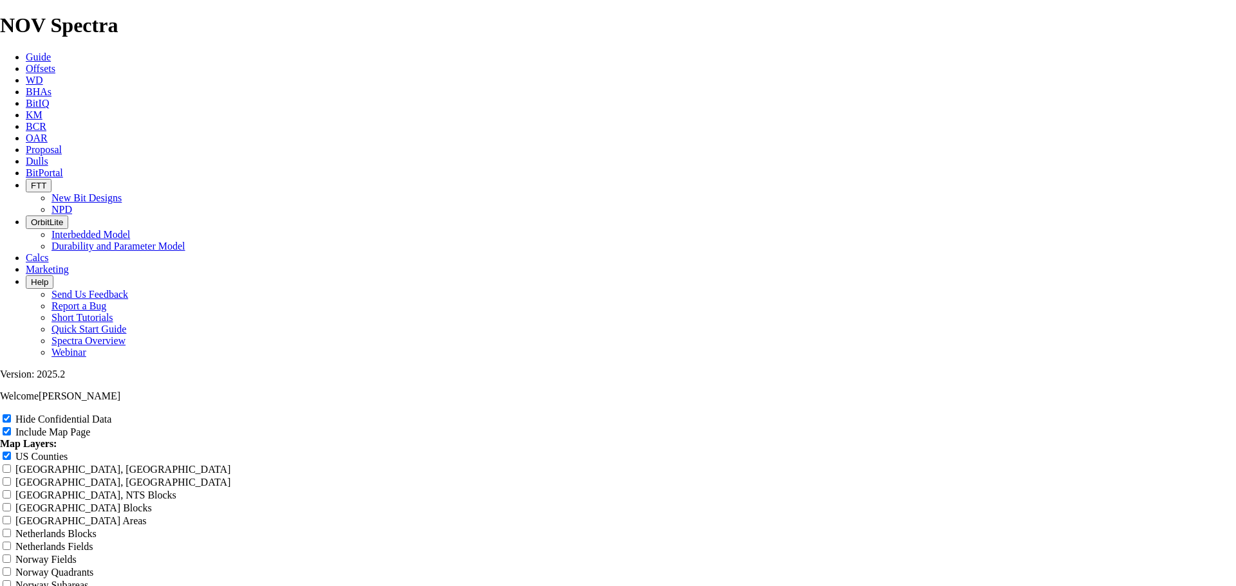
type input "7"
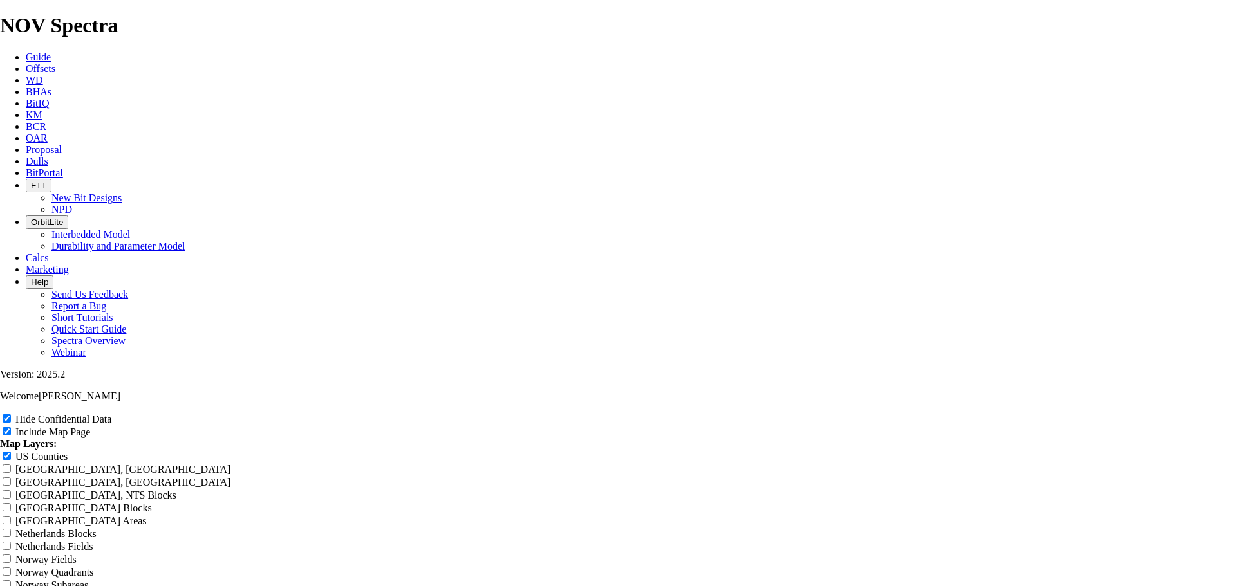
type input "7"
type input "J"
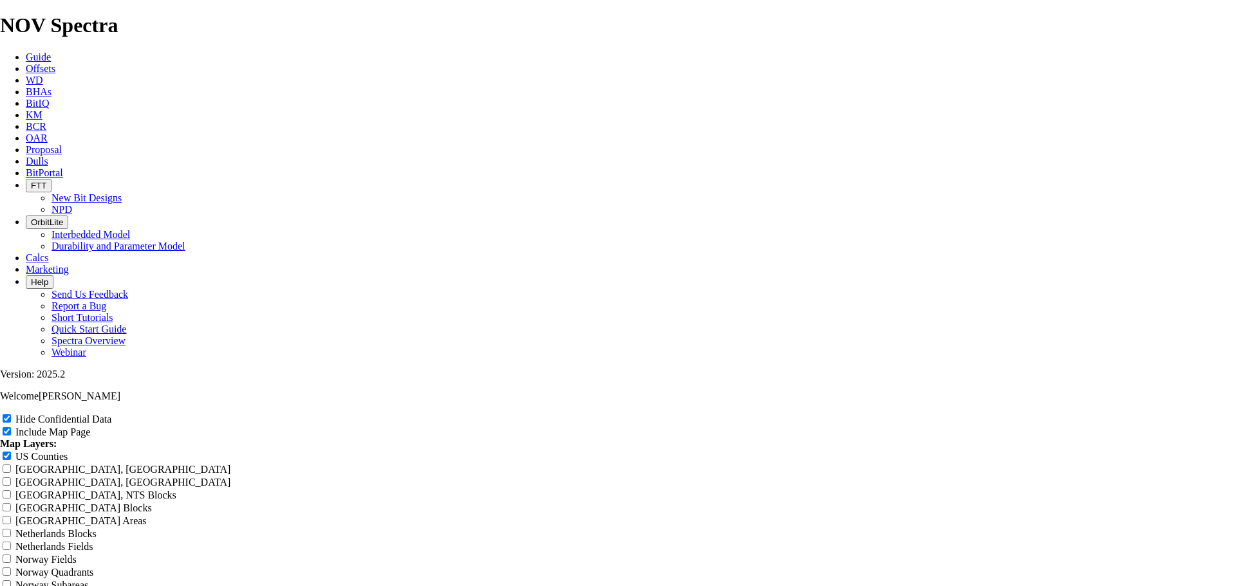
type input "J"
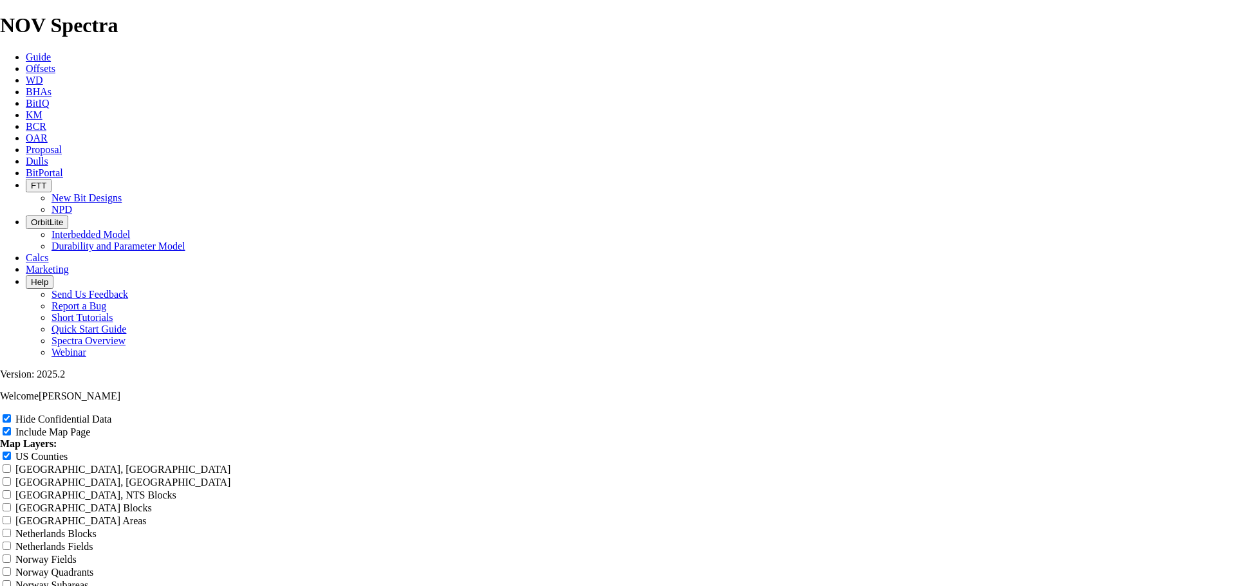
type input "J"
type input "Ju"
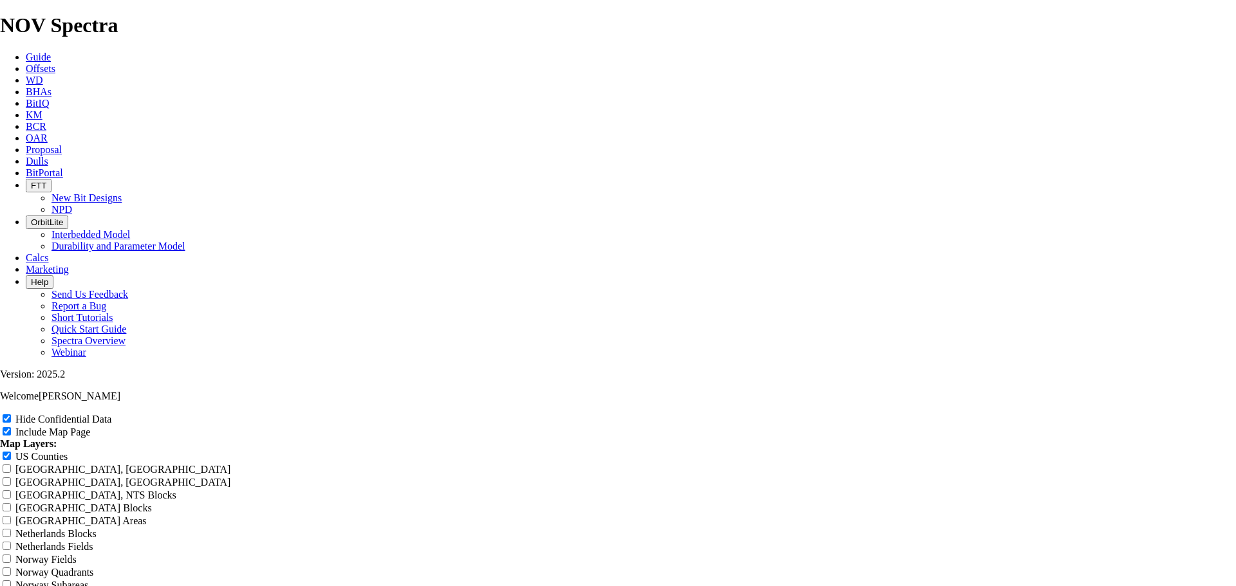
type input "Ju"
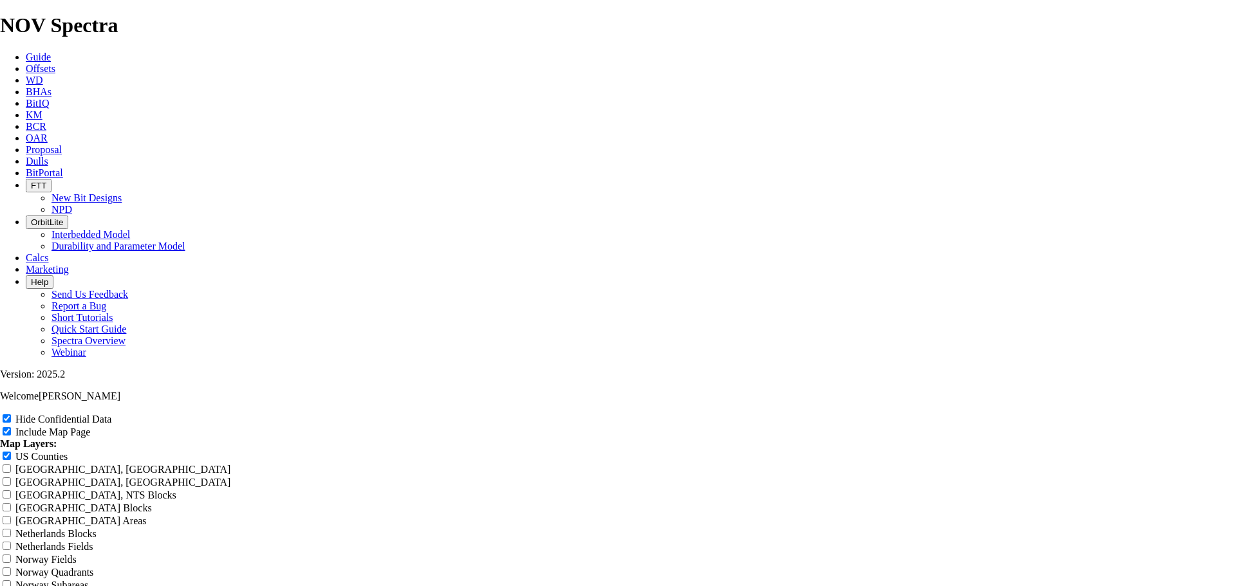
type input "Ju"
type input "[DEMOGRAPHIC_DATA]"
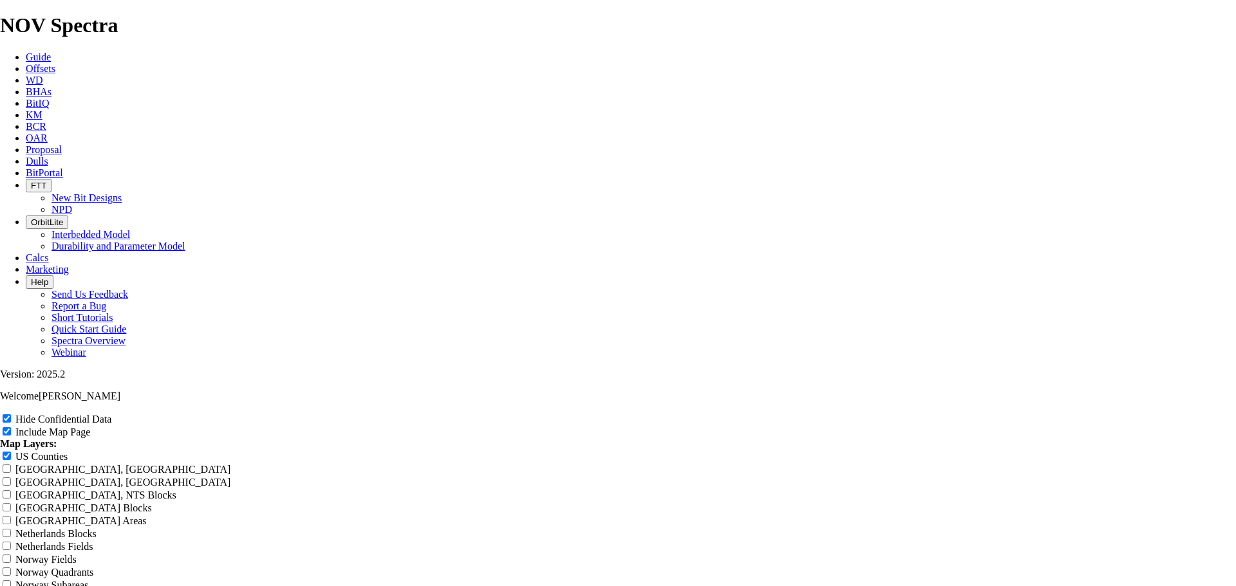
type input "[DEMOGRAPHIC_DATA]"
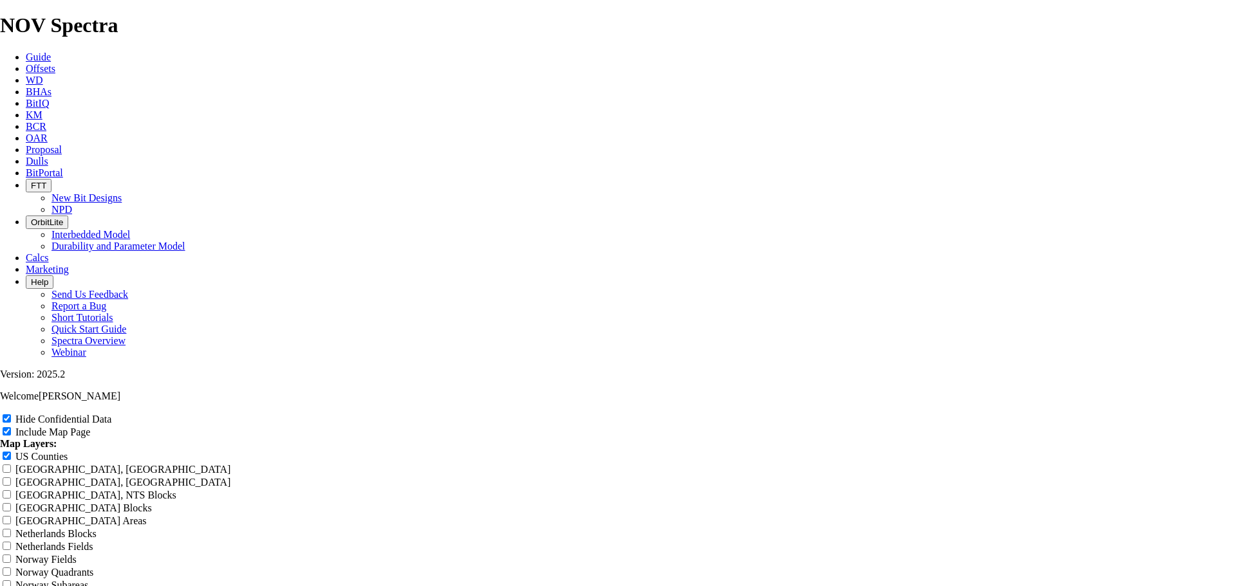
type input "[DEMOGRAPHIC_DATA]"
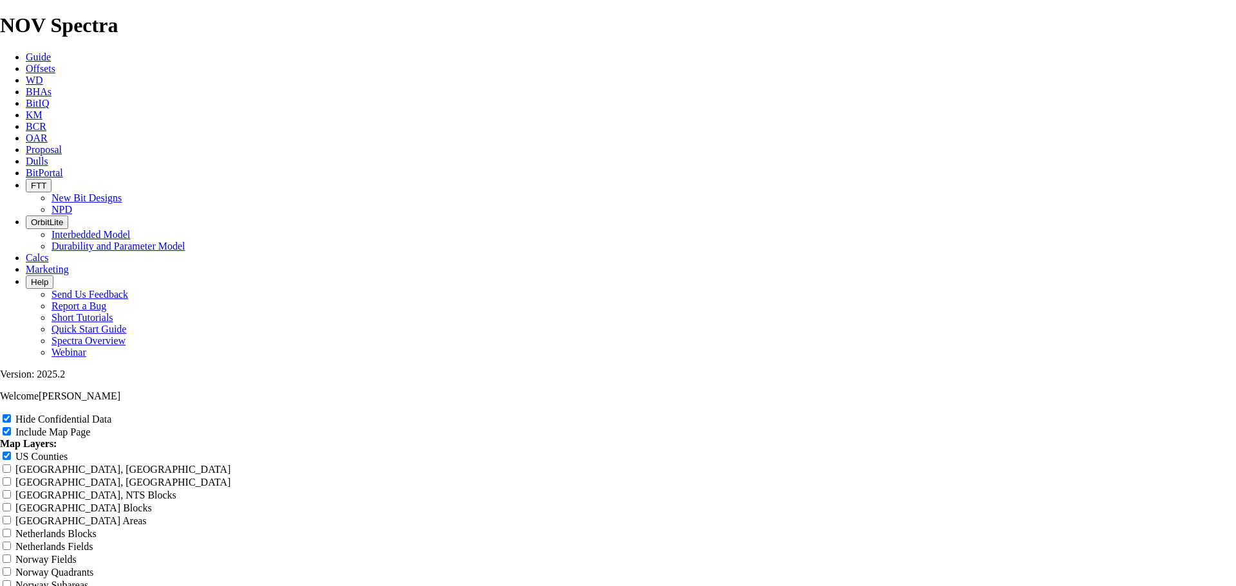
type input "[DEMOGRAPHIC_DATA]"
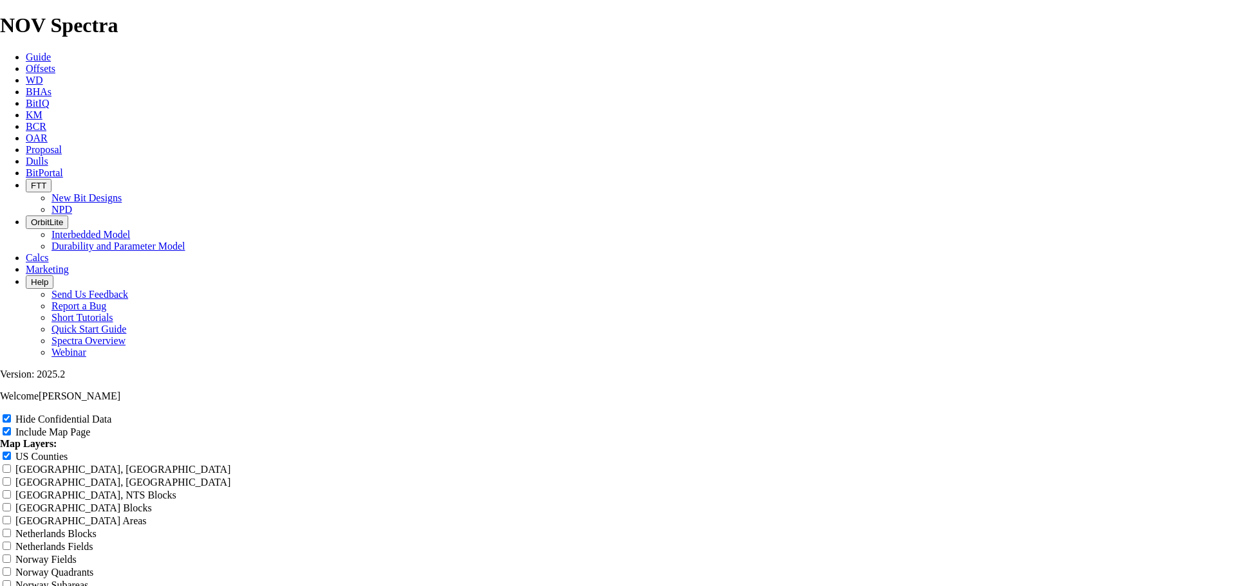
type input "[DEMOGRAPHIC_DATA]"
type input "Juice"
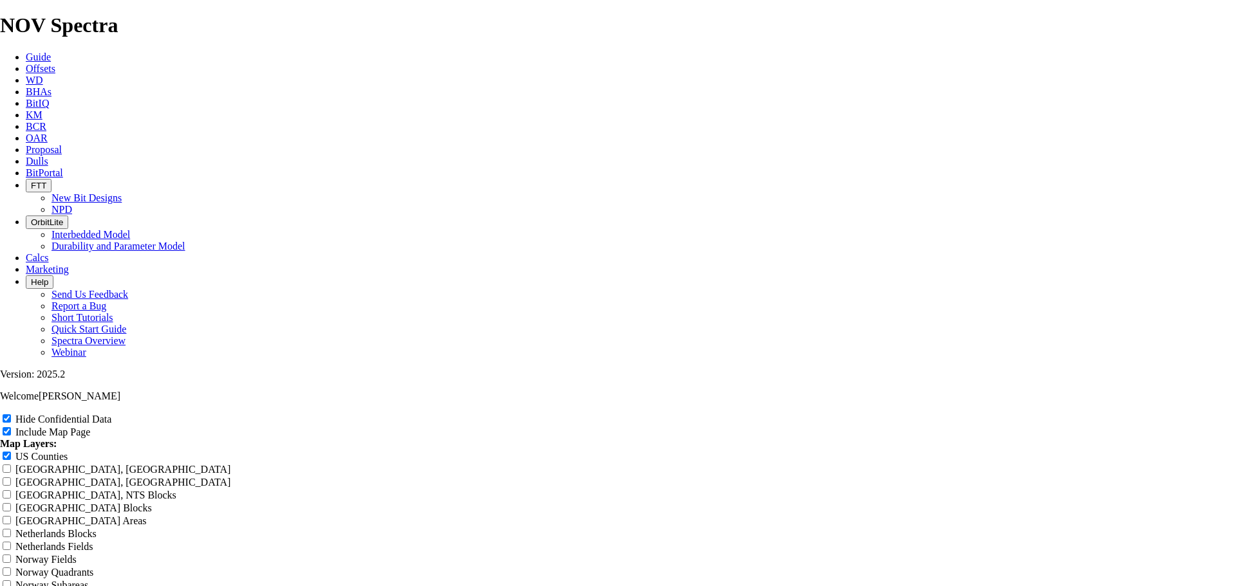
type input "Juice"
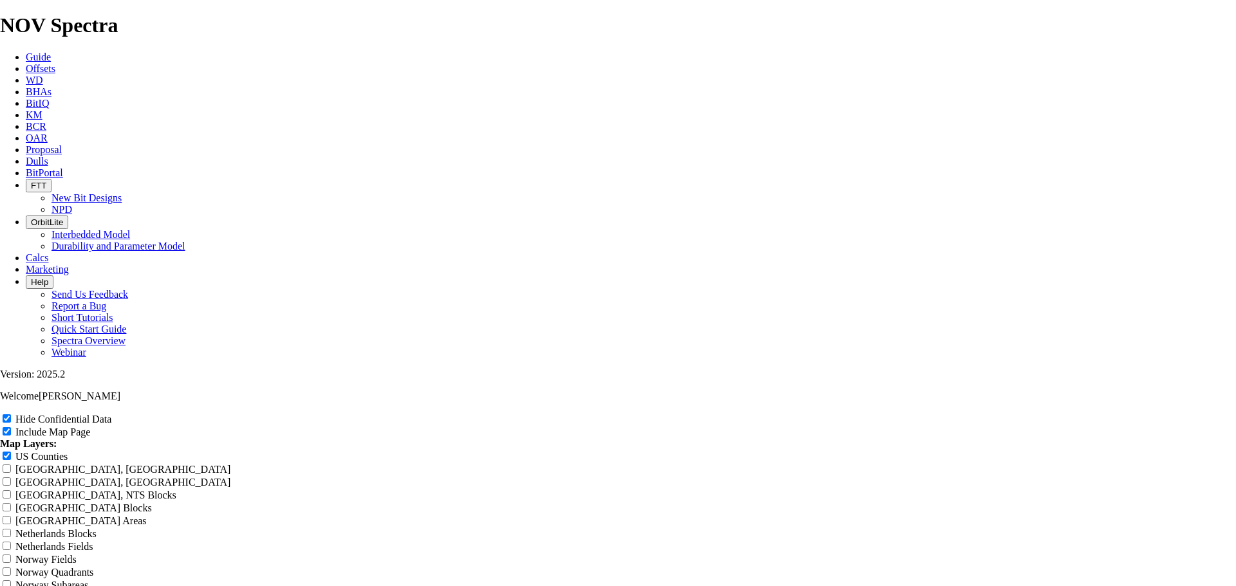
type input "Juice"
type input "Juice B"
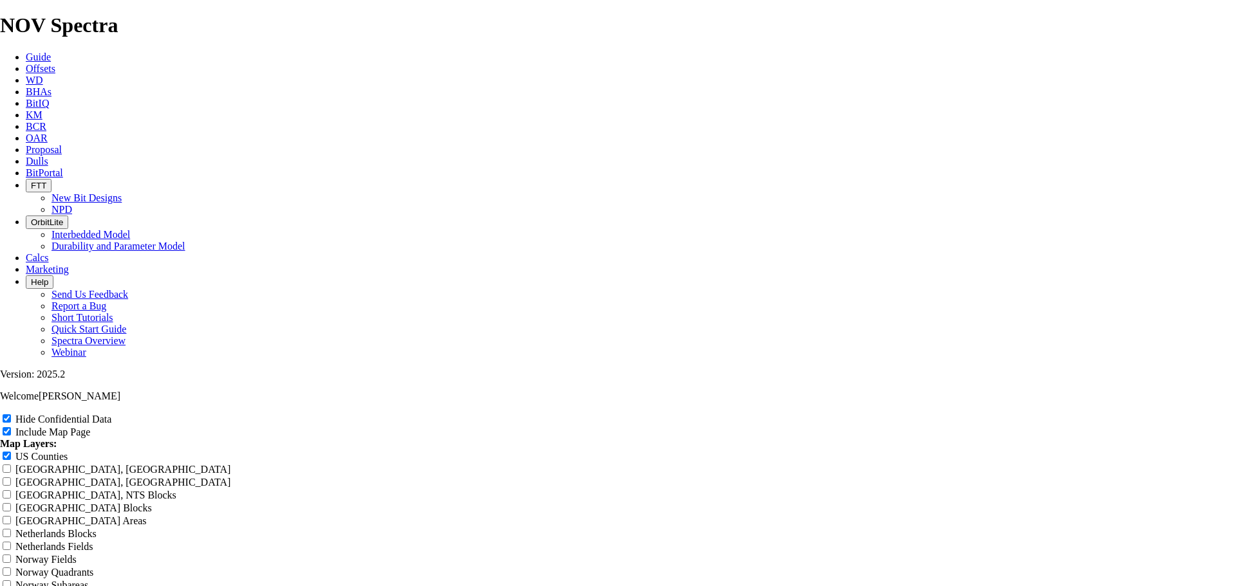
type input "Juice B"
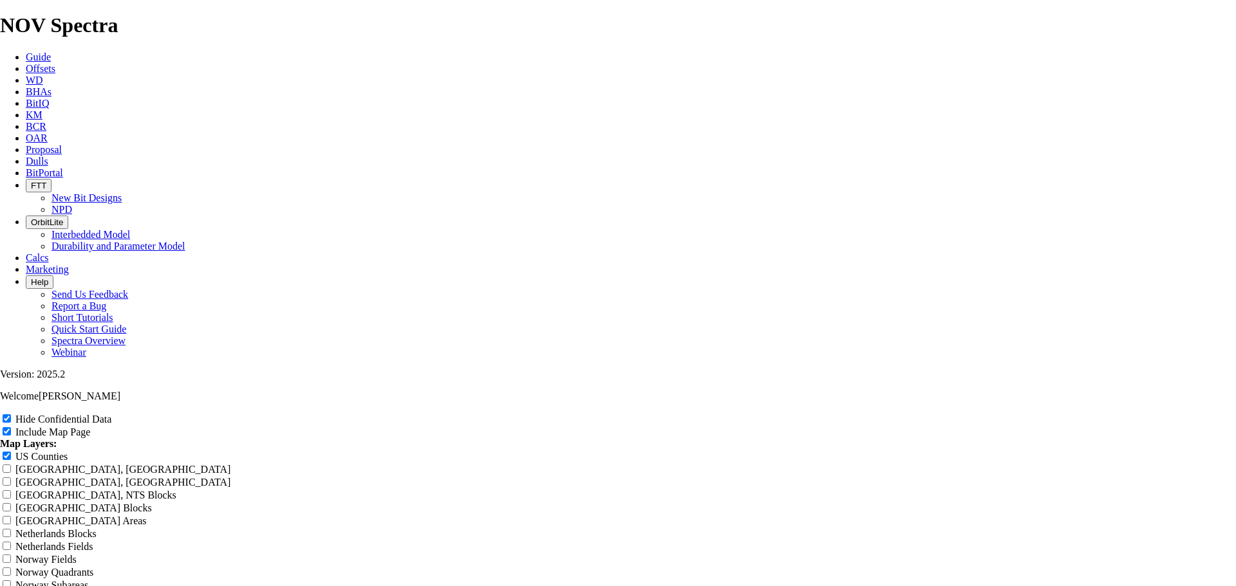
type input "Juice B"
type input "[PERSON_NAME]"
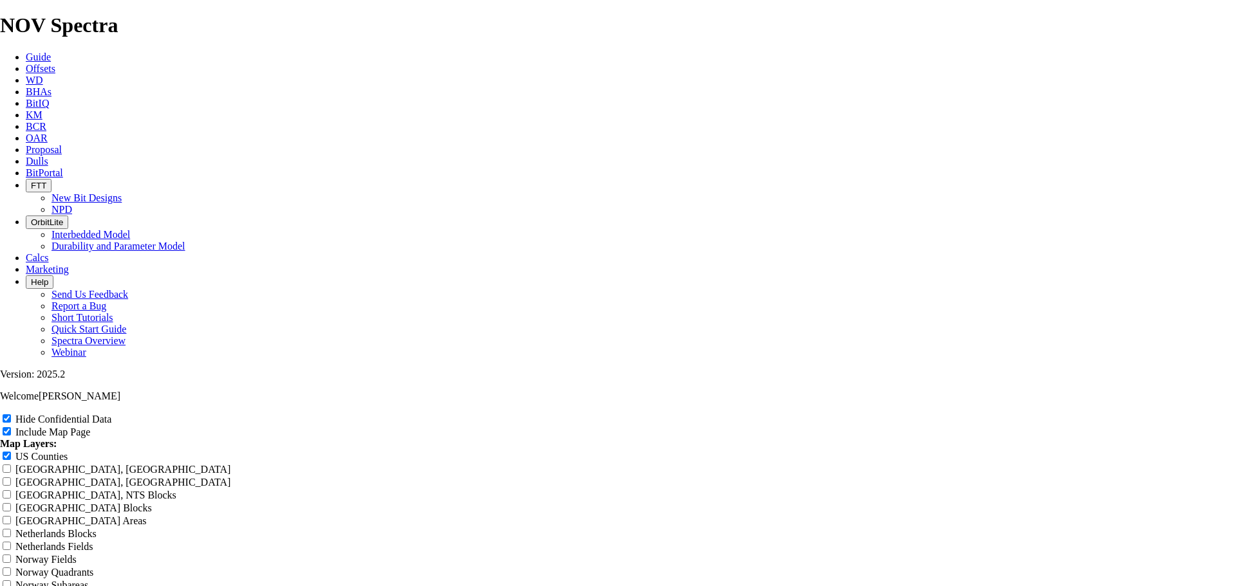
type input "[PERSON_NAME]"
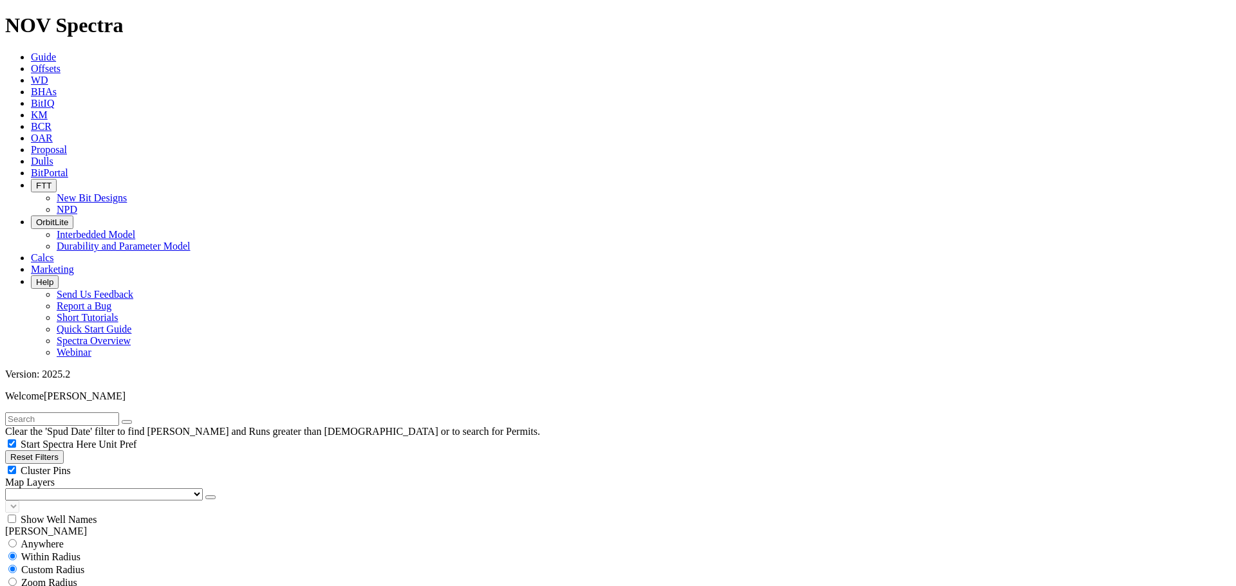
click at [87, 586] on input "24.14016" at bounding box center [62, 596] width 114 height 14
click at [87, 577] on input "24.14016" at bounding box center [62, 584] width 114 height 14
click at [35, 586] on button "Miles" at bounding box center [20, 597] width 30 height 14
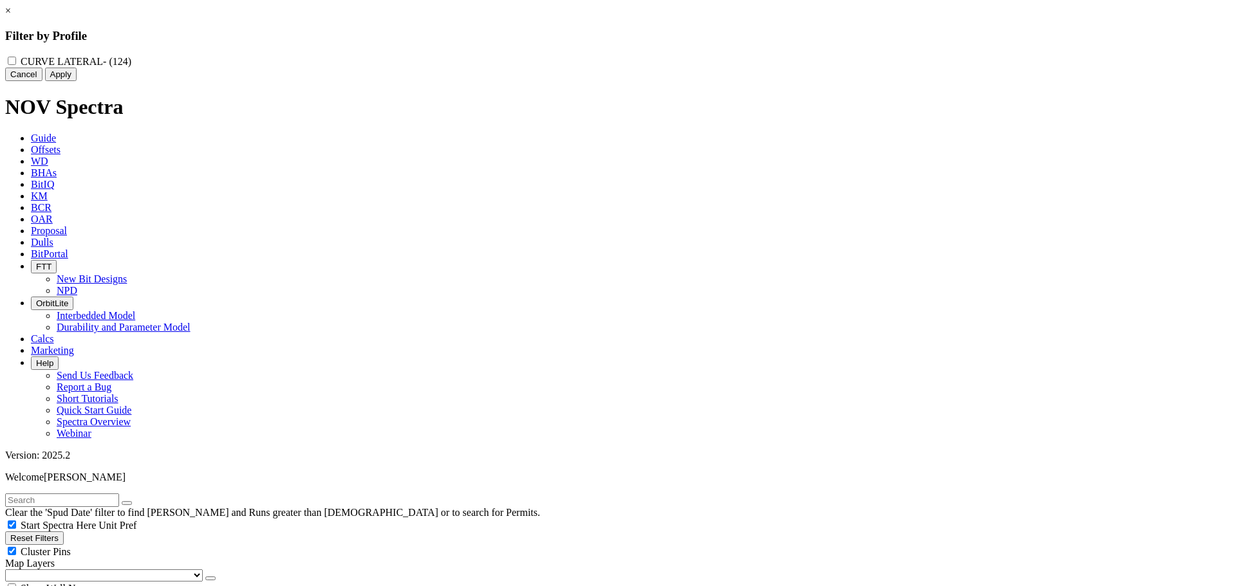
click at [11, 16] on link "×" at bounding box center [8, 10] width 6 height 11
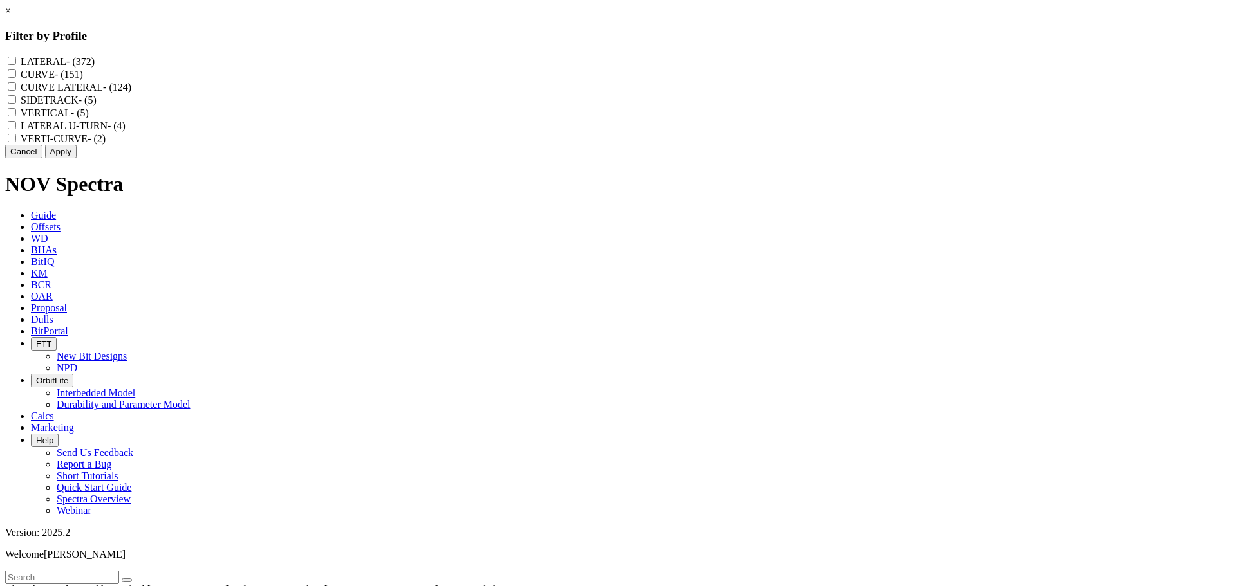
click at [125, 131] on label "LATERAL U-TURN - (4)" at bounding box center [73, 125] width 105 height 11
click at [16, 129] on U-TURN "LATERAL U-TURN - (4)" at bounding box center [12, 125] width 8 height 8
click at [77, 158] on button "Apply" at bounding box center [61, 152] width 32 height 14
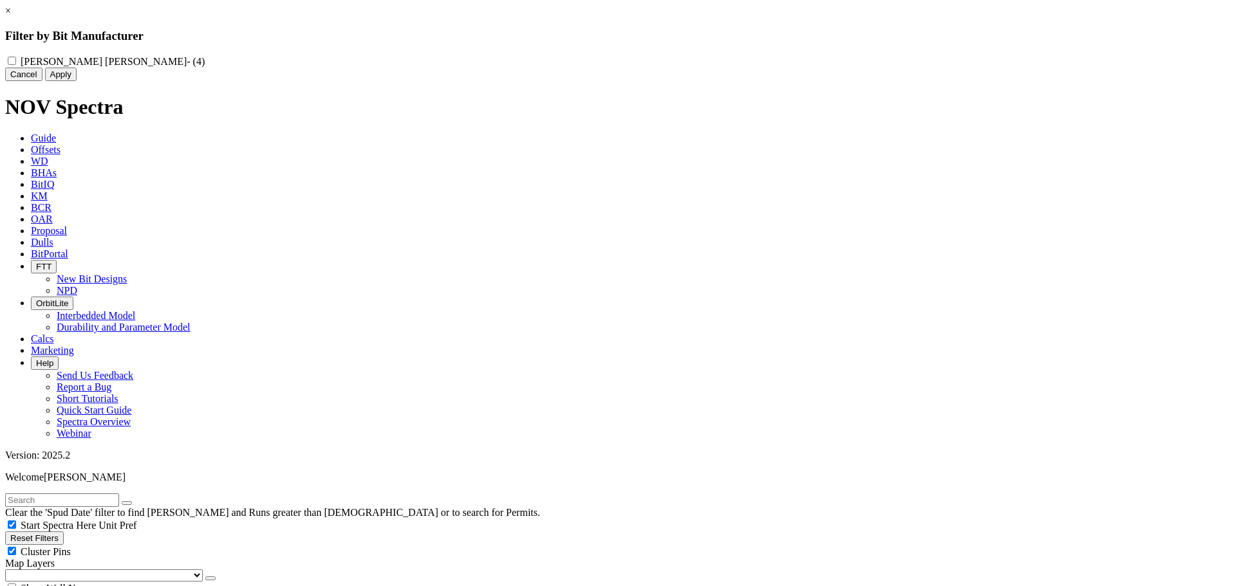
click at [42, 81] on button "Cancel" at bounding box center [23, 75] width 37 height 14
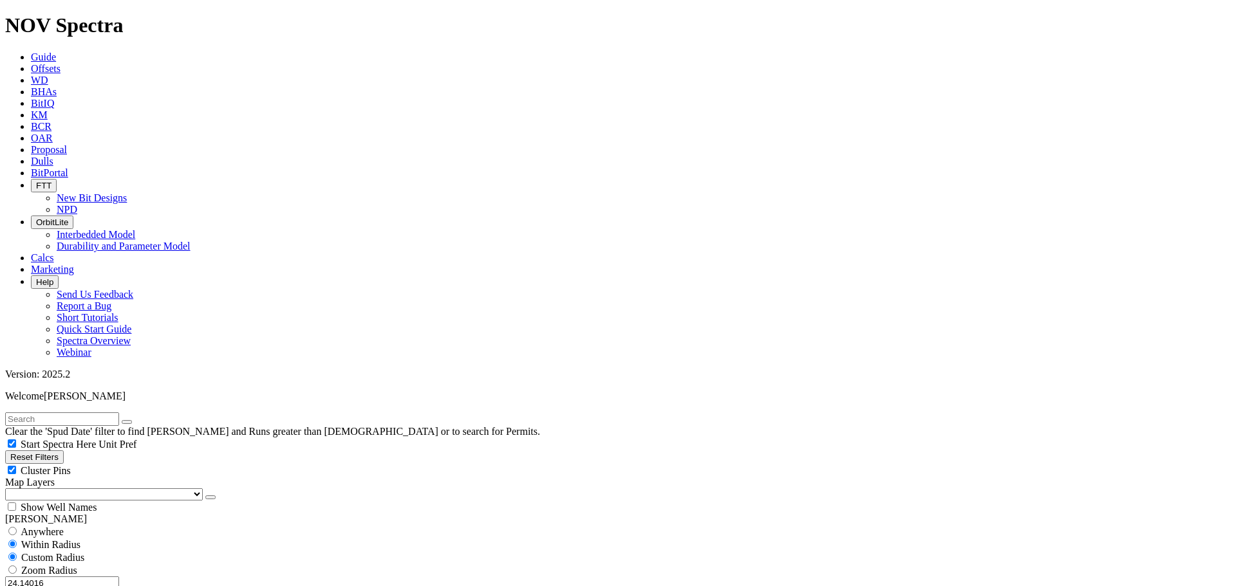
drag, startPoint x: 57, startPoint y: 407, endPoint x: 89, endPoint y: 380, distance: 42.5
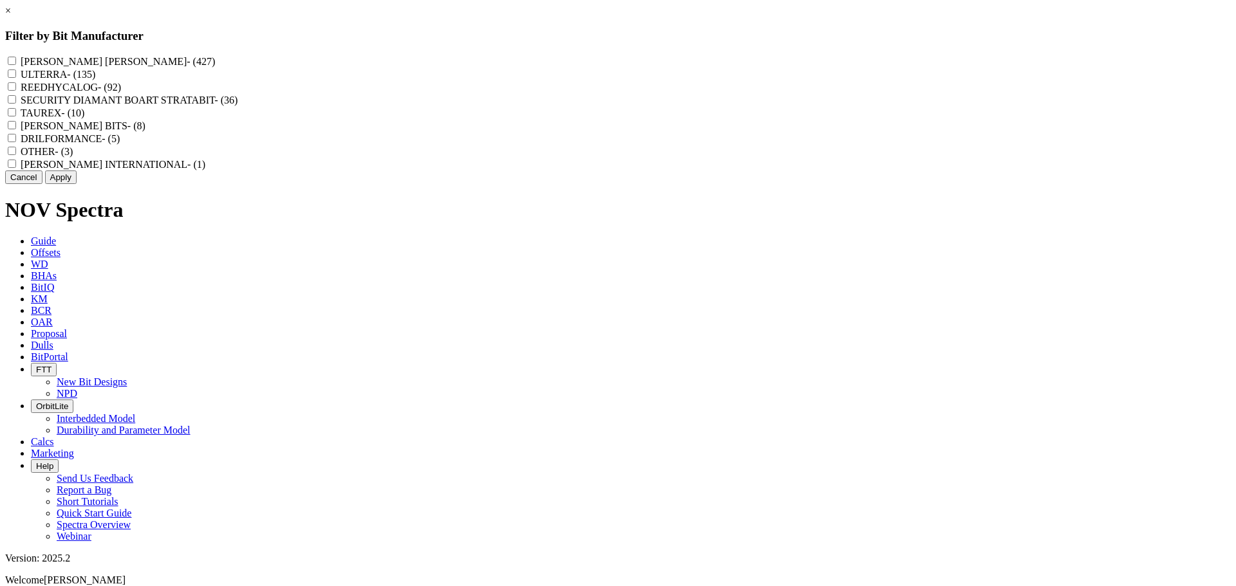
click at [121, 93] on label "REEDHYCALOG - (92)" at bounding box center [71, 87] width 100 height 11
click at [16, 91] on input "REEDHYCALOG - (92)" at bounding box center [12, 86] width 8 height 8
click at [77, 184] on button "Apply" at bounding box center [61, 178] width 32 height 14
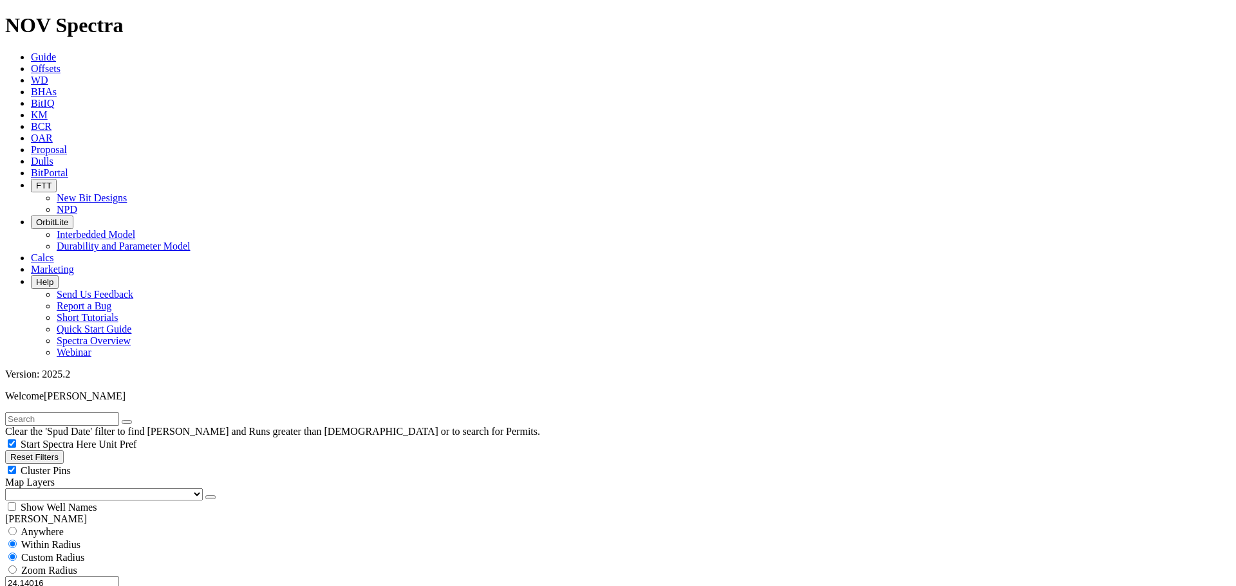
click at [15, 551] on div "Custom Radius" at bounding box center [617, 557] width 1225 height 13
drag, startPoint x: 125, startPoint y: 223, endPoint x: 92, endPoint y: 233, distance: 35.0
click at [17, 566] on input "radio" at bounding box center [12, 570] width 8 height 8
radio input "true"
radio input "false"
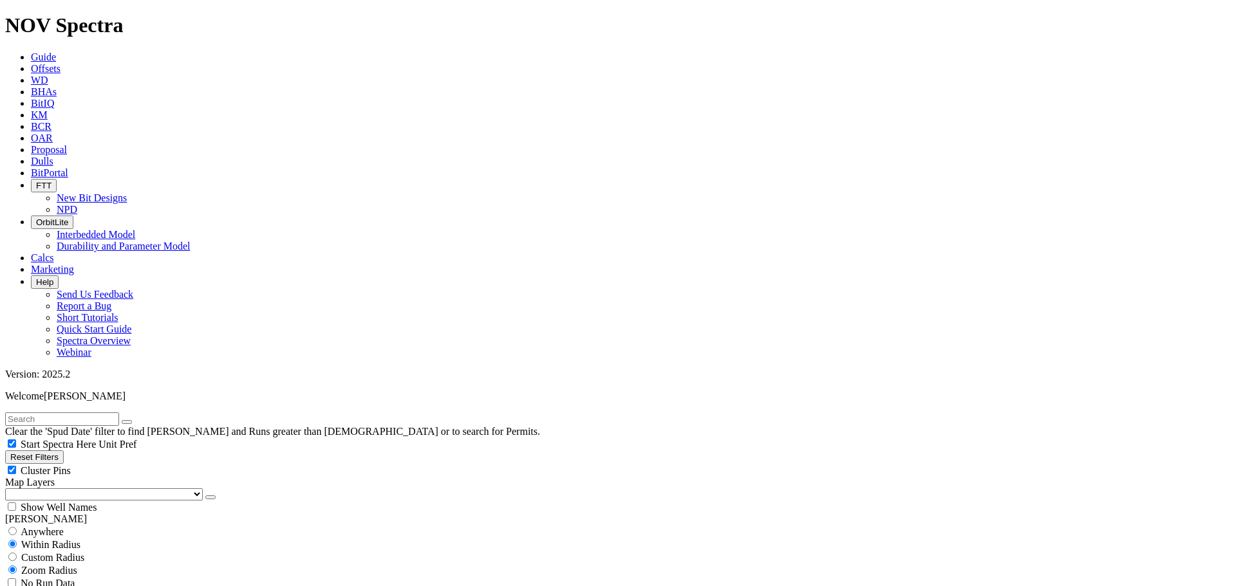
scroll to position [579, 0]
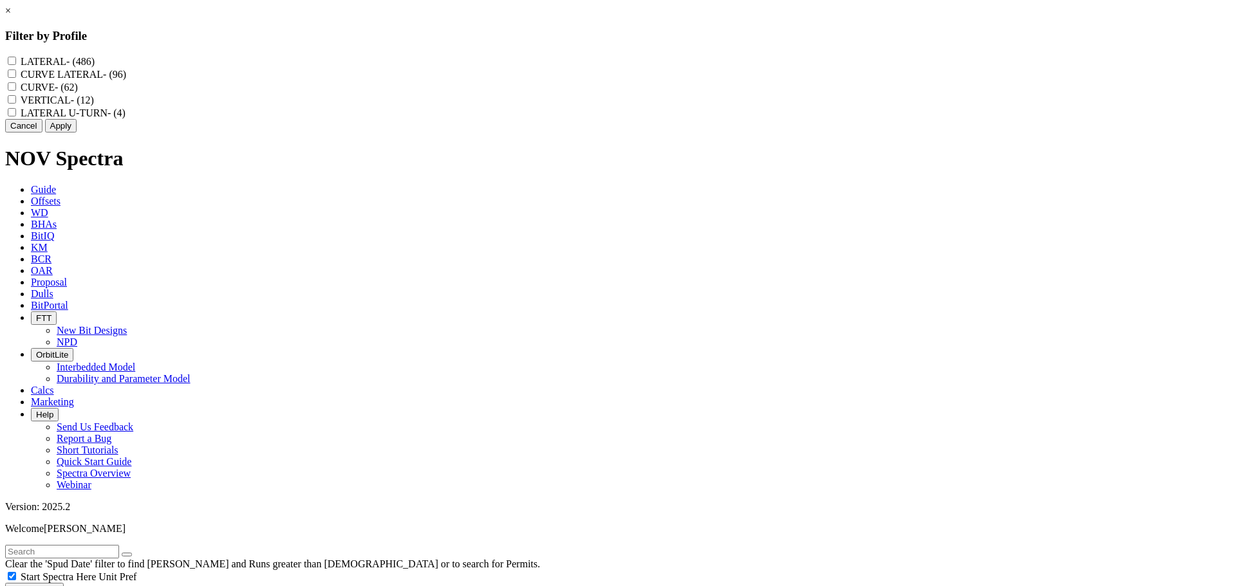
click at [125, 118] on label "LATERAL U-TURN - (4)" at bounding box center [73, 112] width 105 height 11
click at [16, 116] on U-TURN "LATERAL U-TURN - (4)" at bounding box center [12, 112] width 8 height 8
checkbox U-TURN "true"
click at [77, 133] on button "Apply" at bounding box center [61, 126] width 32 height 14
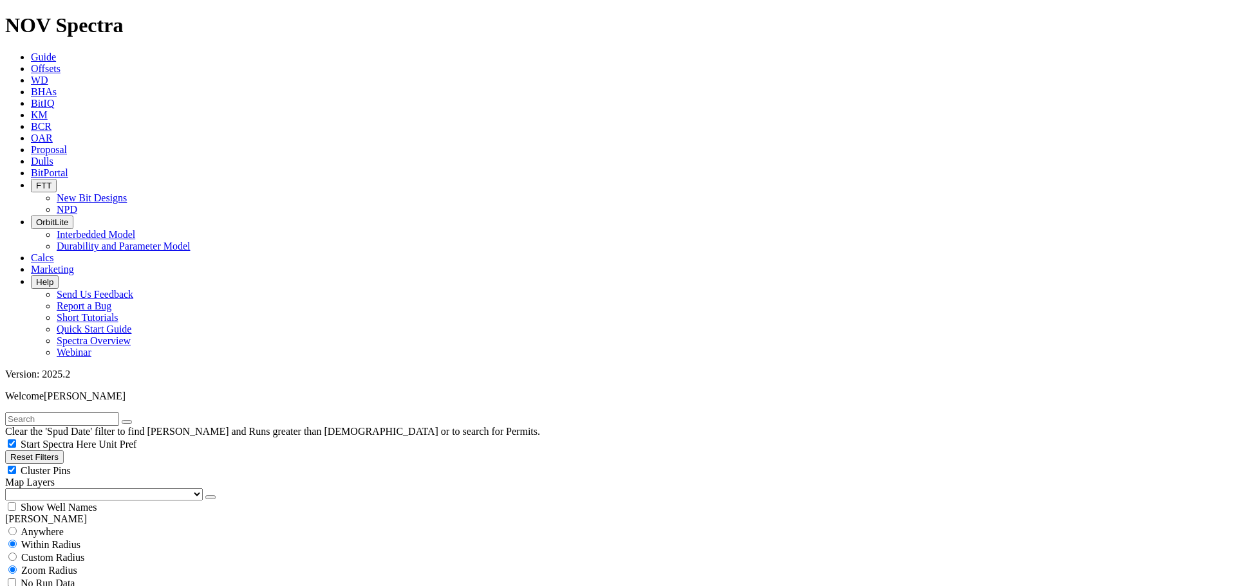
drag, startPoint x: 1198, startPoint y: 95, endPoint x: 1235, endPoint y: 402, distance: 309.8
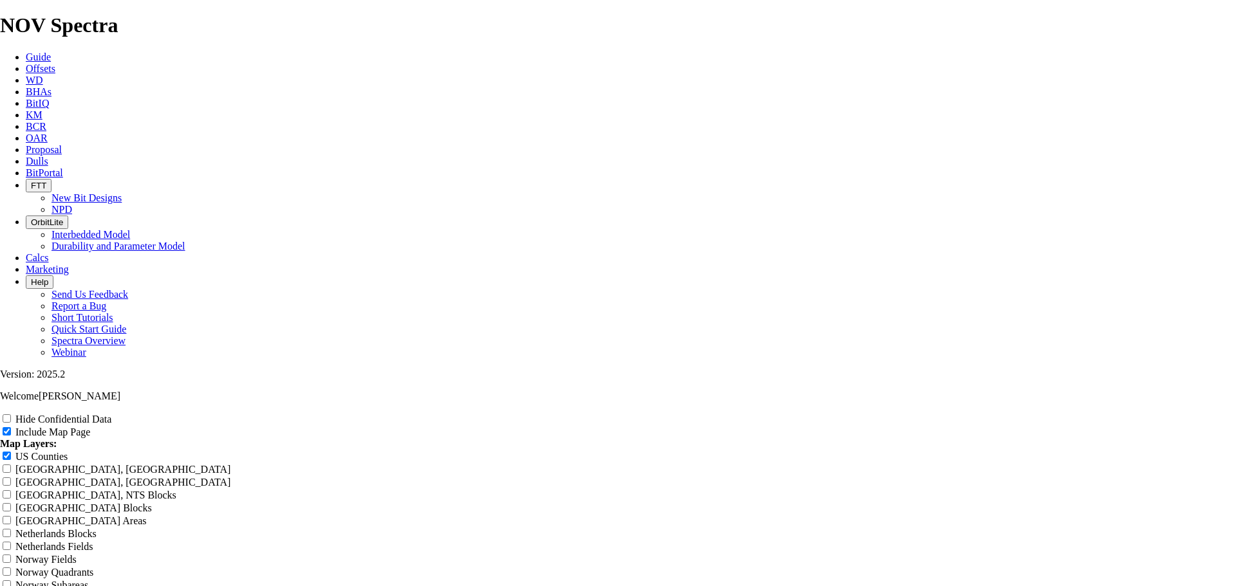
scroll to position [1673, 0]
radio input "true"
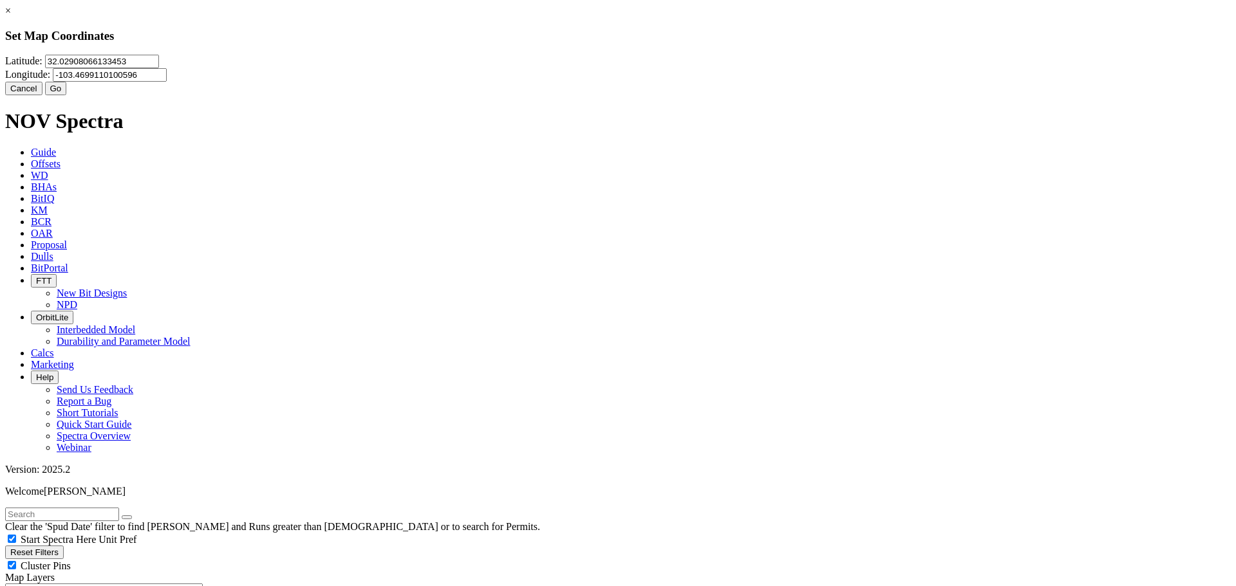
drag, startPoint x: 561, startPoint y: 76, endPoint x: 322, endPoint y: 77, distance: 238.8
click at [300, 82] on div "× Set Map Coordinates Latitude: 32.02908066133453 Longitude: -103.4699110100596…" at bounding box center [617, 50] width 1225 height 90
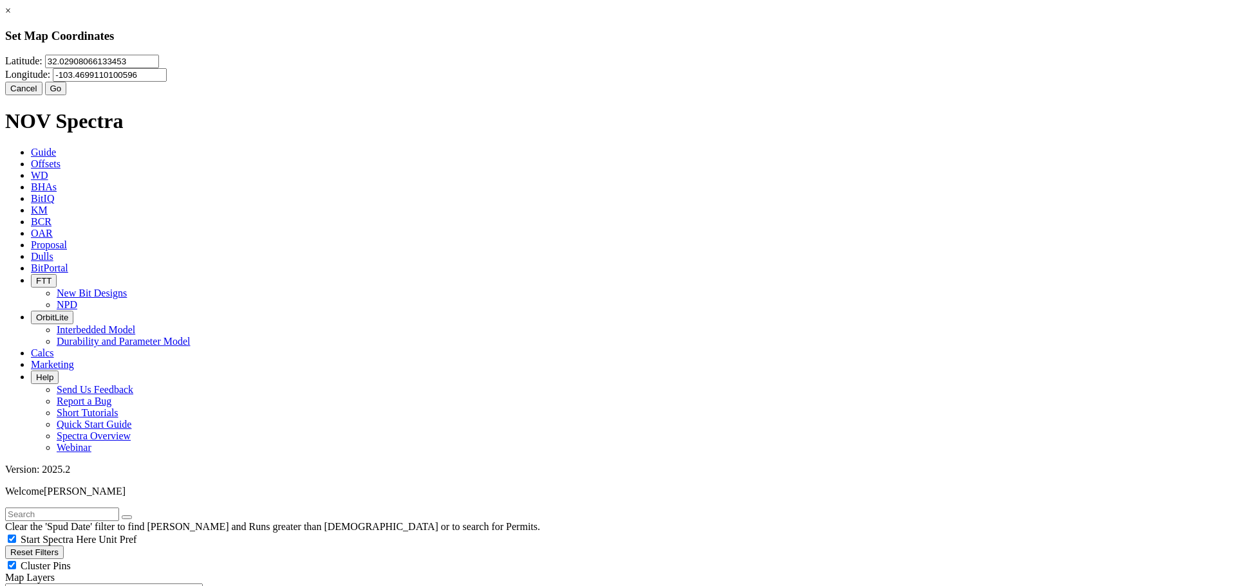
click at [159, 68] on input "32.02908066133453" at bounding box center [102, 62] width 114 height 14
type input "31.8739"
type input "-103.4787"
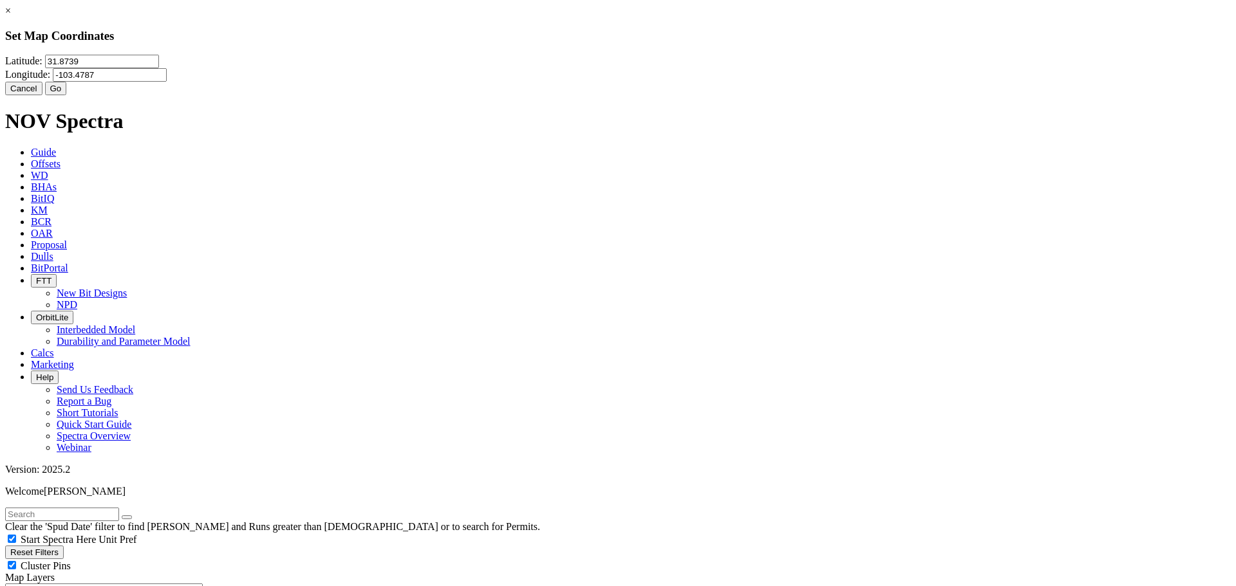
click at [67, 95] on button "Go" at bounding box center [56, 89] width 22 height 14
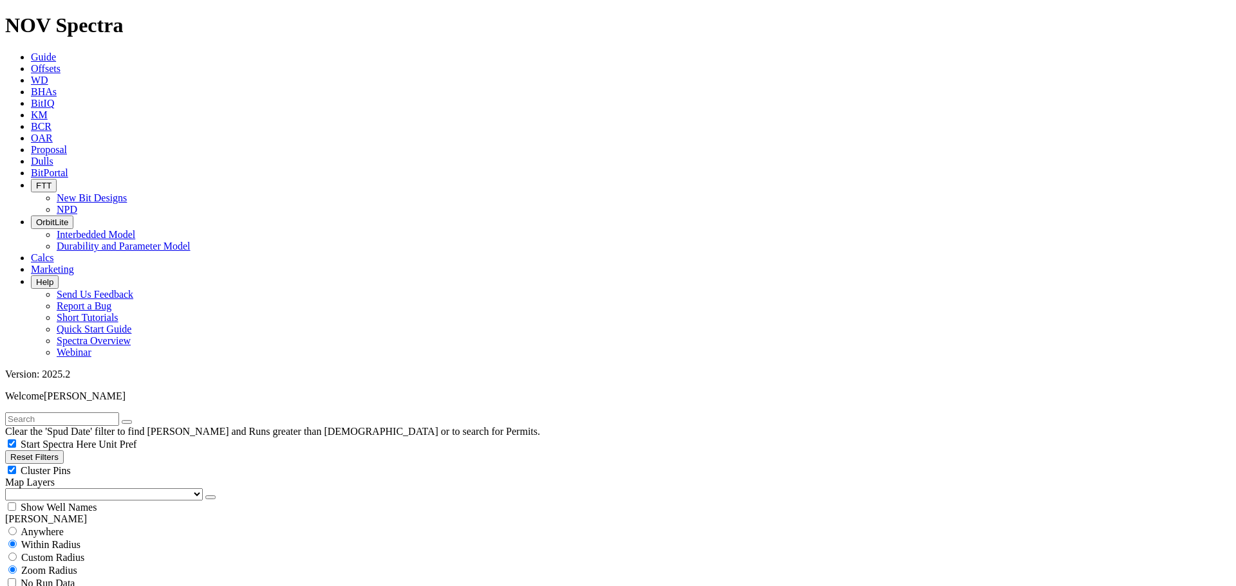
scroll to position [554, 0]
click at [29, 552] on span "Custom Radius" at bounding box center [52, 557] width 63 height 11
radio input "true"
radio input "false"
click at [93, 577] on input "number" at bounding box center [62, 584] width 114 height 14
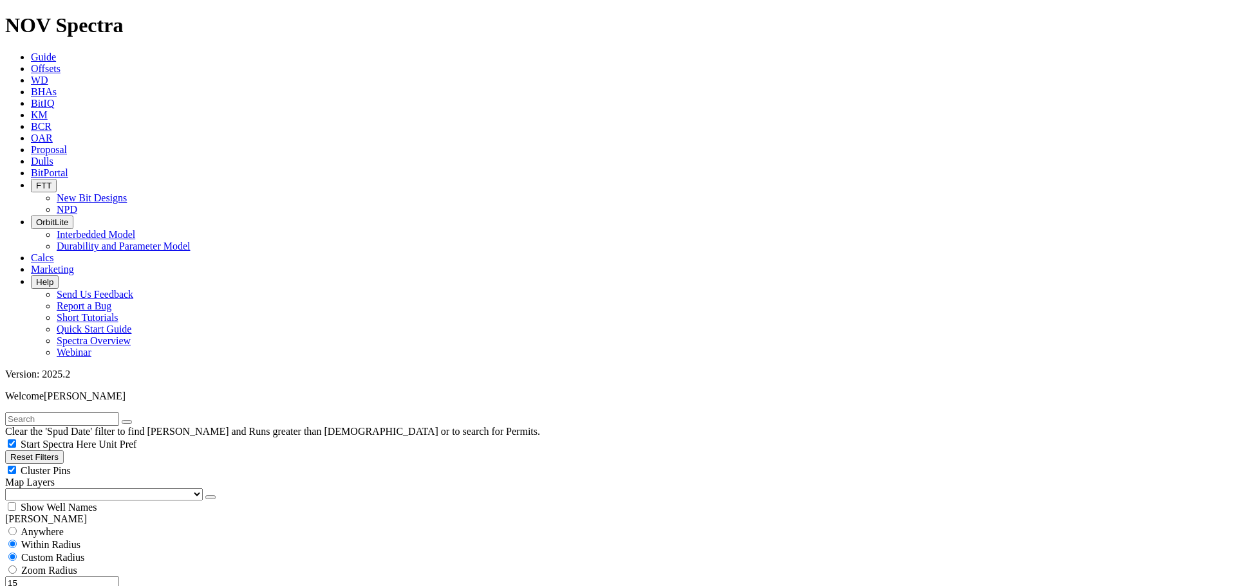
type input "15"
click at [35, 586] on button "Miles" at bounding box center [20, 597] width 30 height 14
select select
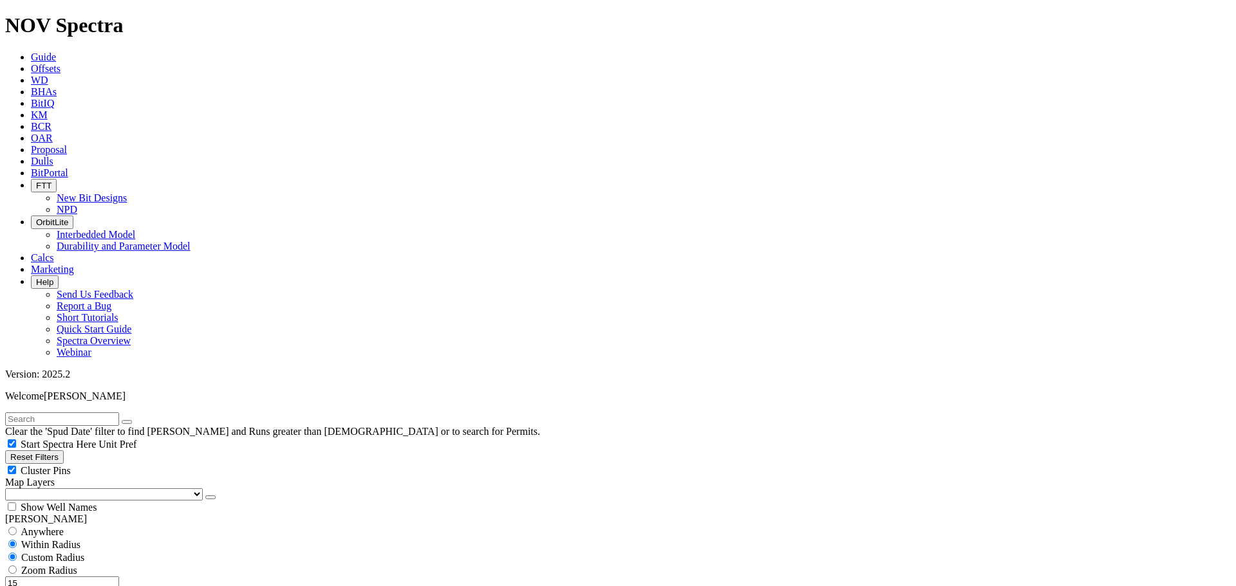
select select
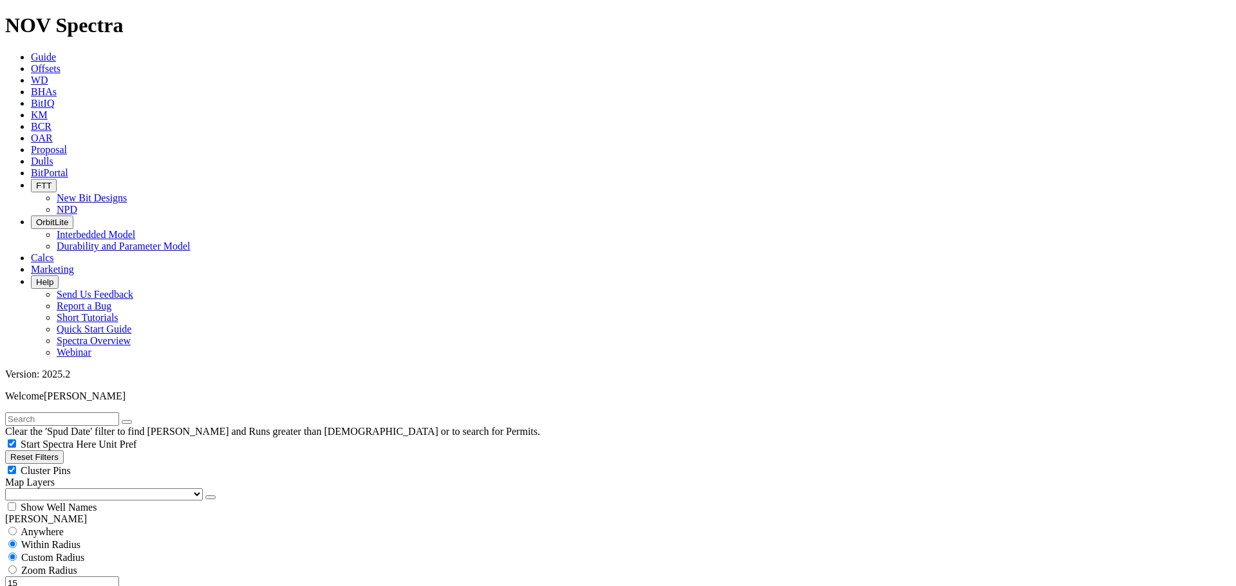
select select "? number:9.875 ?"
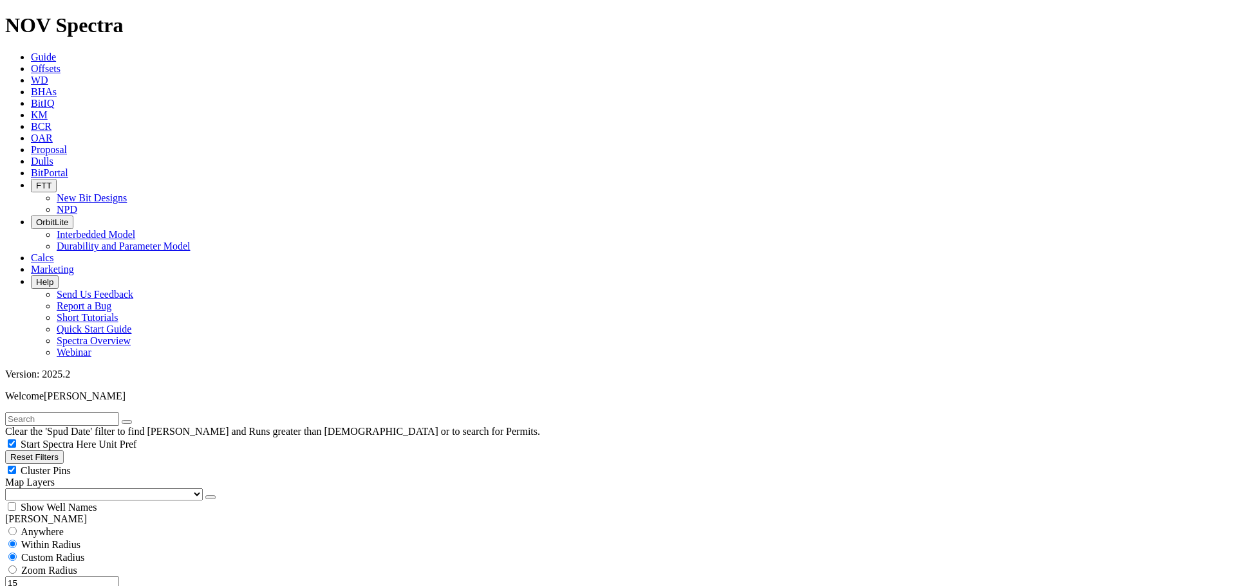
type input "5000"
drag, startPoint x: 1185, startPoint y: 88, endPoint x: 1168, endPoint y: 110, distance: 27.9
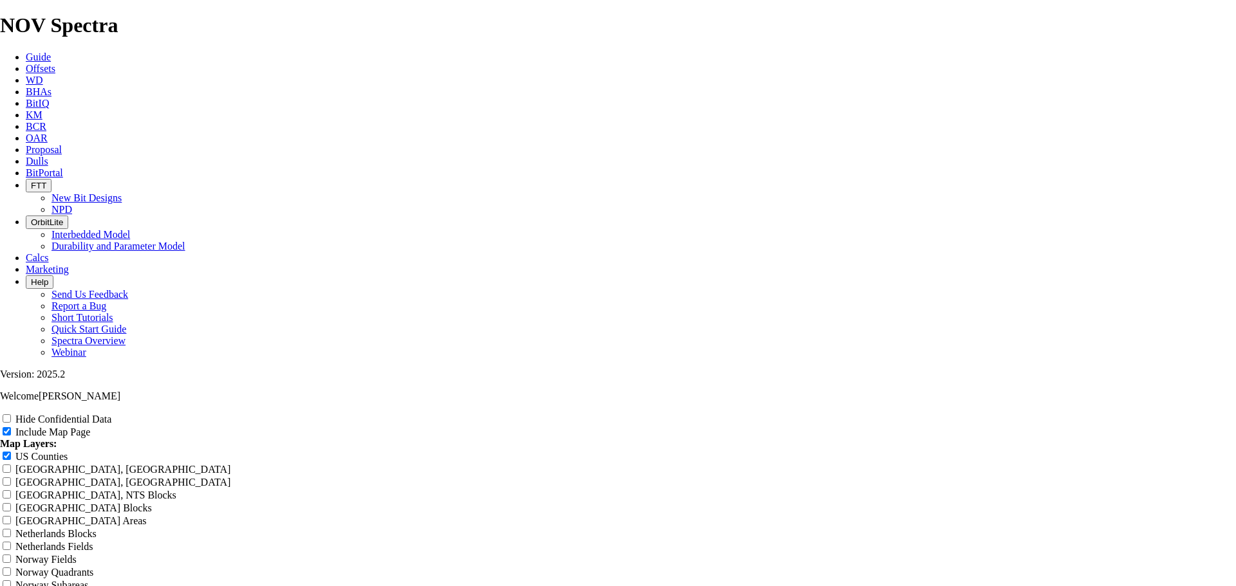
scroll to position [1609, 0]
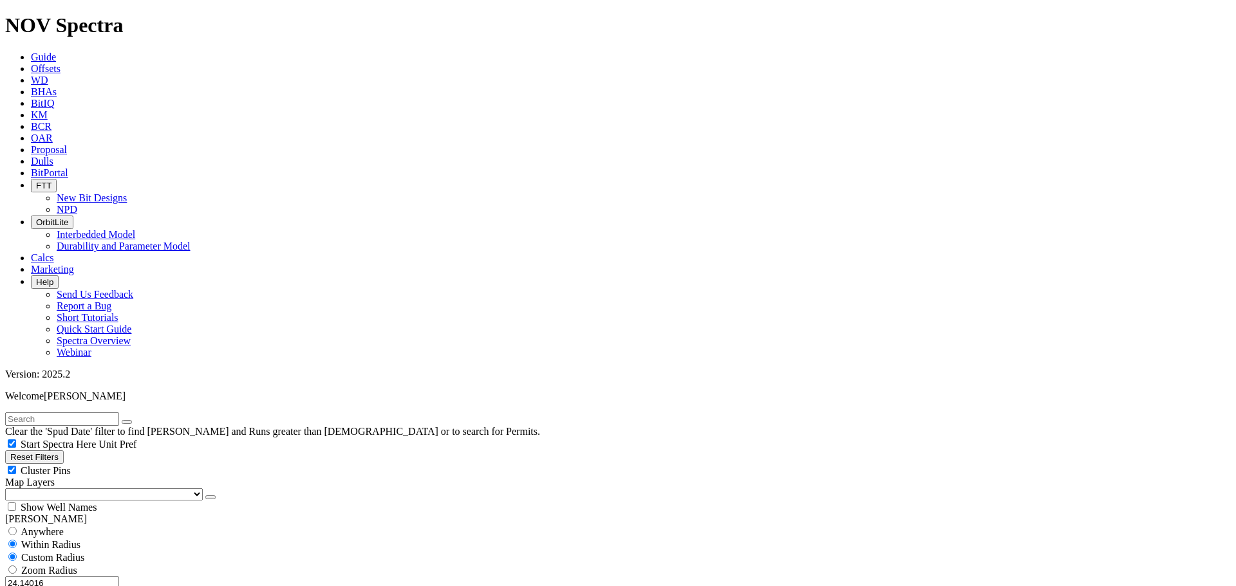
drag, startPoint x: 59, startPoint y: 244, endPoint x: 148, endPoint y: 249, distance: 89.6
click at [148, 577] on div "24.14016 Miles Kilometers" at bounding box center [617, 590] width 1225 height 27
type input "10"
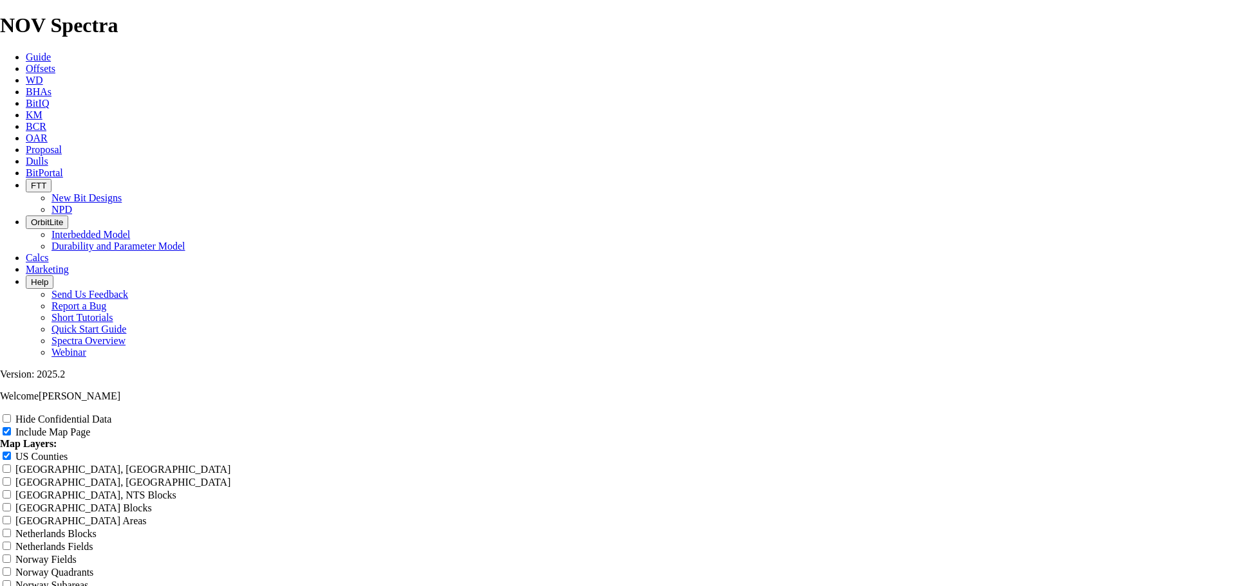
scroll to position [1673, 0]
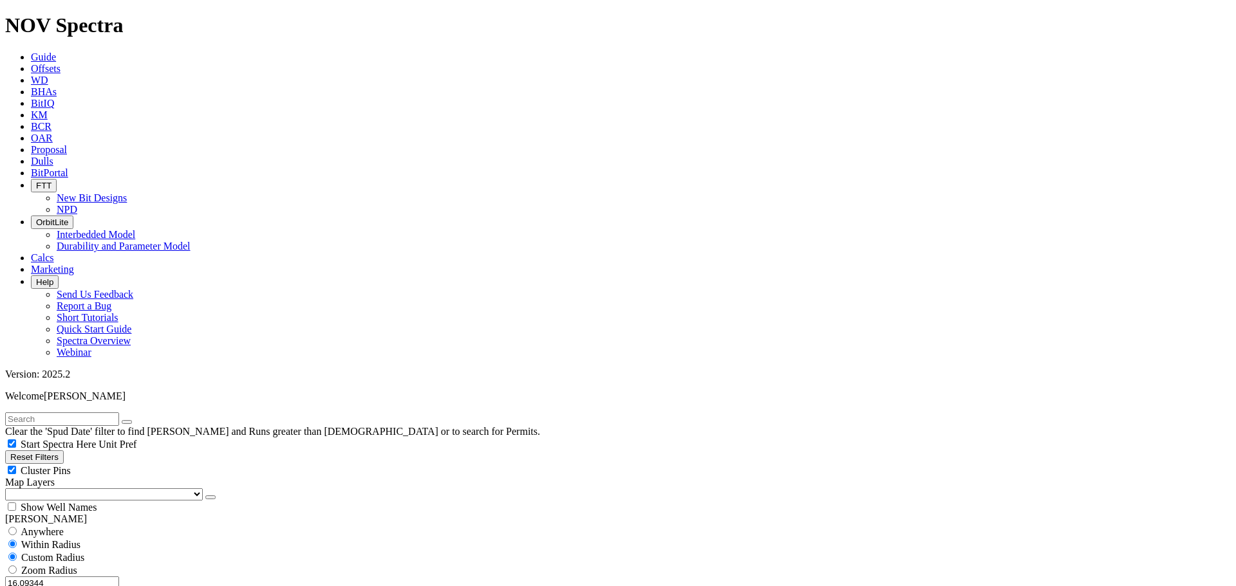
click at [93, 577] on input "16.09344" at bounding box center [62, 584] width 114 height 14
type input "10"
click at [35, 586] on button "Miles" at bounding box center [20, 597] width 30 height 14
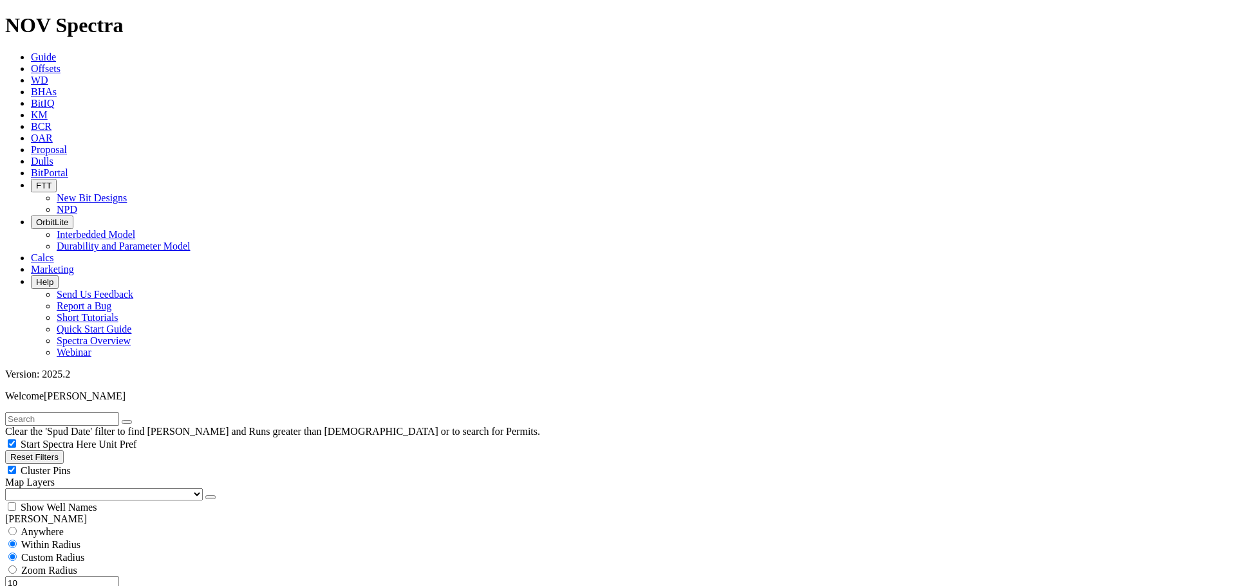
scroll to position [257, 0]
drag, startPoint x: 991, startPoint y: 371, endPoint x: 797, endPoint y: 481, distance: 223.1
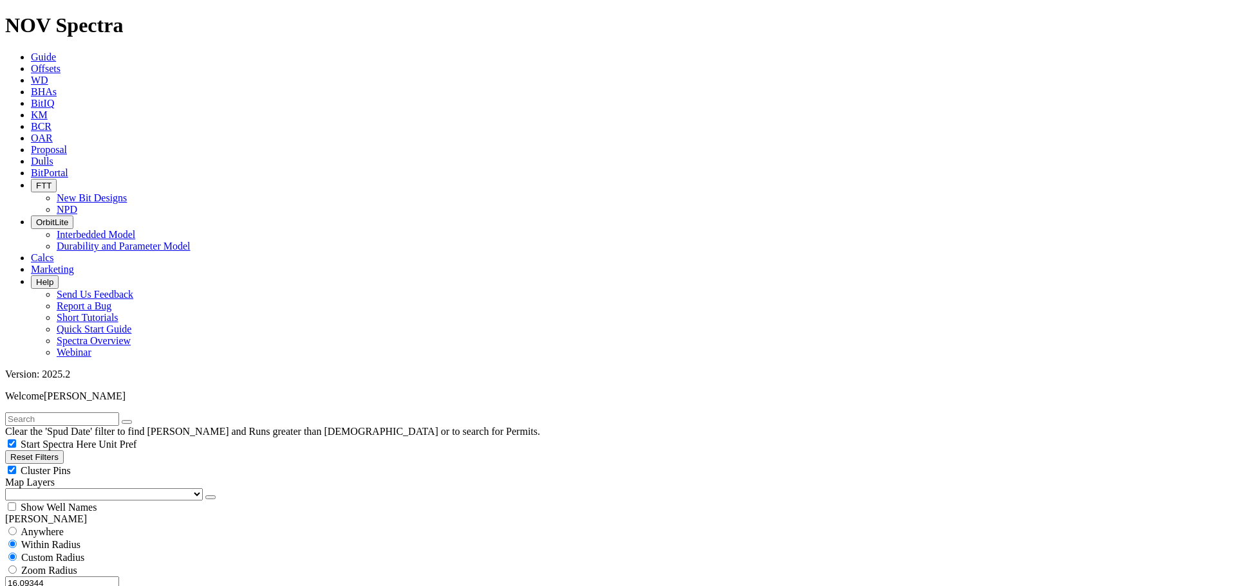
drag, startPoint x: 62, startPoint y: 248, endPoint x: 172, endPoint y: 267, distance: 111.7
click at [170, 577] on div "16.09344 Miles Kilometers" at bounding box center [617, 590] width 1225 height 27
type input "10"
click at [35, 586] on button "Miles" at bounding box center [20, 597] width 30 height 14
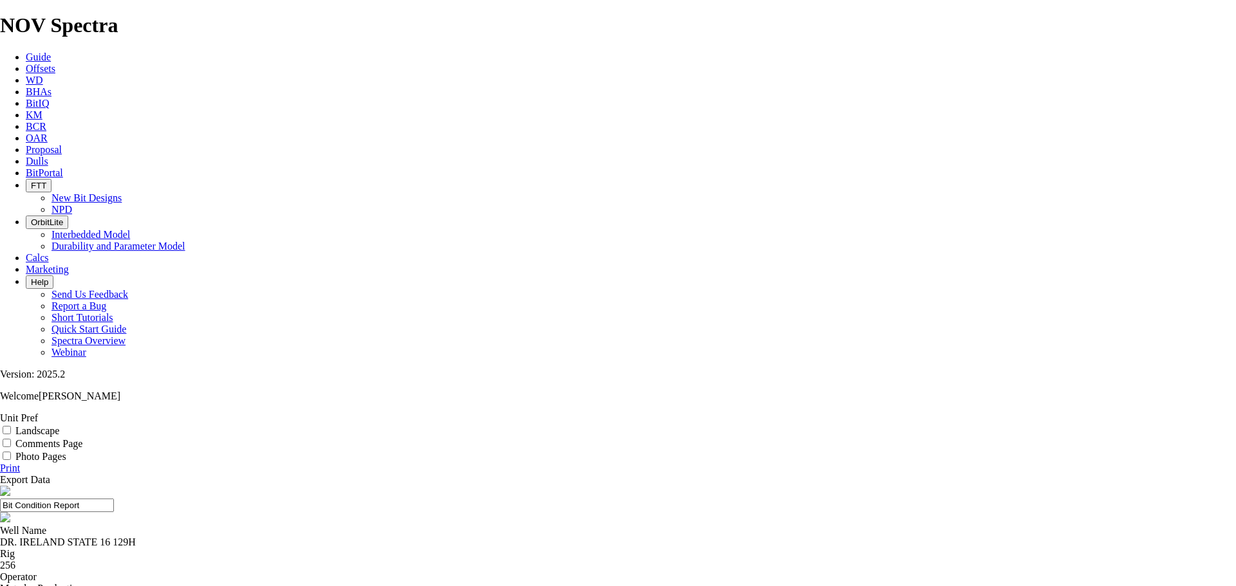
click at [20, 463] on link "Print" at bounding box center [10, 468] width 20 height 11
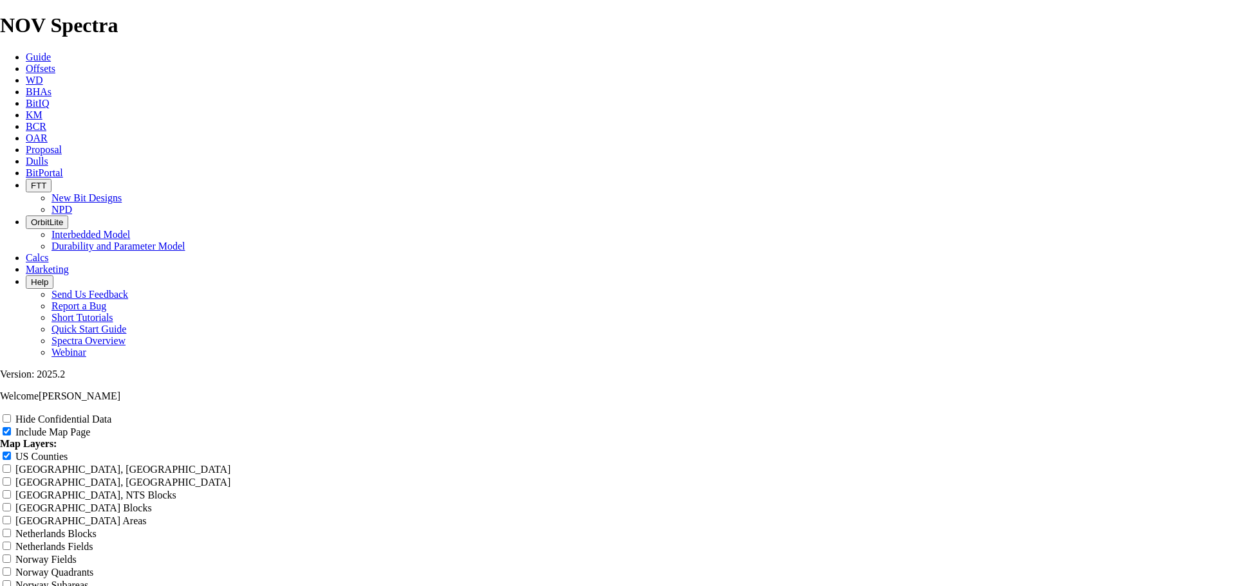
radio input "true"
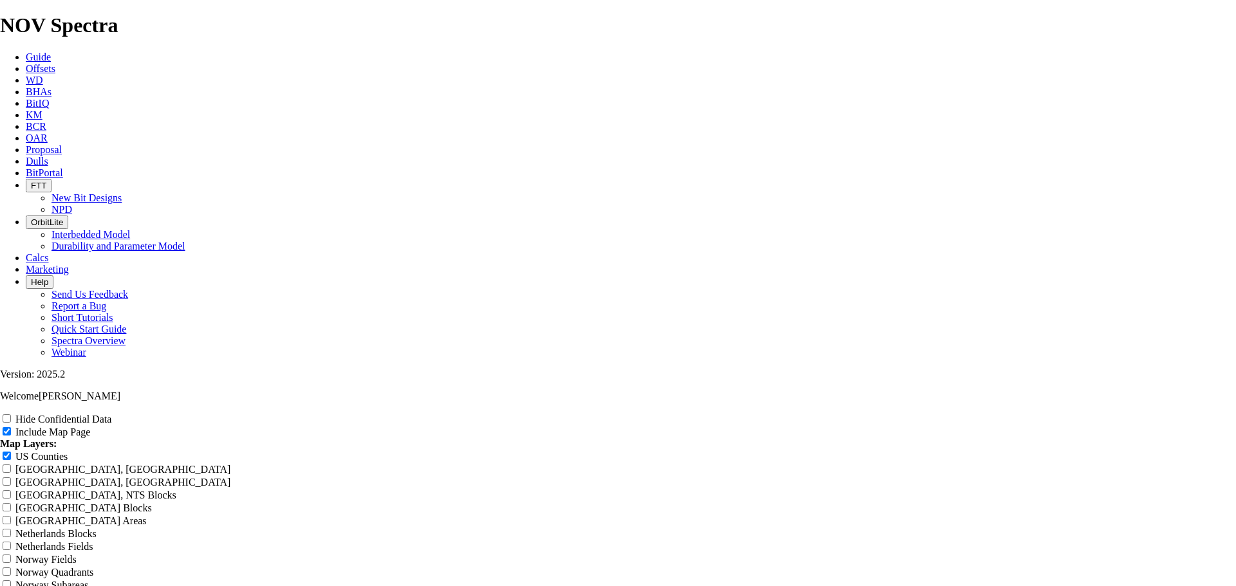
type input "J"
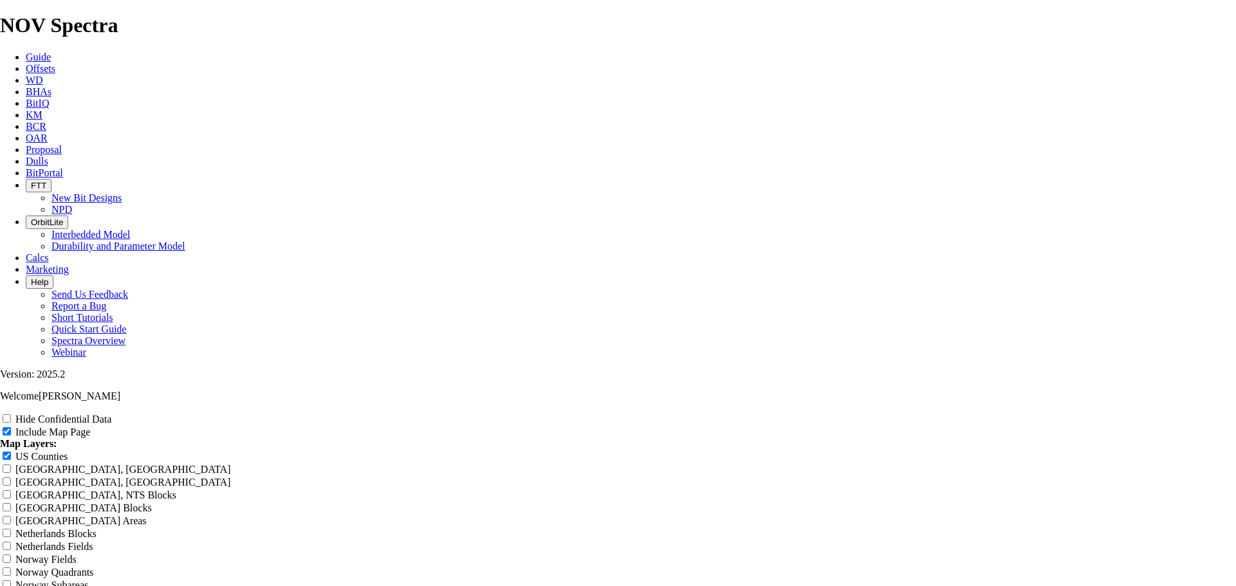
type input "J"
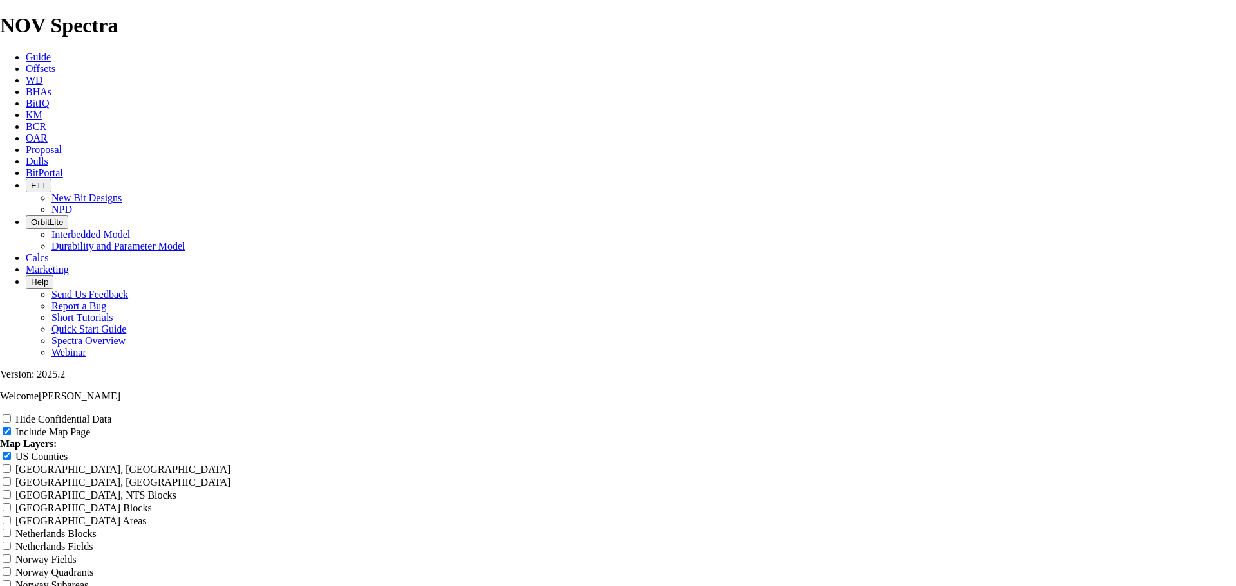
type input "J"
type input "Ju"
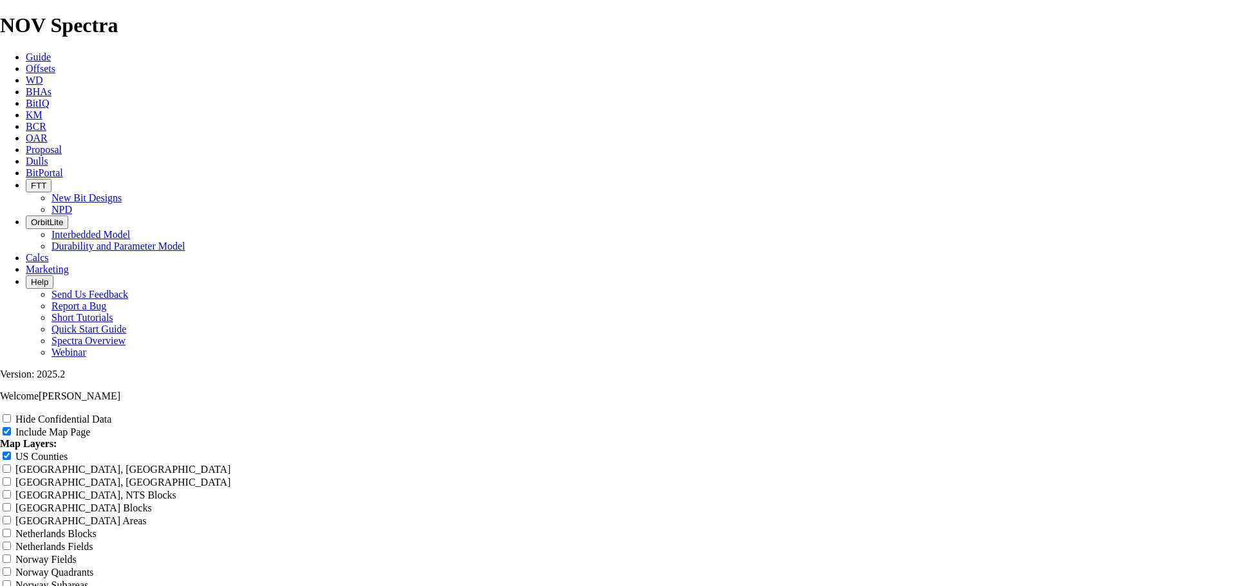
type input "Ju"
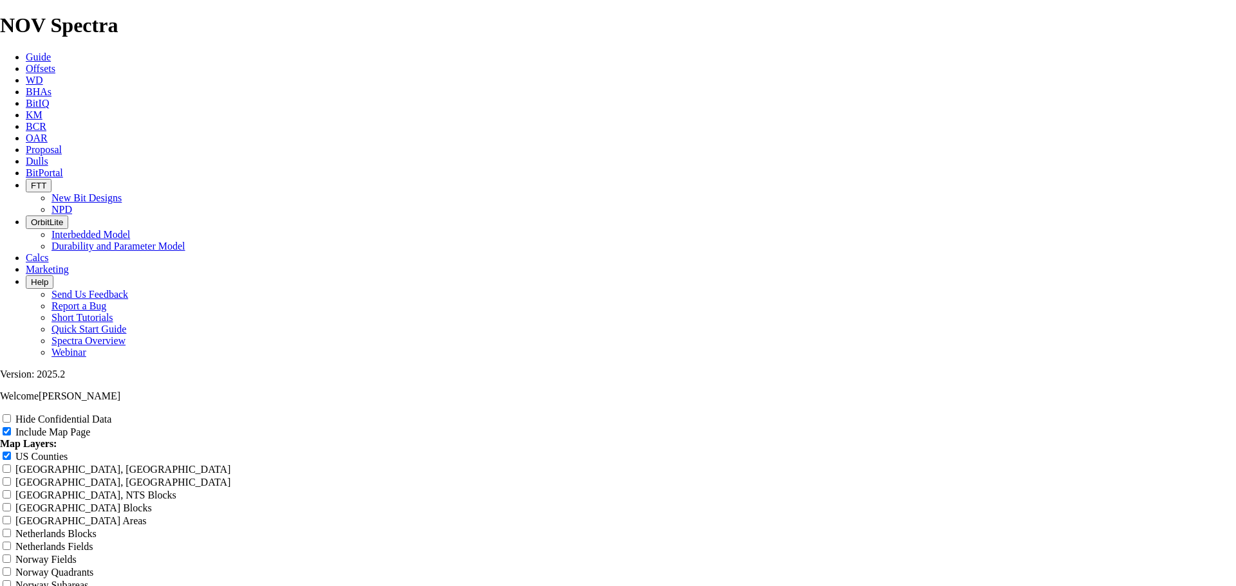
type input "Ju"
type input "[DEMOGRAPHIC_DATA]"
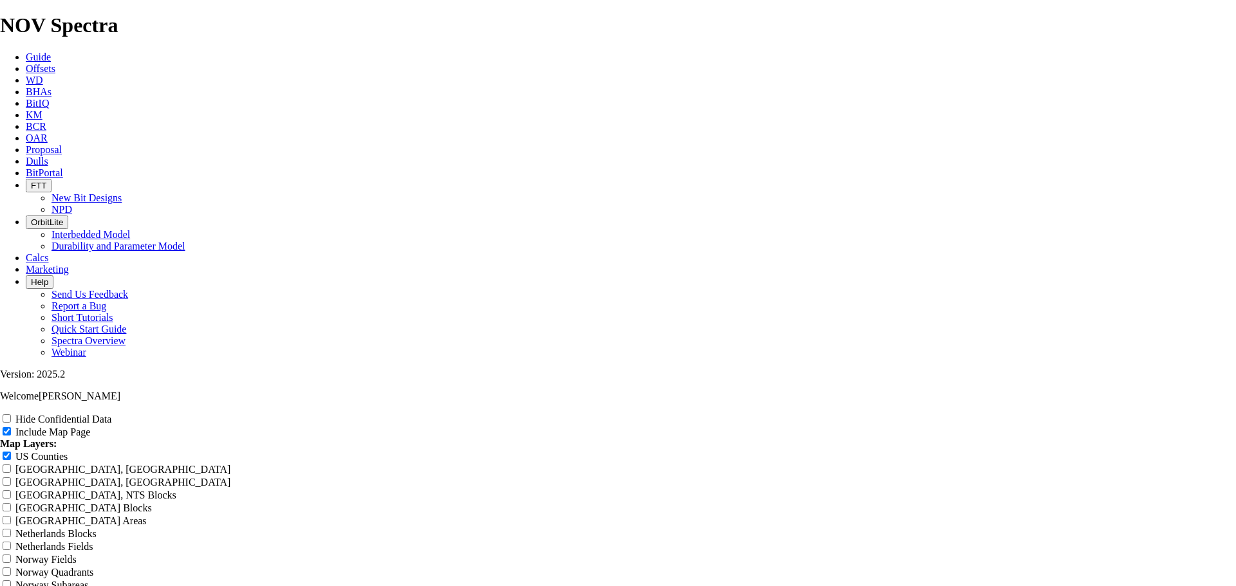
type input "[DEMOGRAPHIC_DATA]"
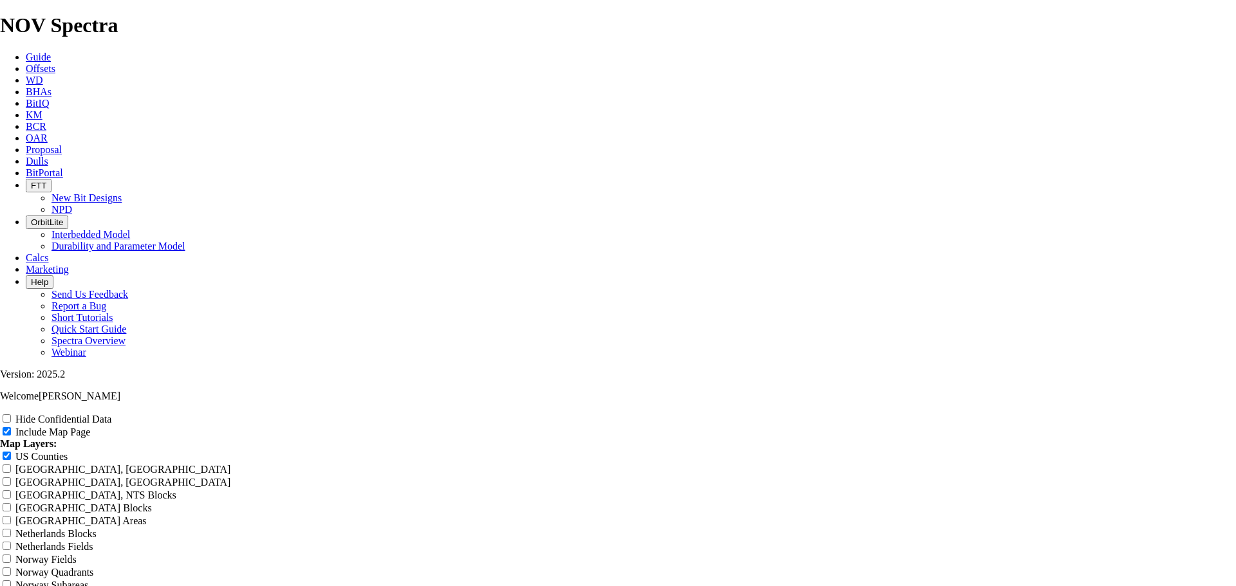
type input "[DEMOGRAPHIC_DATA]"
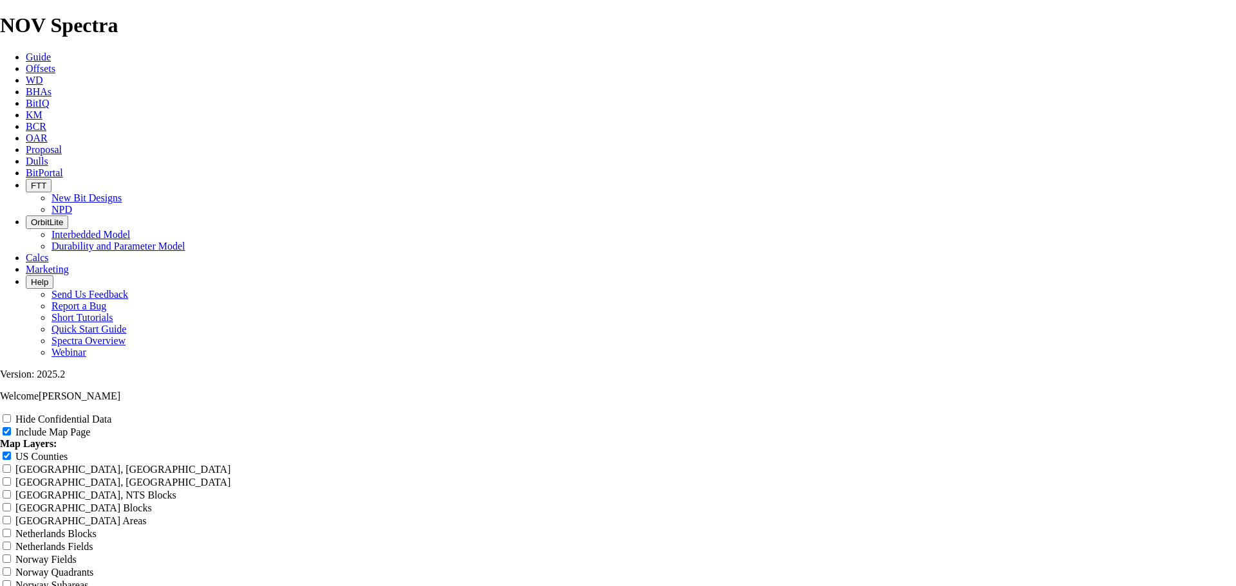
type input "[DEMOGRAPHIC_DATA]"
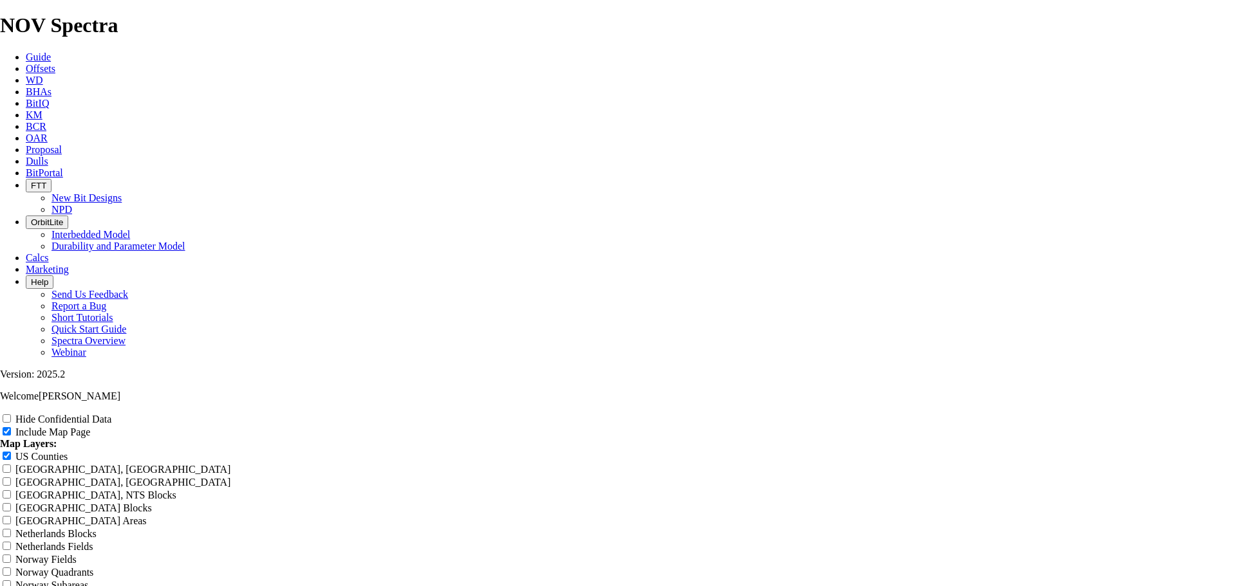
type input "[DEMOGRAPHIC_DATA]"
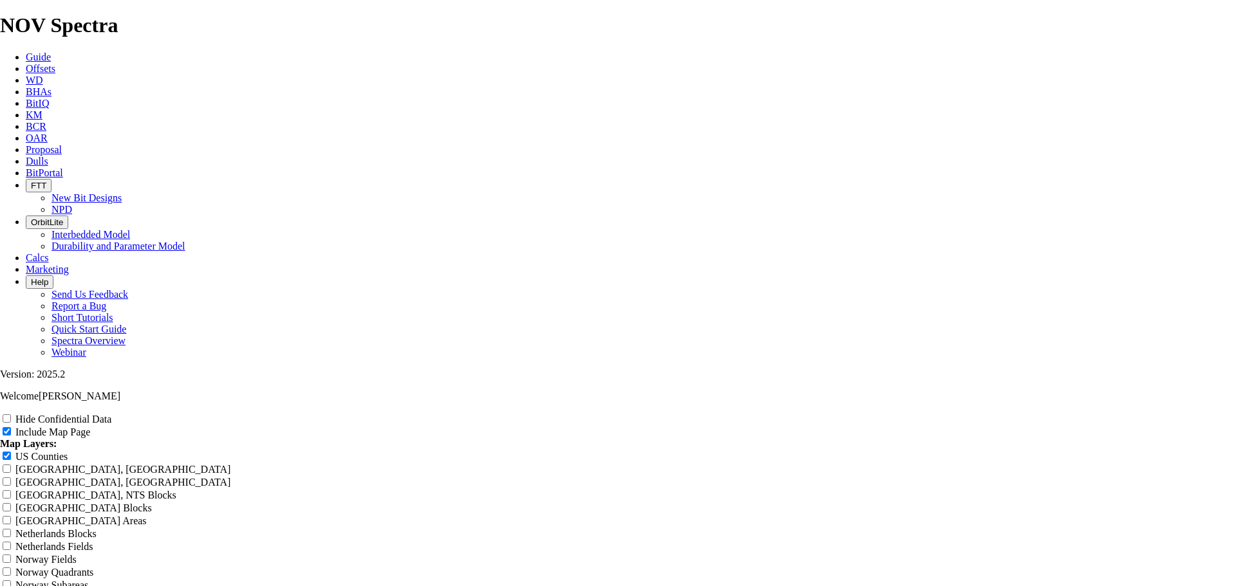
type input "[DEMOGRAPHIC_DATA]"
type input "Juice"
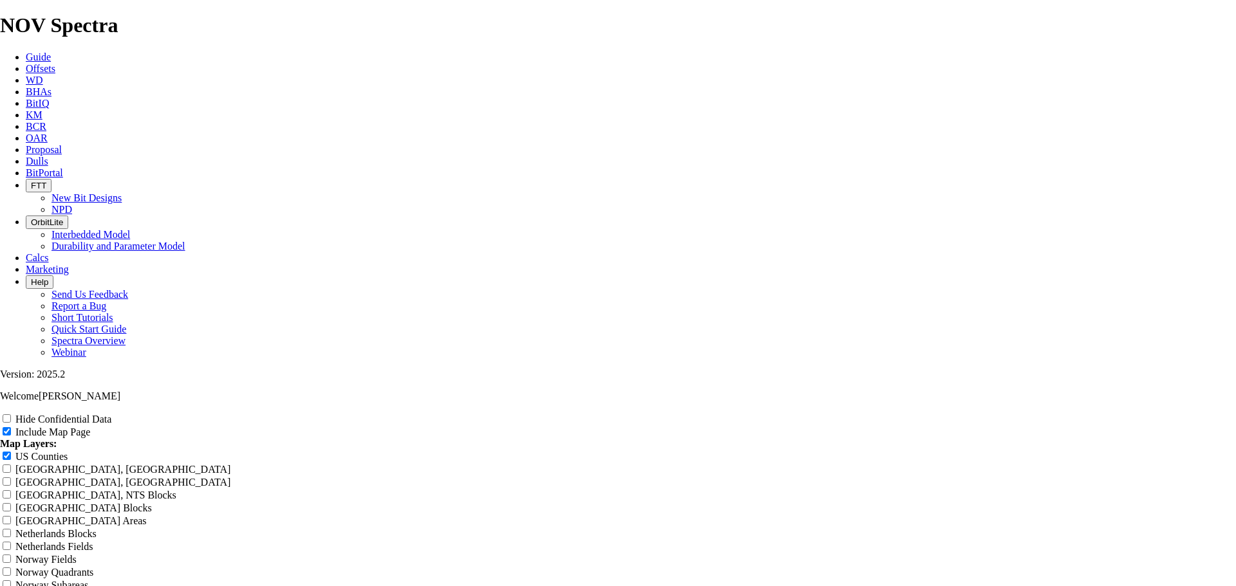
type input "Juice"
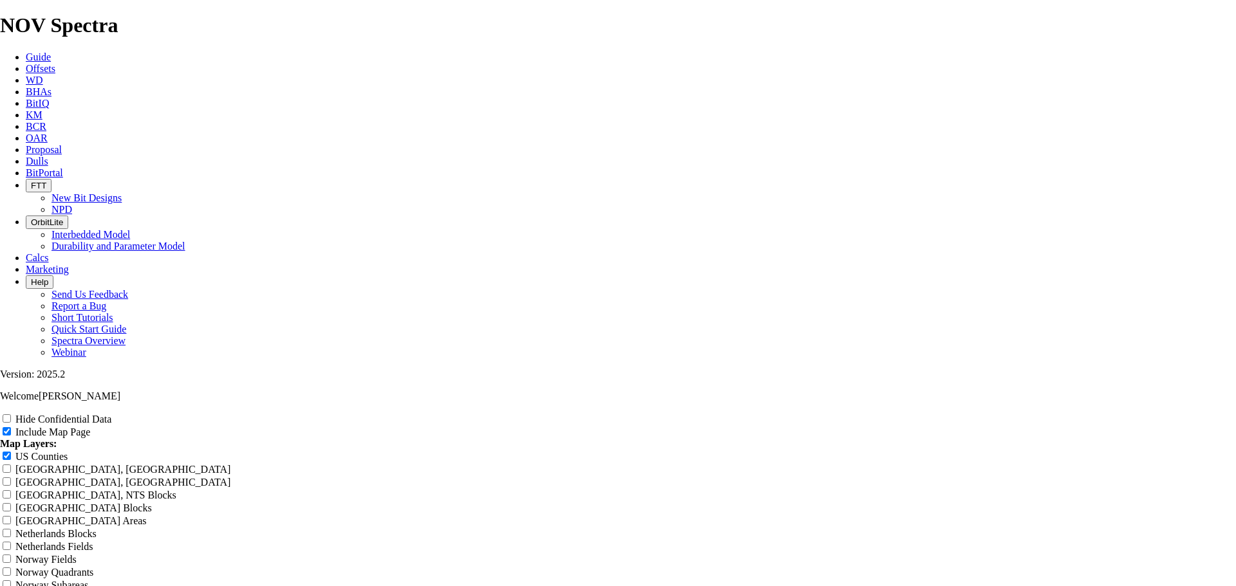
type input "Juice"
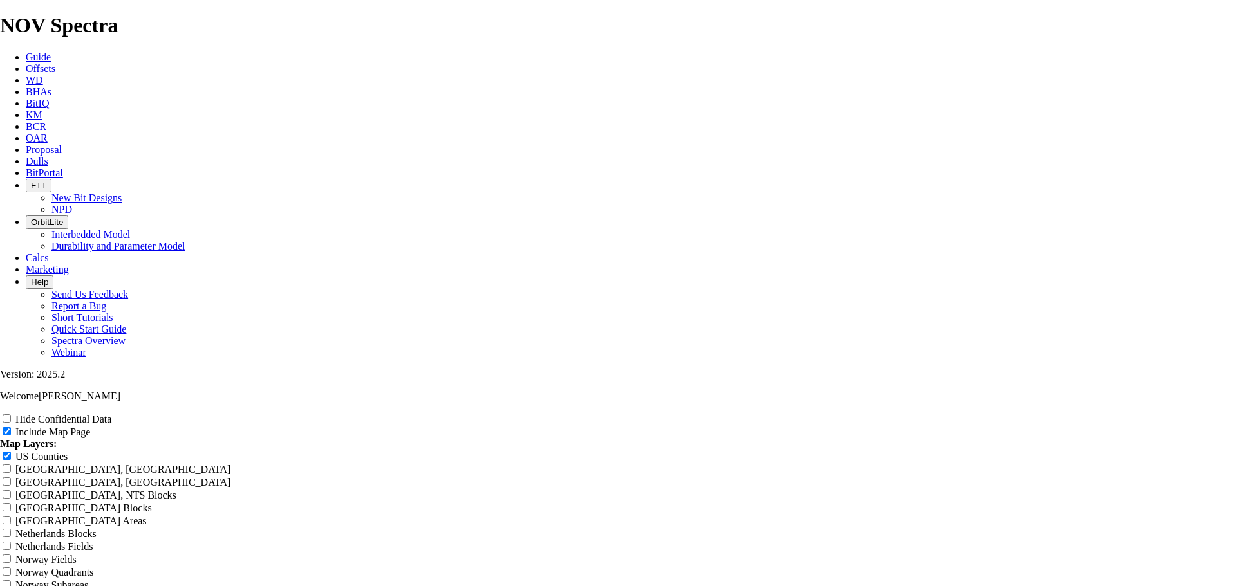
type input "Juice"
type input "Juice B"
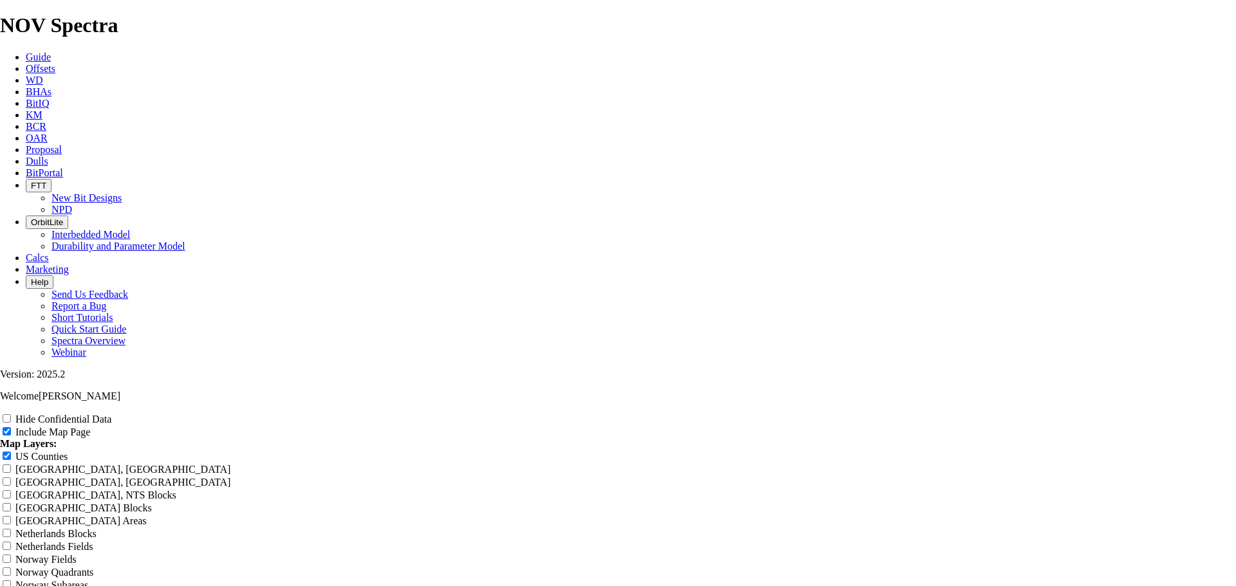
type input "Juice B"
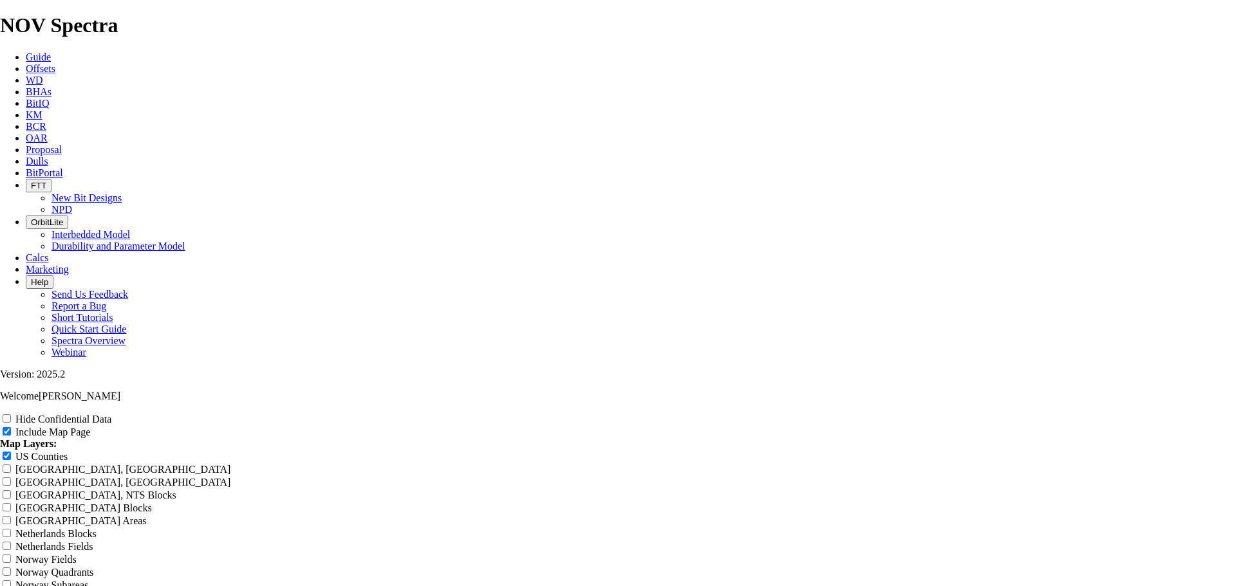
type input "Juice B"
type input "[PERSON_NAME]"
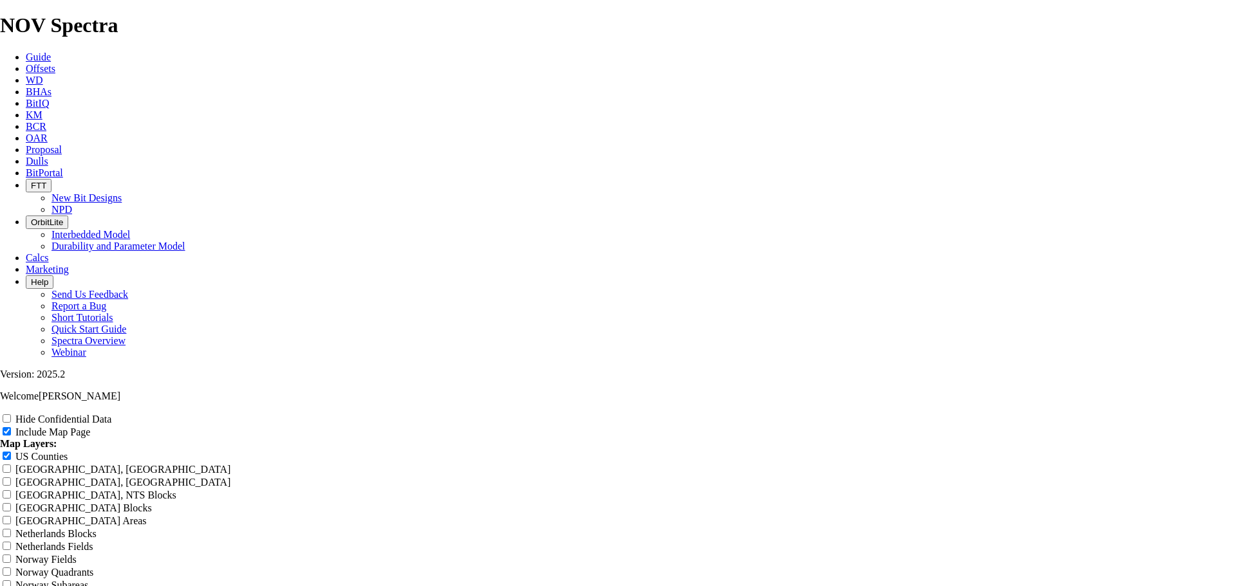
type input "[PERSON_NAME]"
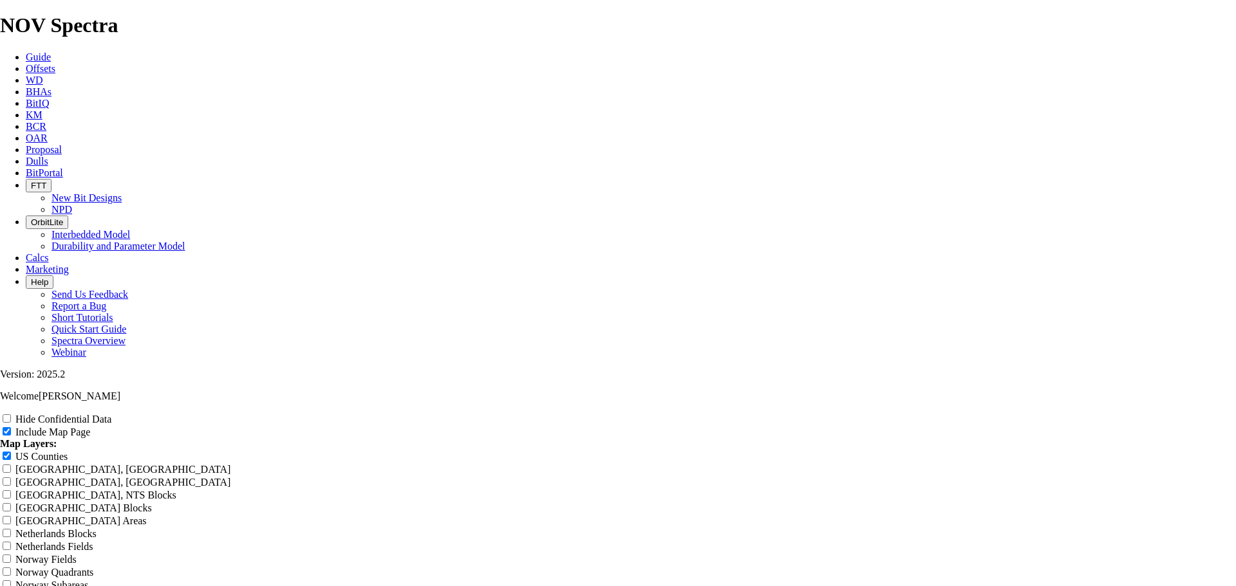
type input "[PERSON_NAME]"
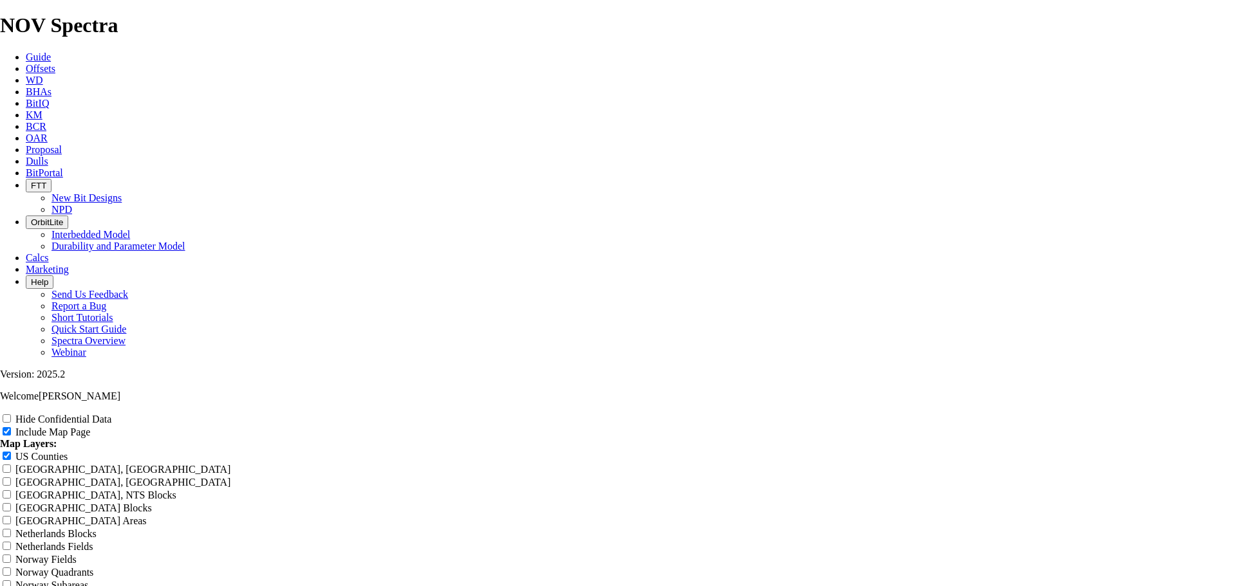
type input "Juice Box"
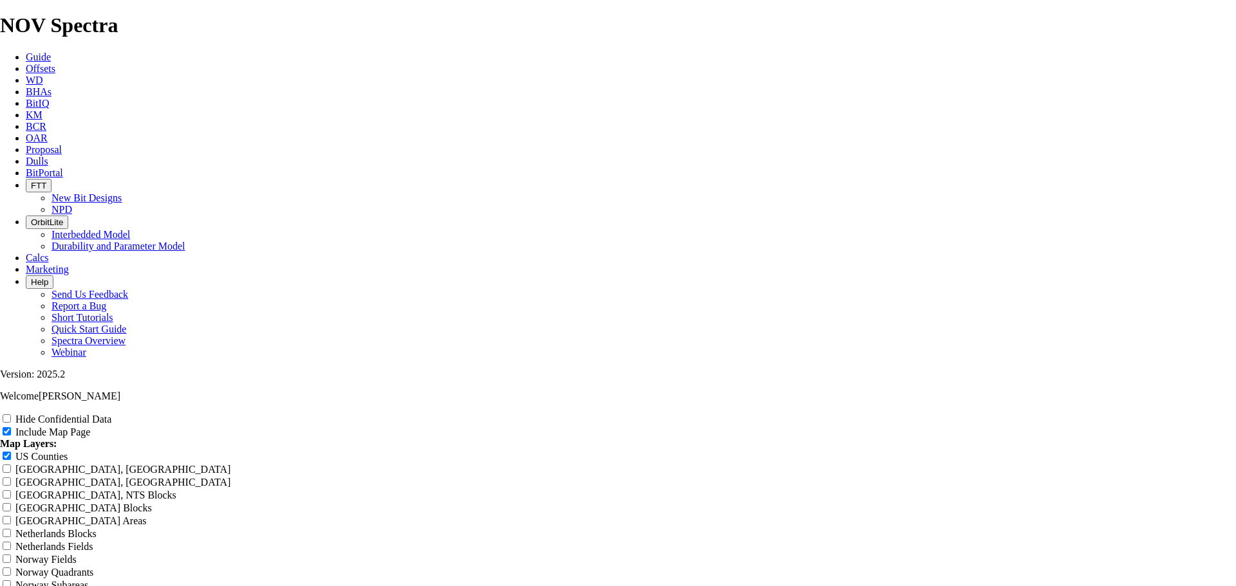
type input "Juice Box"
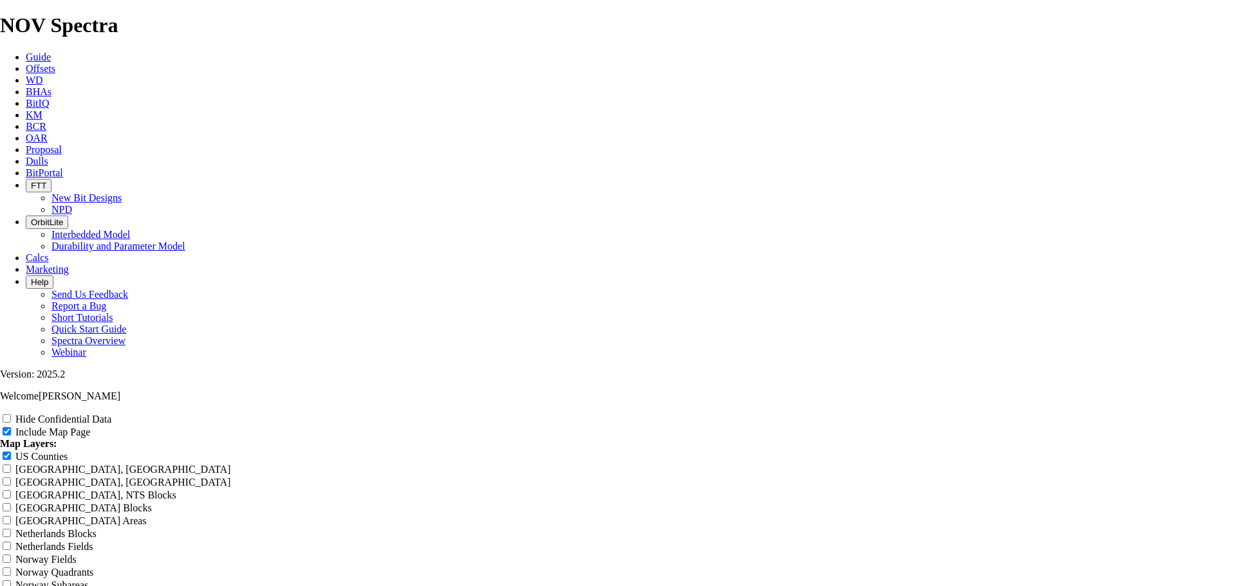
type input "Juice Box"
type input "Juice Box 9"
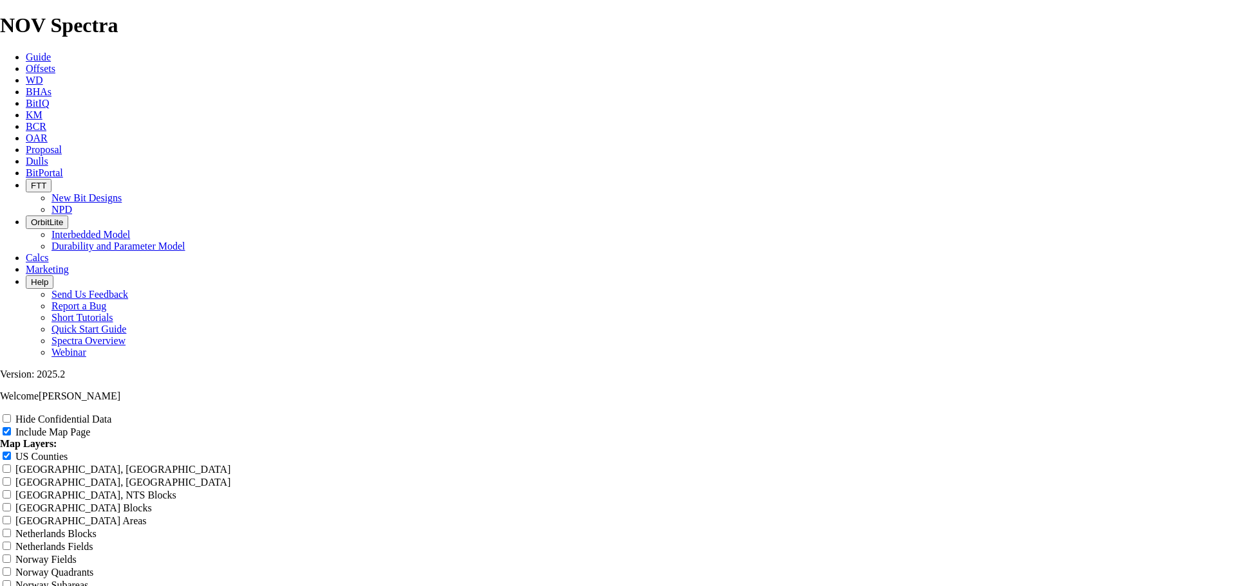
type input "Juice Box 9"
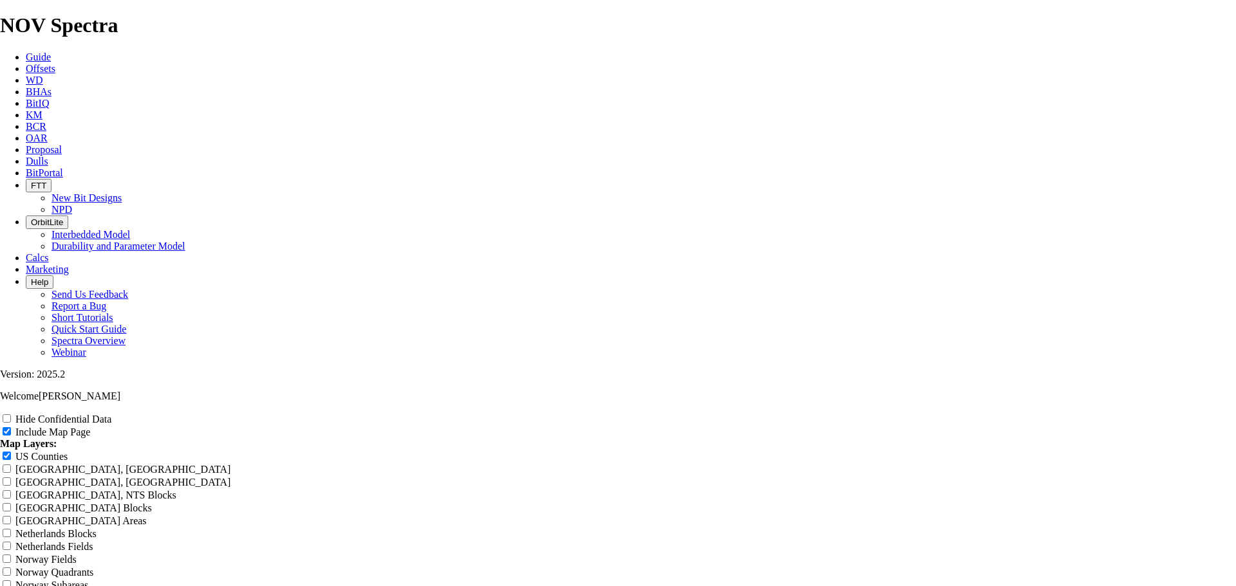
type input "Juice Box 9"
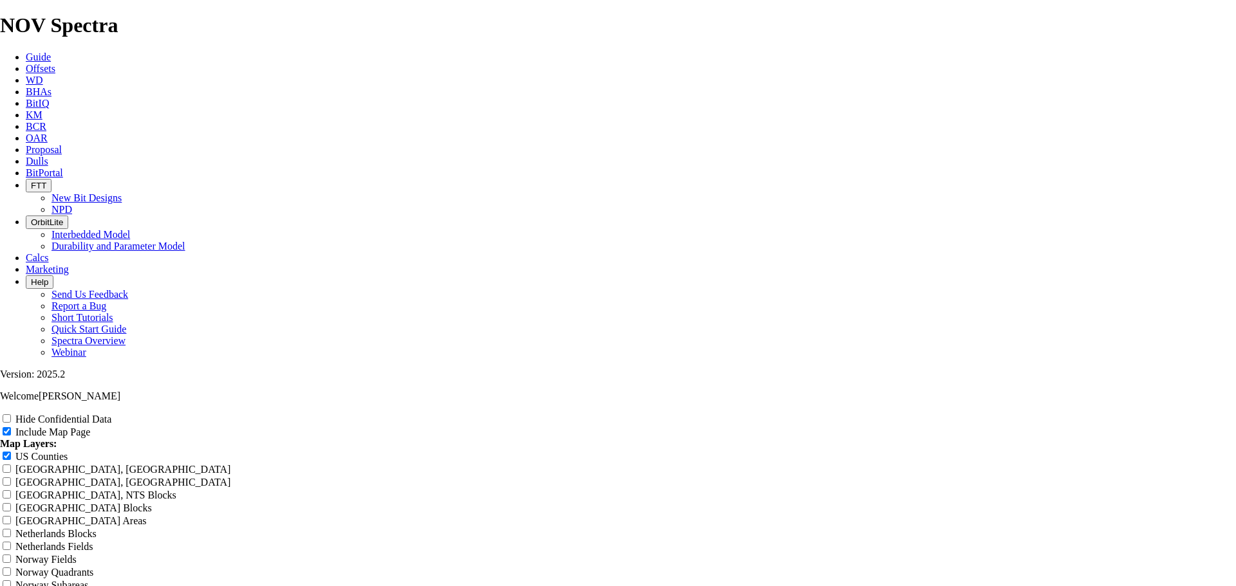
type input "Juice Box 9."
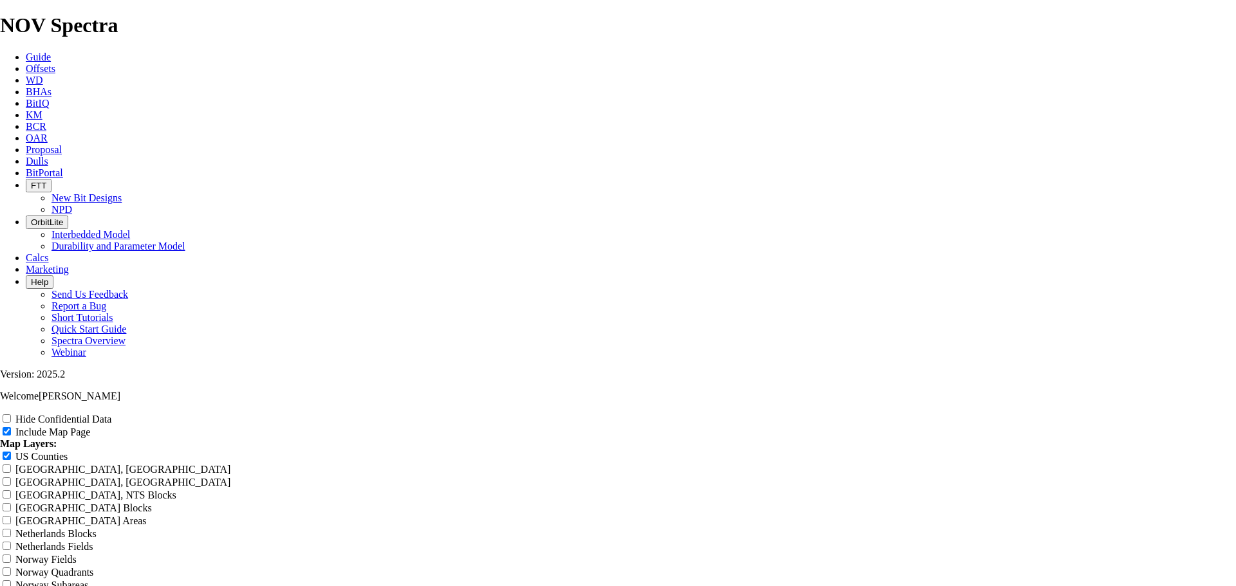
type input "Juice Box 9."
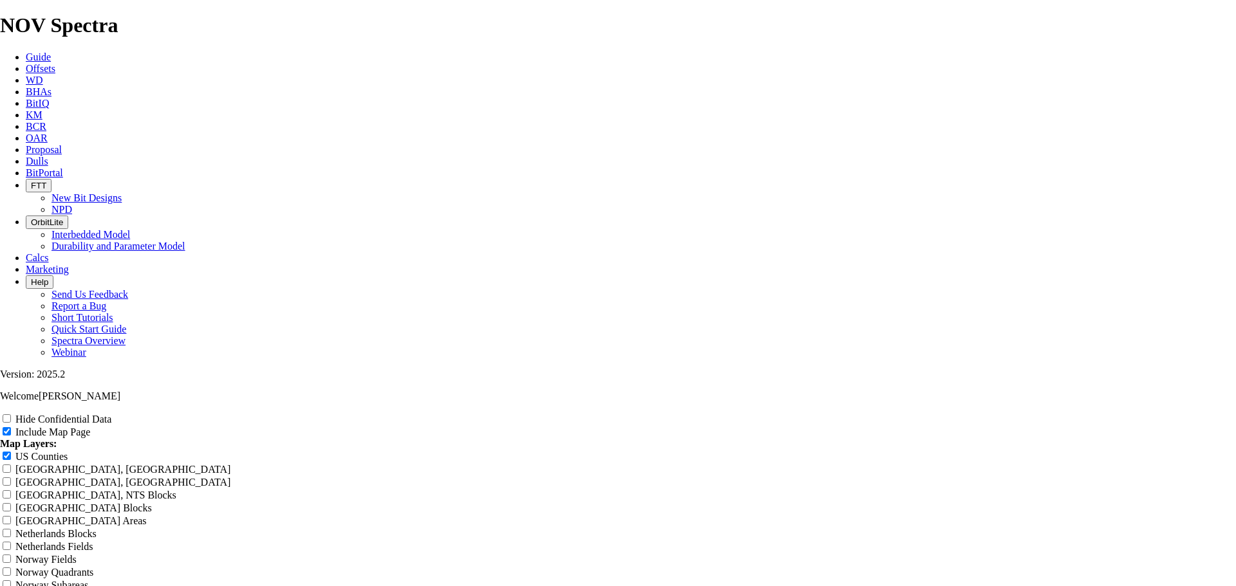
type input "Juice Box 9."
type input "Juice Box 9.8"
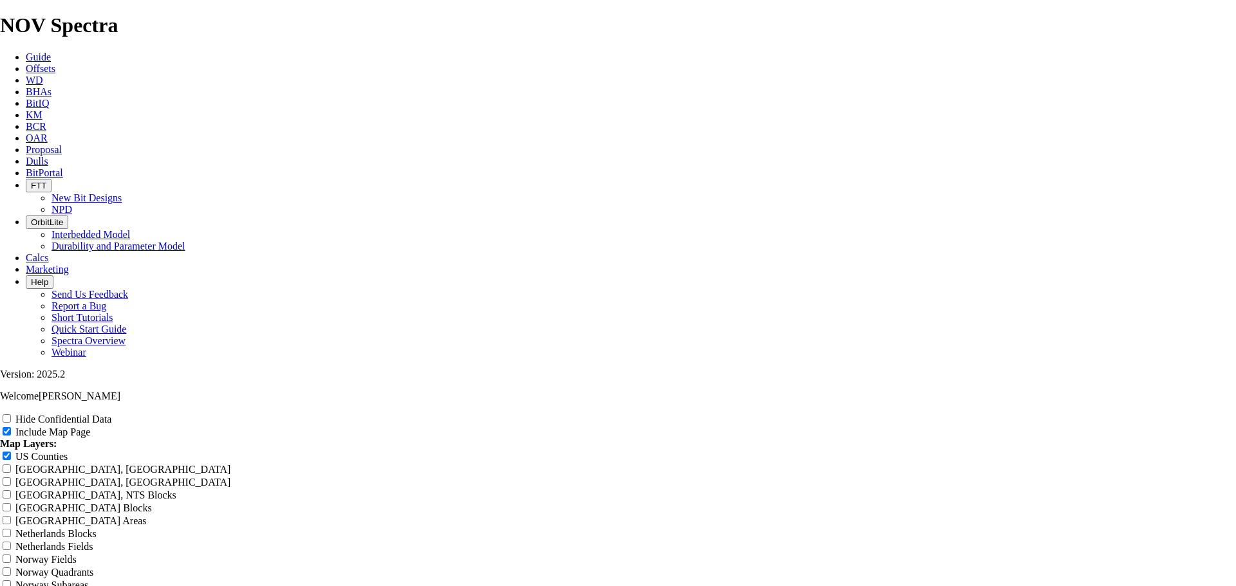
type input "Juice Box 9.8"
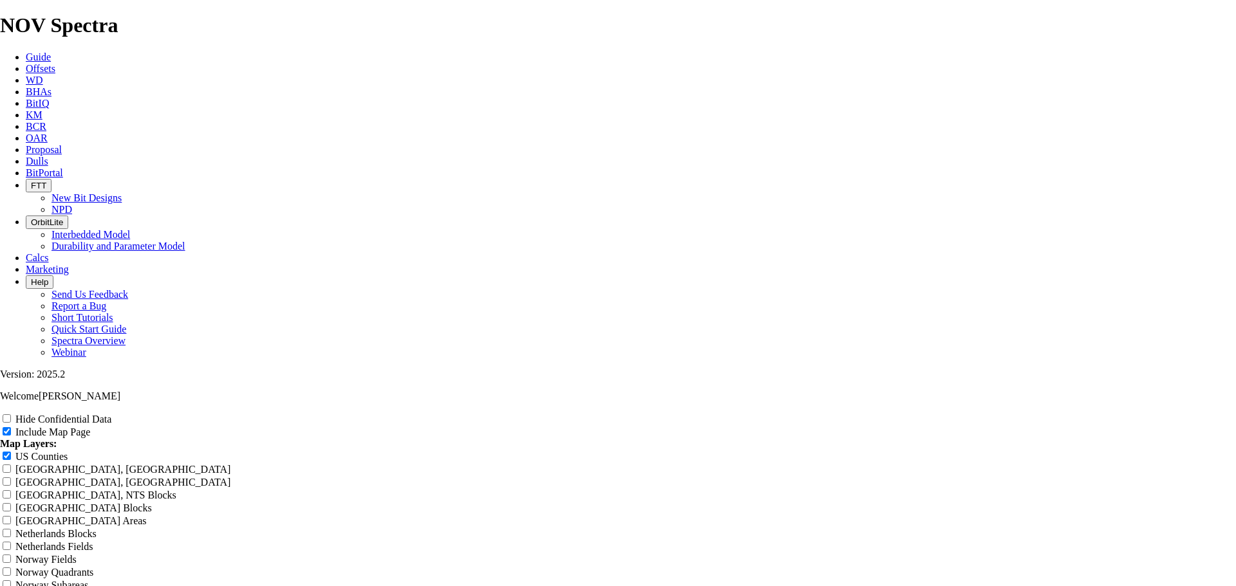
type input "Juice Box 9.8"
type input "Juice Box 9.87"
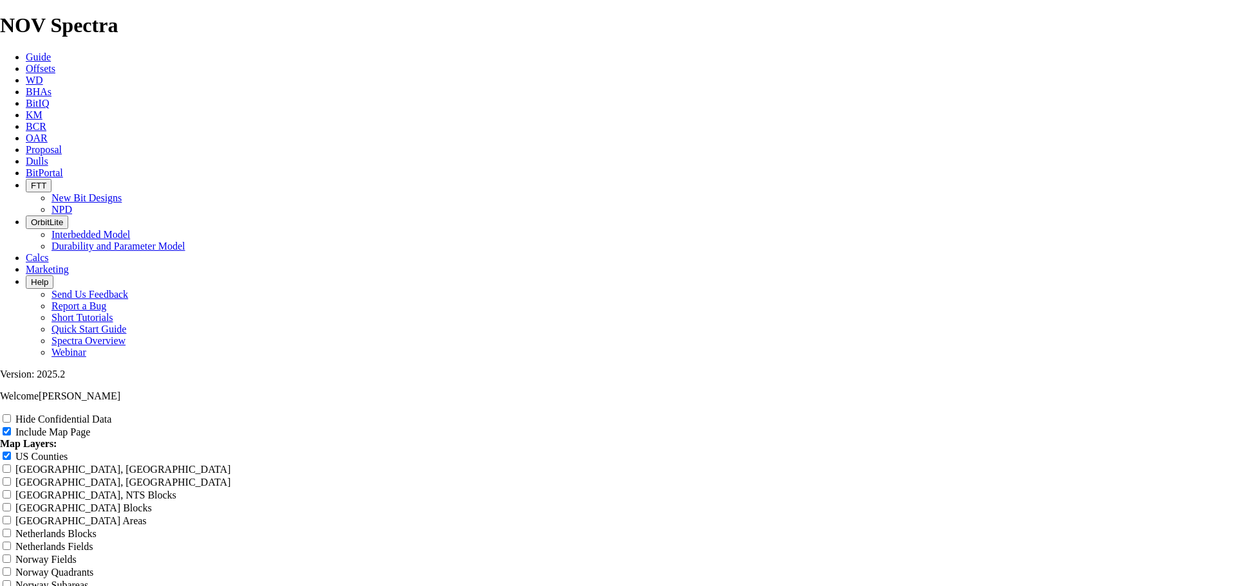
type input "Juice Box 9.87"
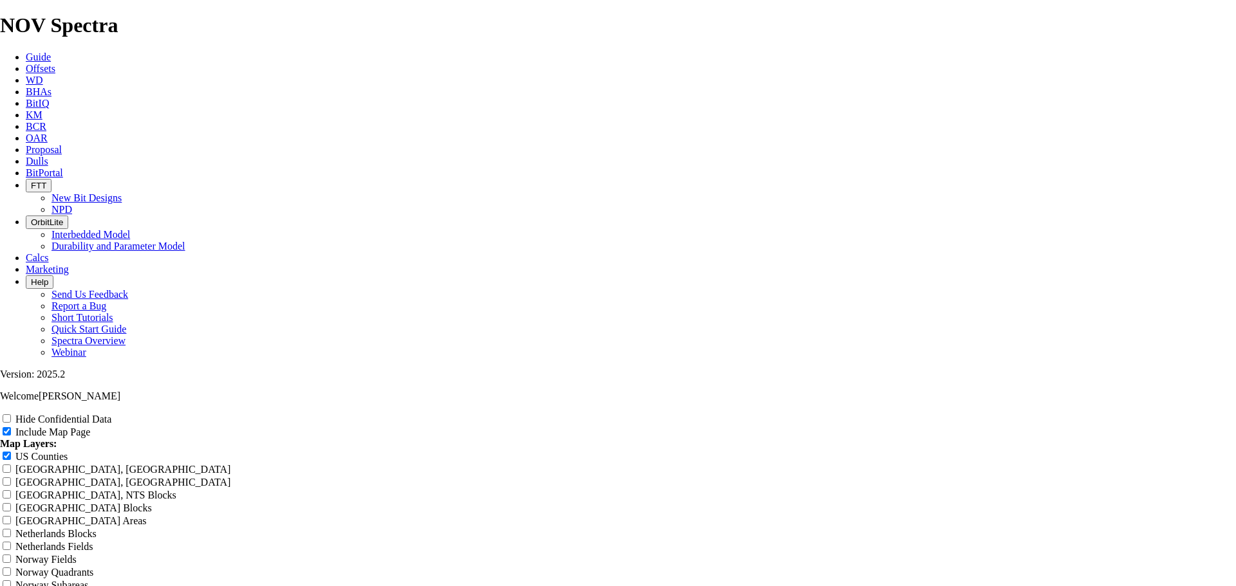
type input "Juice Box 9.87"
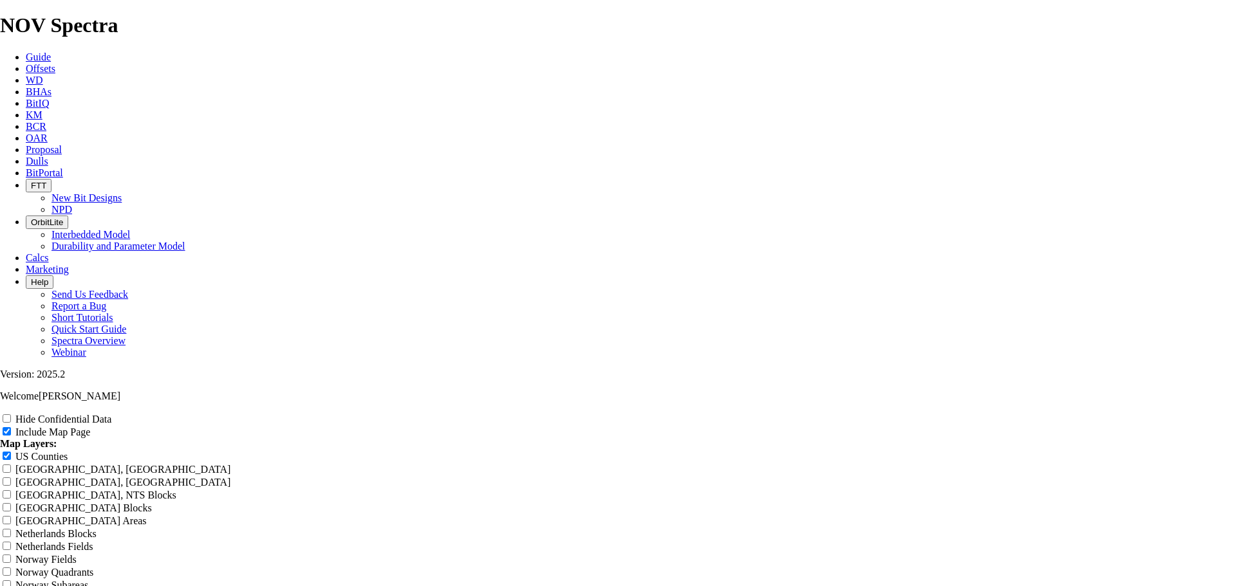
type input "Juice Box 9.87"
type input "Juice Box 9.875"
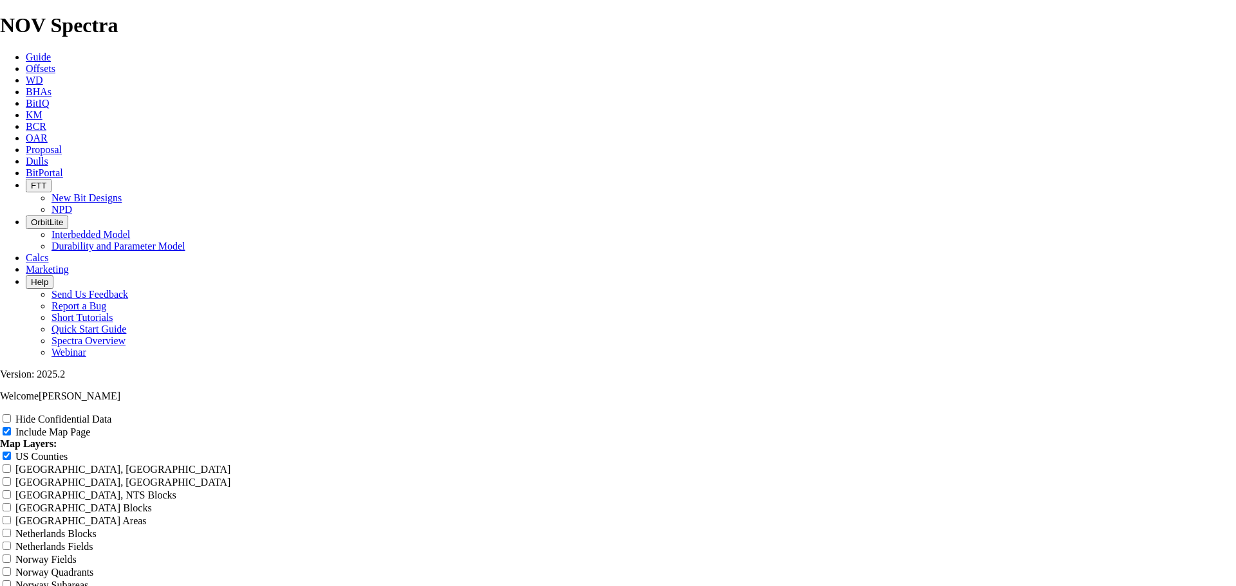
type input "Juice Box 9.875"
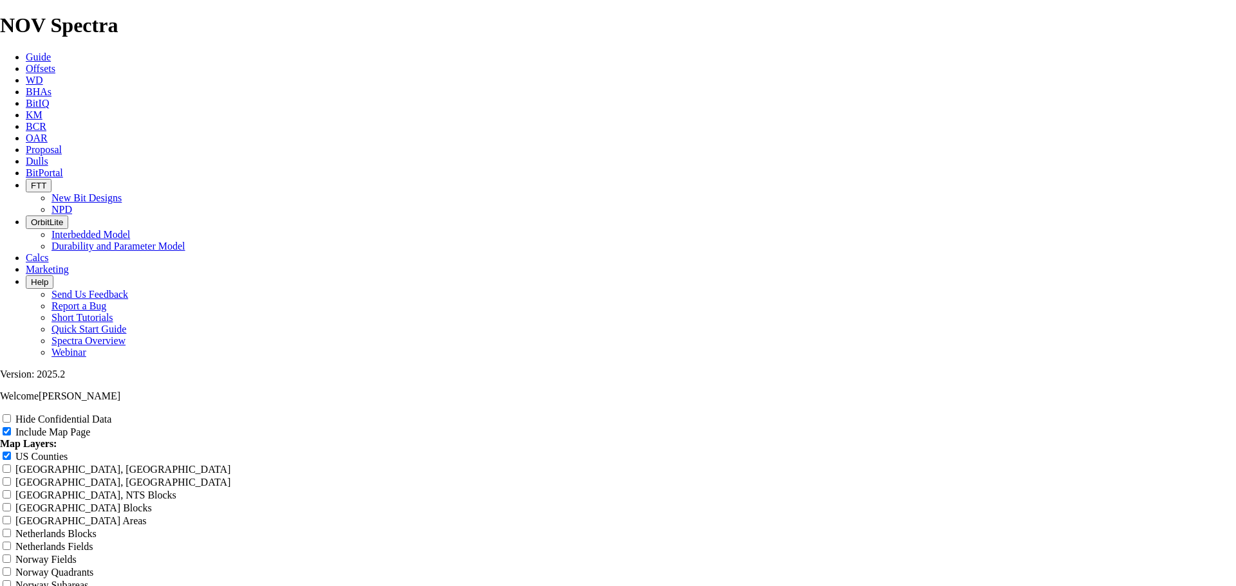
type input "Juice Box 9.875"
type input "Juice Box 9.875""
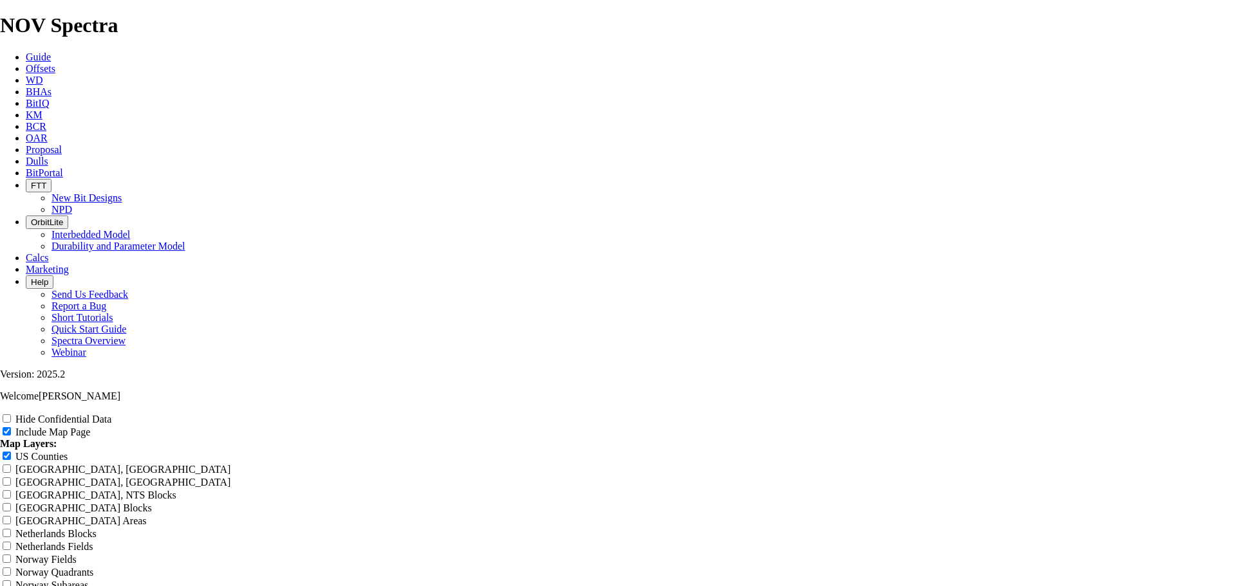
type input "Juice Box 9.875""
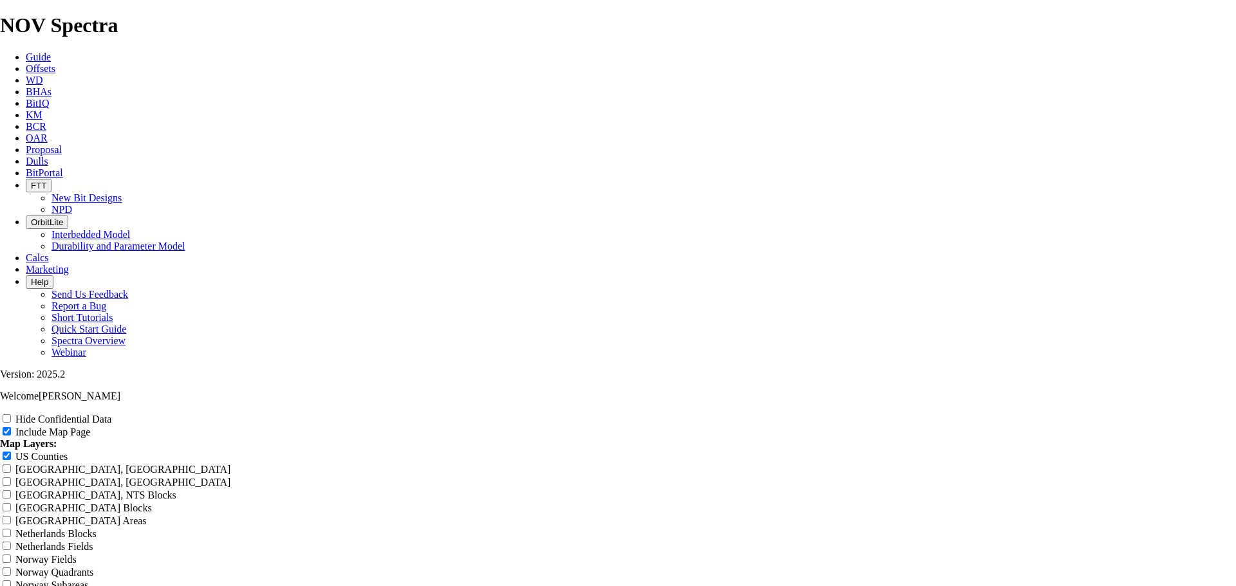
type input "Juice Box 9.875""
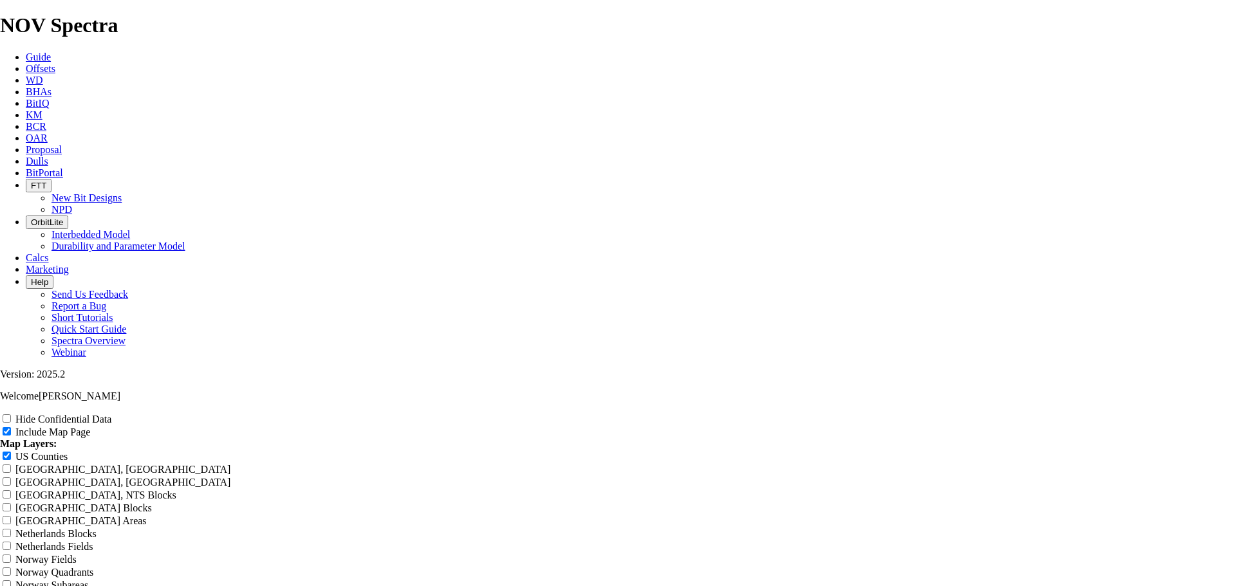
type input "Juice Box 9.875""
click at [11, 414] on input "Hide Confidential Data" at bounding box center [7, 418] width 8 height 8
checkbox input "true"
click at [1166, 450] on div "US Counties" at bounding box center [618, 456] width 1236 height 13
click at [11, 452] on input "US Counties" at bounding box center [7, 456] width 8 height 8
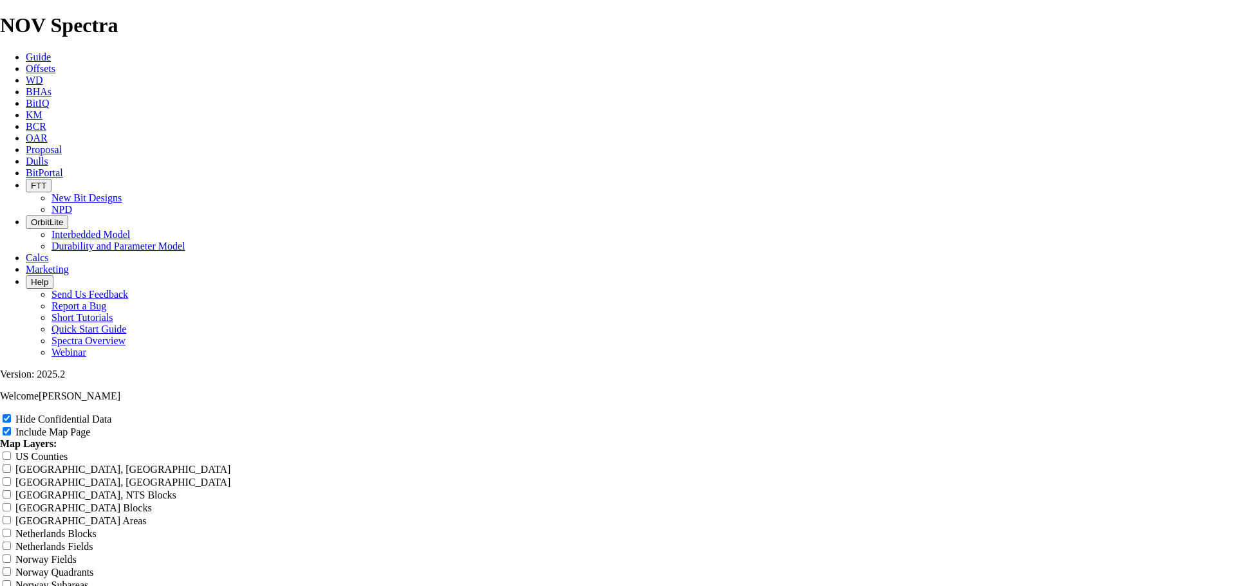
click at [11, 452] on input "US Counties" at bounding box center [7, 456] width 8 height 8
checkbox input "true"
